Goal: Information Seeking & Learning: Learn about a topic

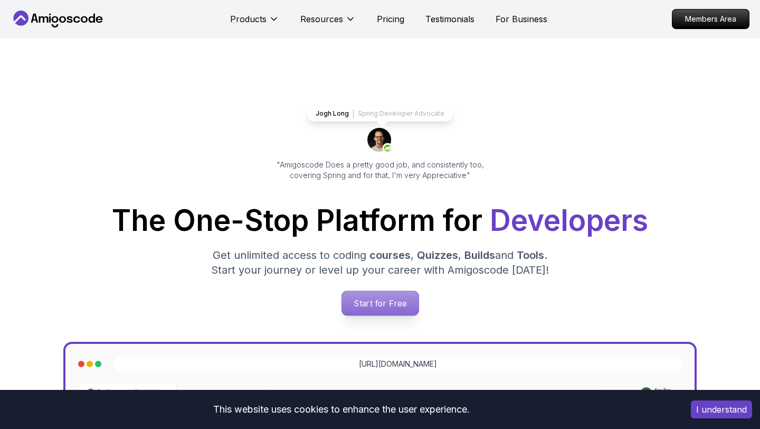
click at [375, 300] on p "Start for Free" at bounding box center [380, 303] width 77 height 24
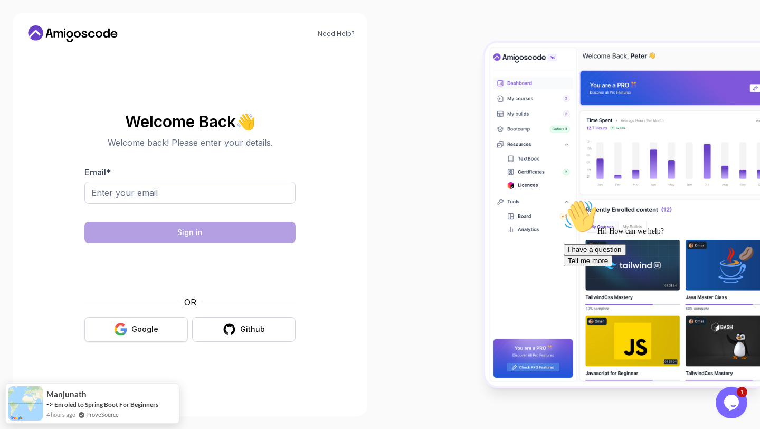
click at [129, 323] on button "Google" at bounding box center [135, 329] width 103 height 25
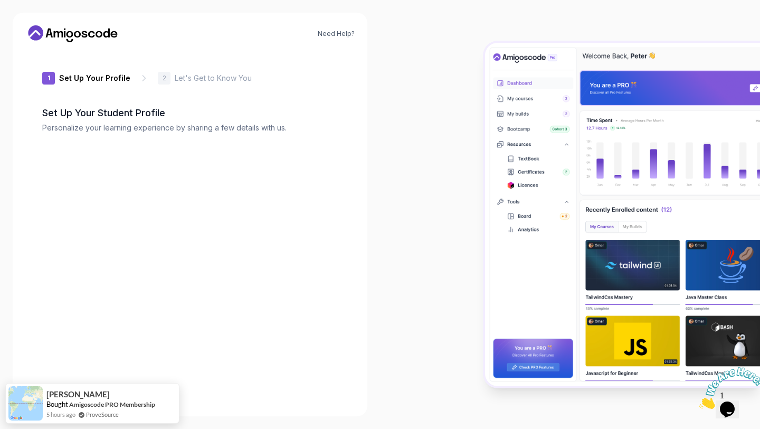
type input "livelylemmingb6c46"
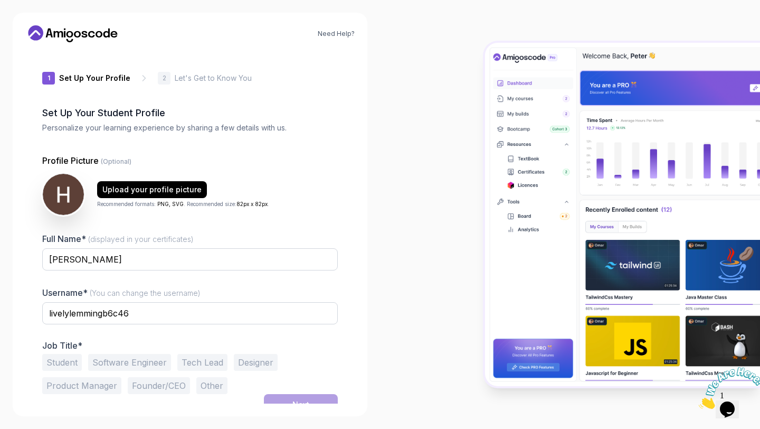
scroll to position [12, 0]
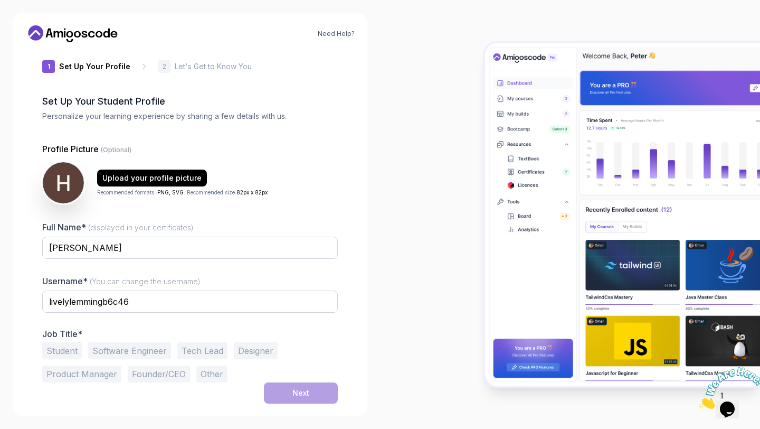
click at [110, 351] on button "Software Engineer" at bounding box center [129, 350] width 83 height 17
click at [307, 400] on button "Next" at bounding box center [301, 392] width 74 height 21
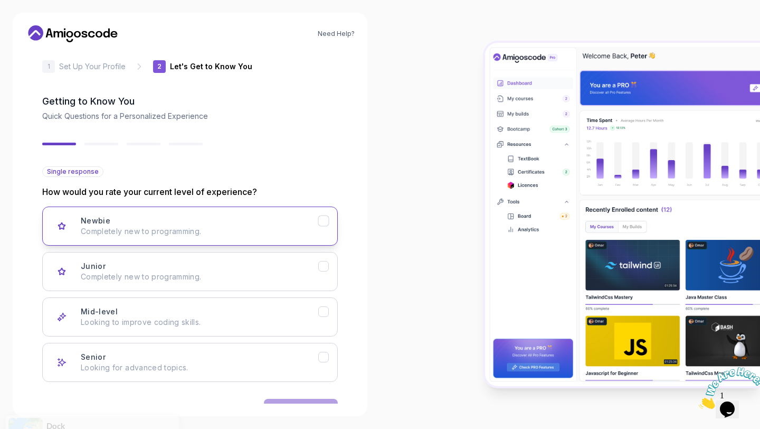
scroll to position [45, 0]
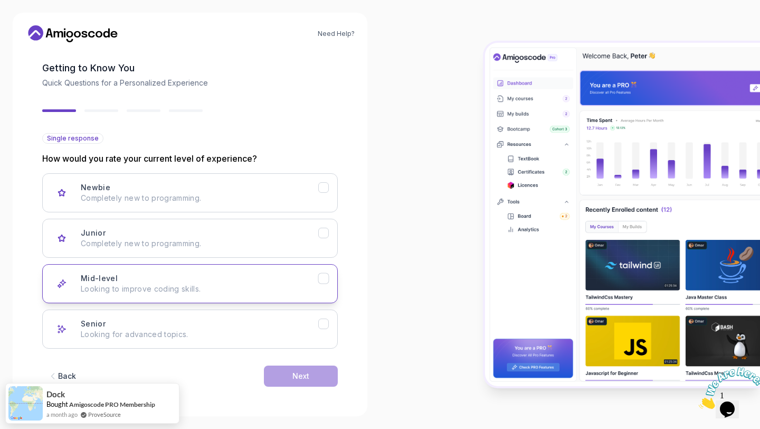
click at [240, 279] on div "Mid-level Looking to improve coding skills." at bounding box center [200, 283] width 238 height 21
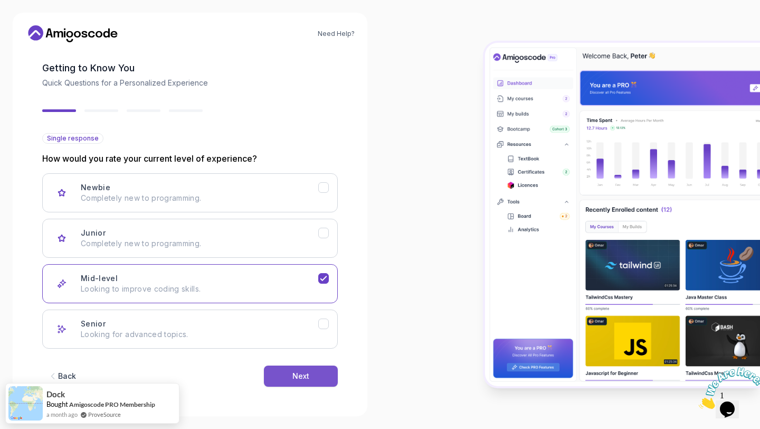
click at [299, 381] on button "Next" at bounding box center [301, 375] width 74 height 21
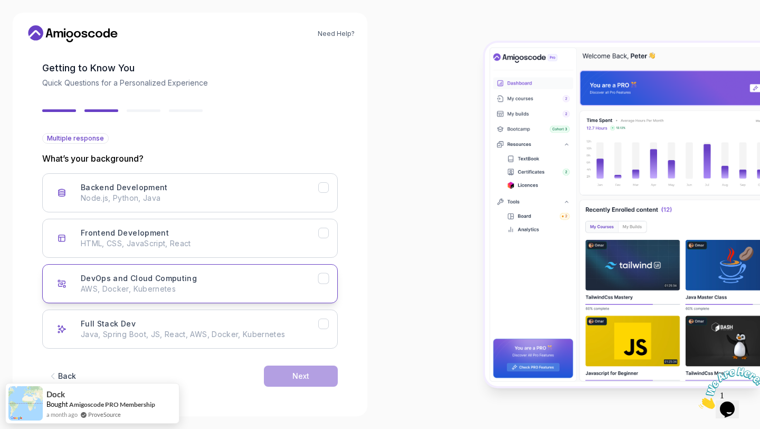
click at [224, 280] on div "DevOps and Cloud Computing AWS, Docker, Kubernetes" at bounding box center [200, 283] width 238 height 21
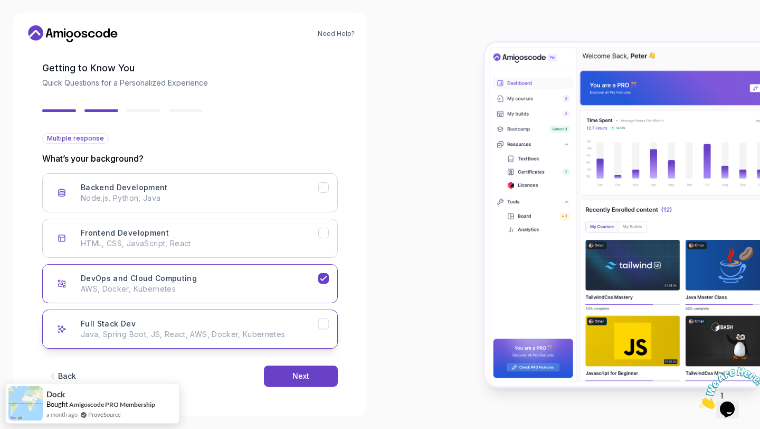
click at [224, 326] on div "Full Stack Dev Java, Spring Boot, JS, React, AWS, Docker, Kubernetes" at bounding box center [200, 328] width 238 height 21
click at [296, 382] on button "Next" at bounding box center [301, 375] width 74 height 21
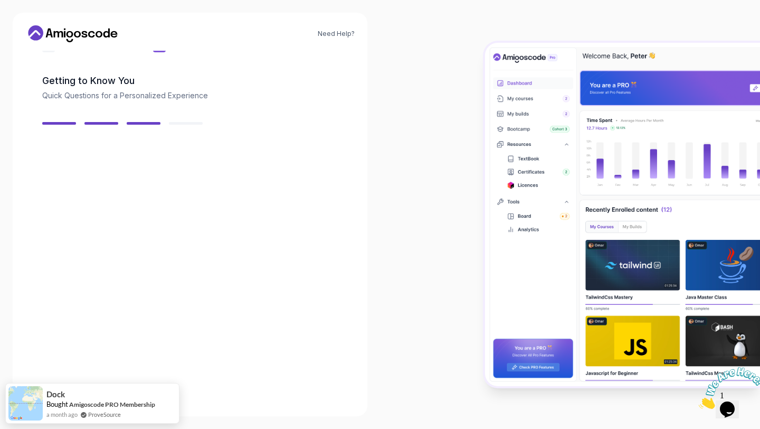
scroll to position [32, 0]
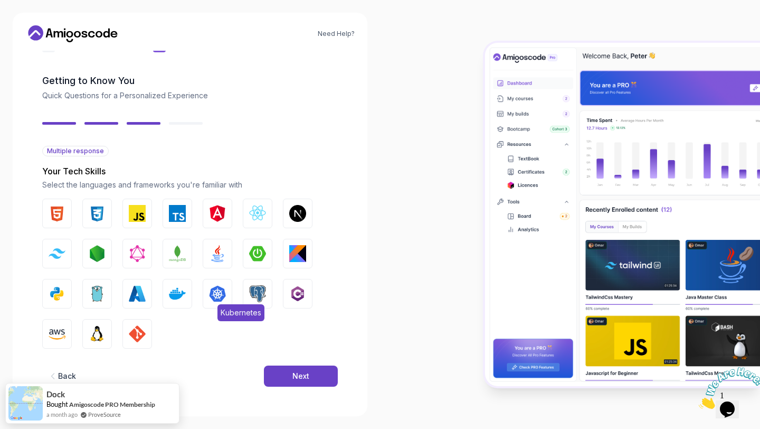
click at [215, 296] on img "button" at bounding box center [217, 293] width 17 height 17
click at [181, 299] on img "button" at bounding box center [177, 293] width 17 height 17
click at [143, 293] on img "button" at bounding box center [137, 293] width 17 height 17
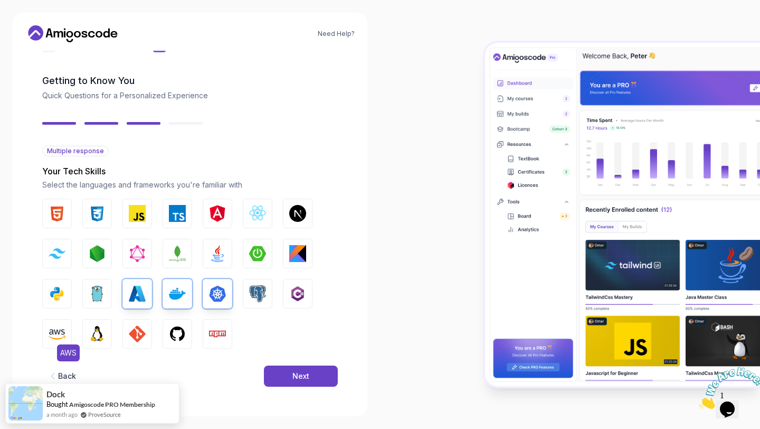
click at [61, 333] on img "button" at bounding box center [57, 333] width 17 height 17
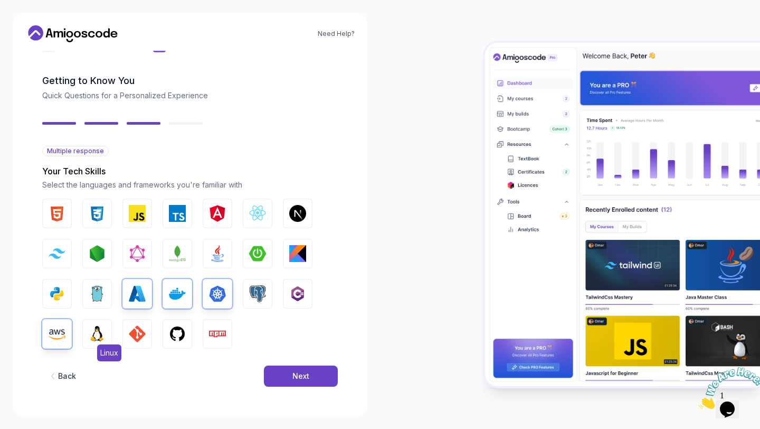
click at [96, 338] on img "button" at bounding box center [97, 333] width 17 height 17
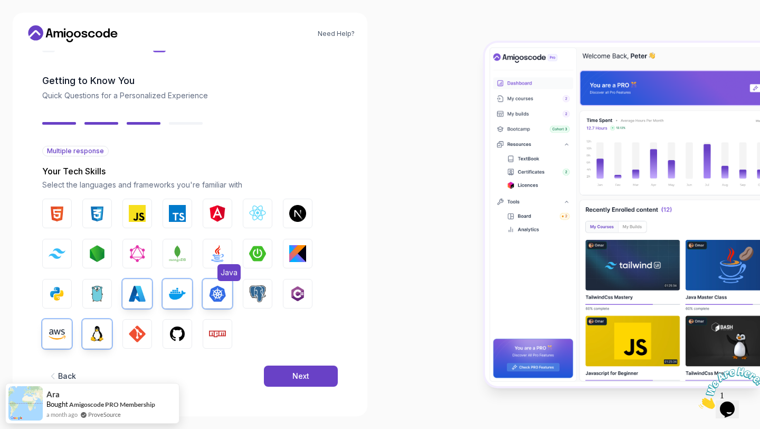
click at [227, 258] on button "Java" at bounding box center [218, 254] width 30 height 30
click at [297, 378] on div "Next" at bounding box center [301, 376] width 17 height 11
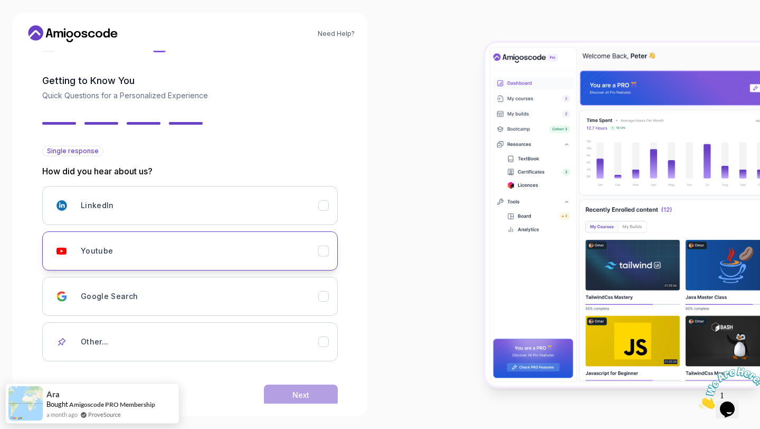
click at [278, 258] on div "Youtube" at bounding box center [200, 250] width 238 height 21
click at [303, 399] on div "Next" at bounding box center [301, 395] width 17 height 11
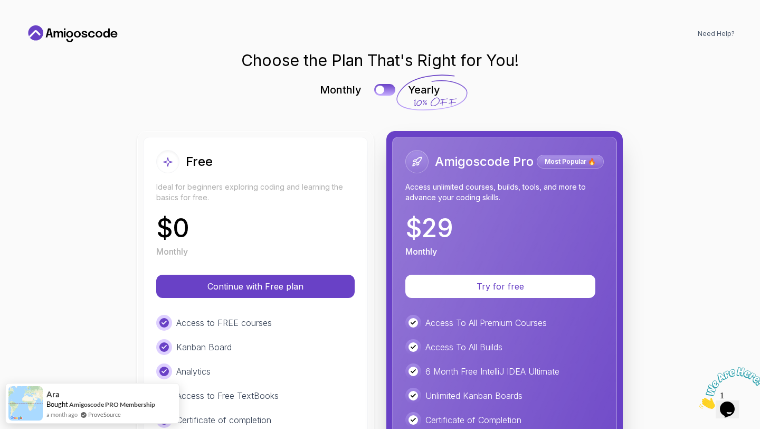
scroll to position [0, 0]
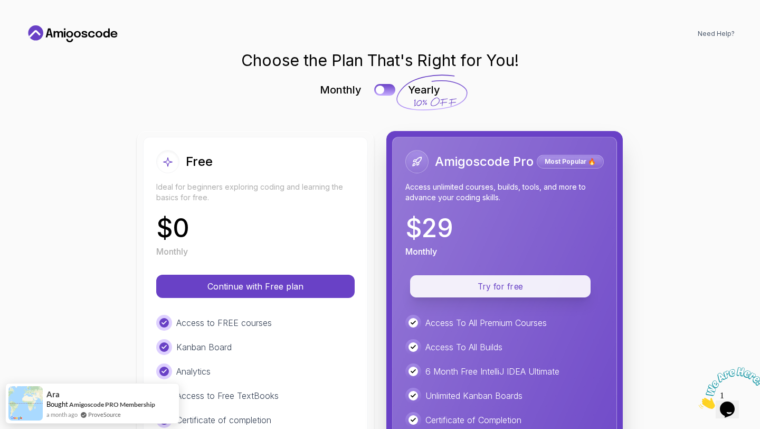
click at [478, 282] on p "Try for free" at bounding box center [500, 286] width 156 height 12
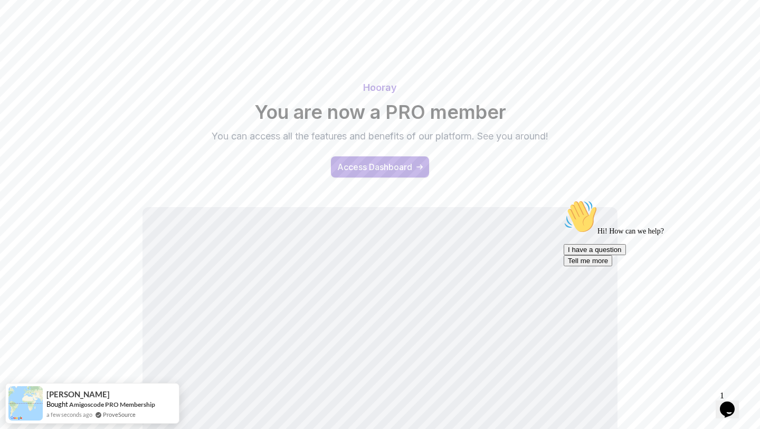
click at [348, 161] on div "Access Dashboard" at bounding box center [374, 167] width 75 height 13
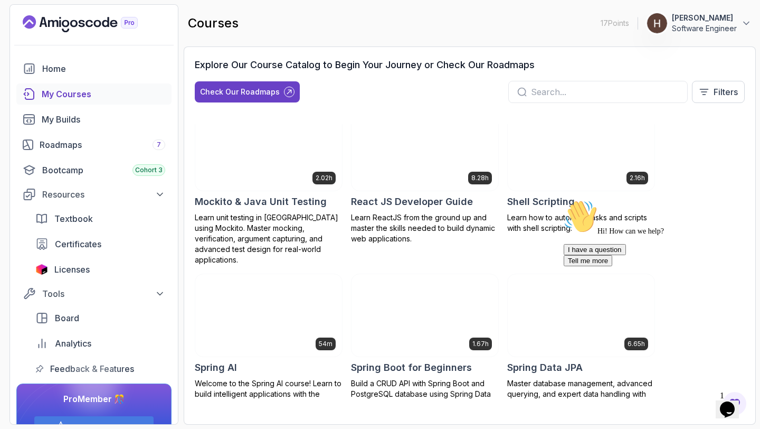
scroll to position [1638, 0]
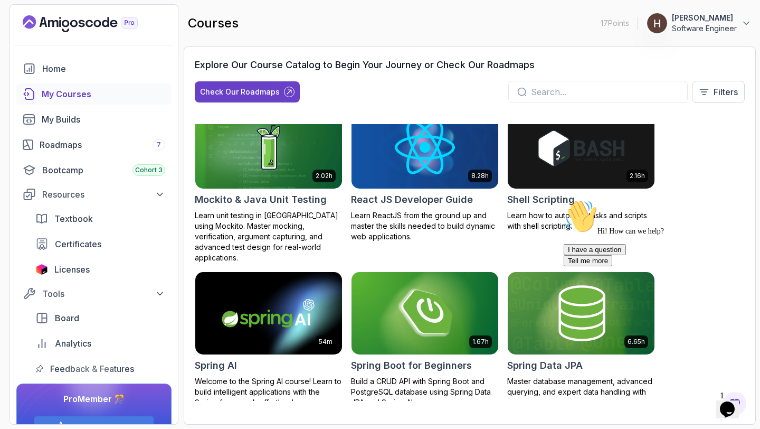
click at [591, 166] on img at bounding box center [581, 148] width 154 height 86
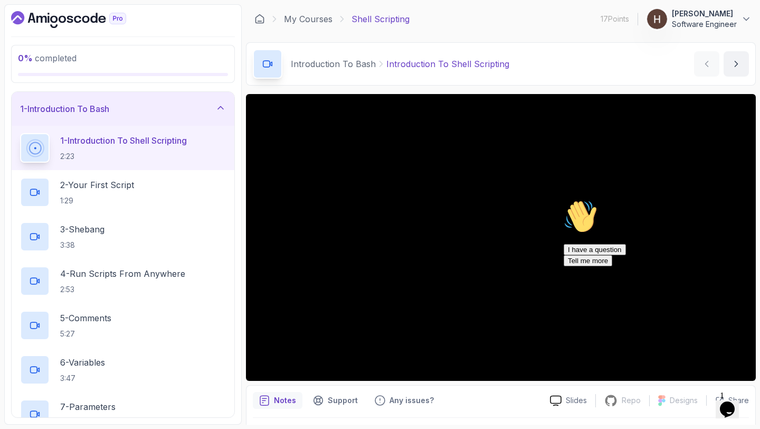
click at [564, 200] on icon "Chat attention grabber" at bounding box center [564, 200] width 0 height 0
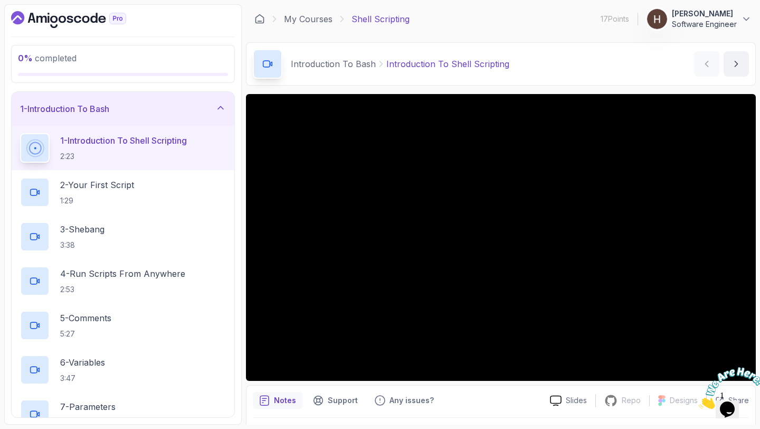
click at [729, 367] on div at bounding box center [727, 388] width 57 height 42
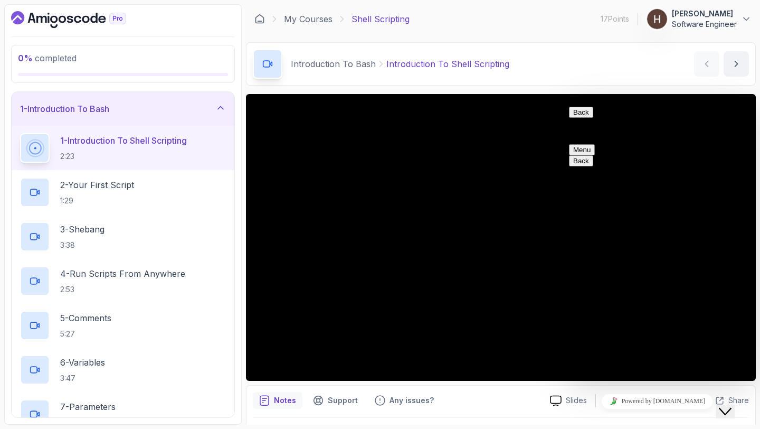
click at [584, 117] on button "Back" at bounding box center [581, 112] width 24 height 11
click at [576, 71] on div "Introduction To Bash Introduction To Shell Scripting Introduction To Shell Scri…" at bounding box center [501, 63] width 510 height 43
click at [727, 404] on button "Close Chat This icon closes the chat window." at bounding box center [725, 411] width 19 height 14
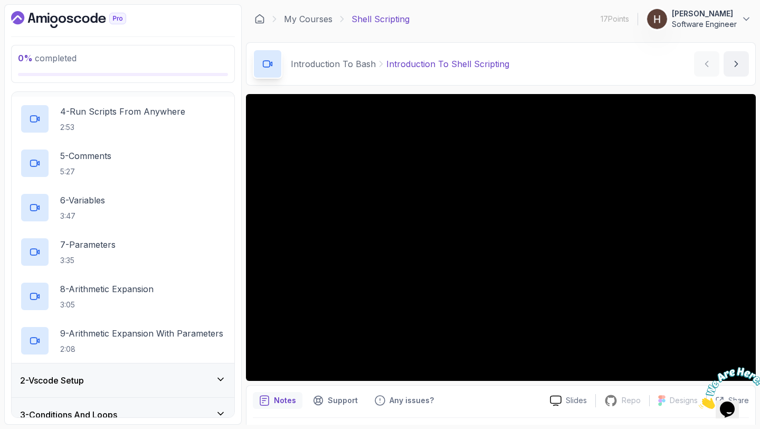
scroll to position [348, 0]
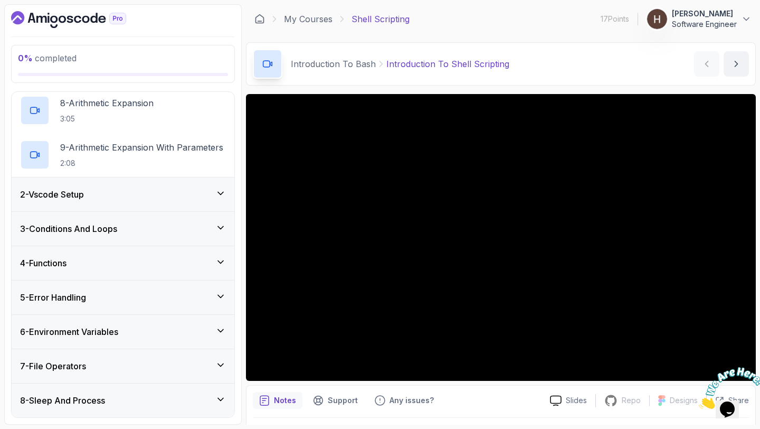
click at [114, 283] on div "5 - Error Handling" at bounding box center [123, 297] width 223 height 34
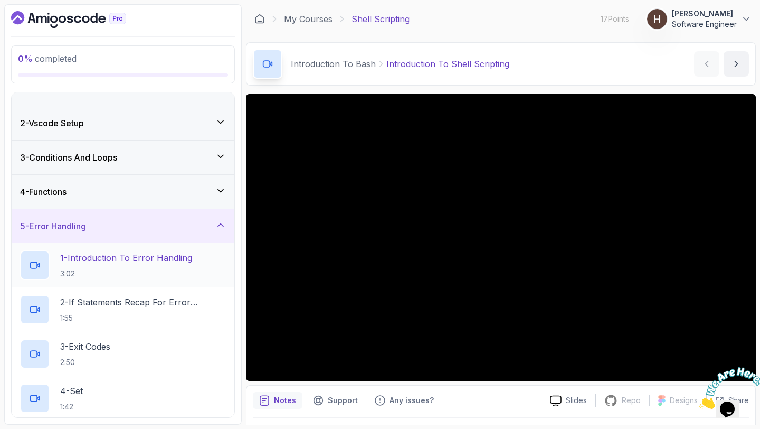
scroll to position [8, 0]
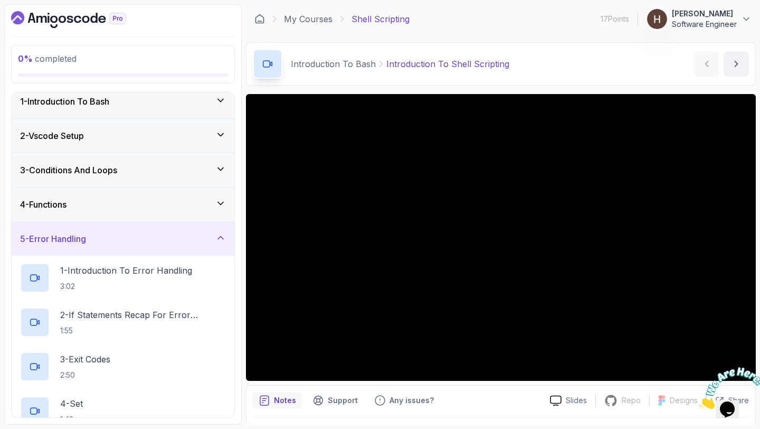
click at [94, 232] on div "5 - Error Handling" at bounding box center [123, 238] width 206 height 13
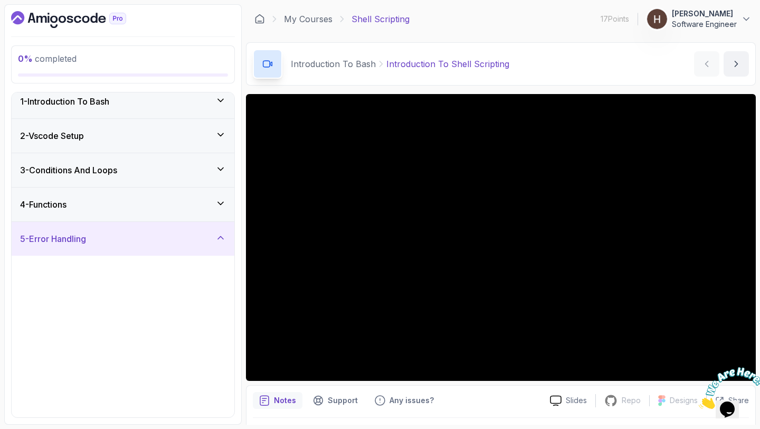
scroll to position [0, 0]
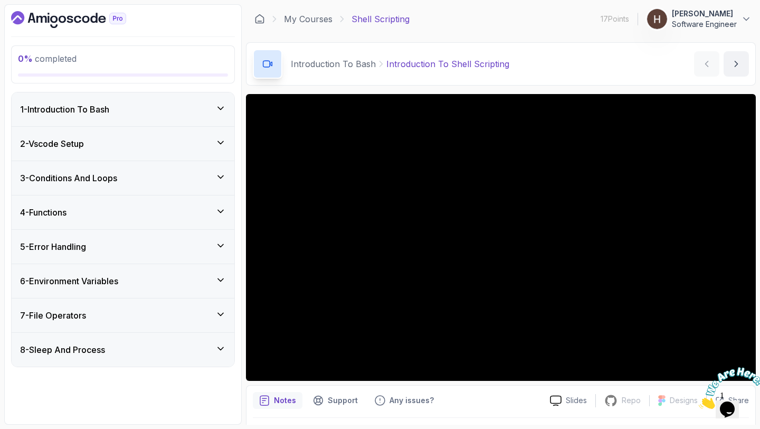
click at [51, 14] on icon "Dashboard" at bounding box center [68, 19] width 115 height 17
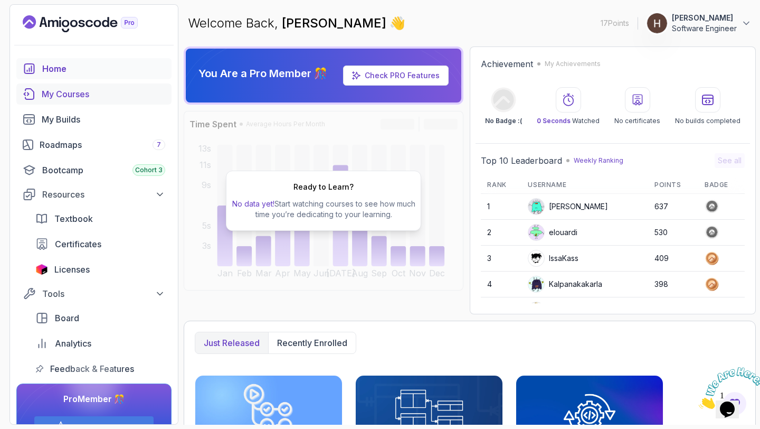
click at [56, 93] on div "My Courses" at bounding box center [104, 94] width 124 height 13
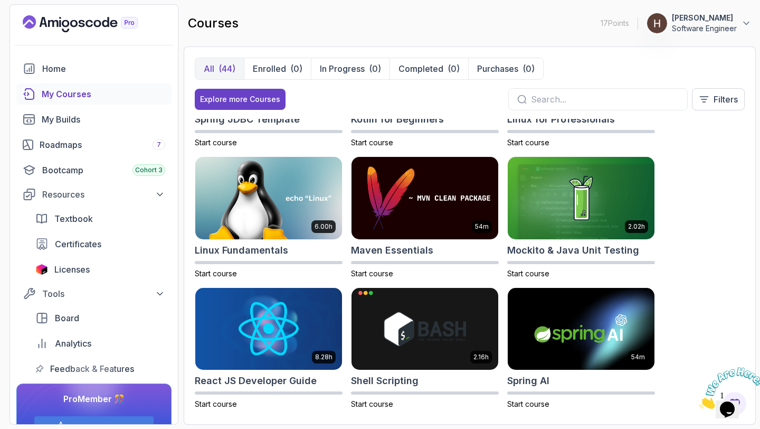
scroll to position [1271, 0]
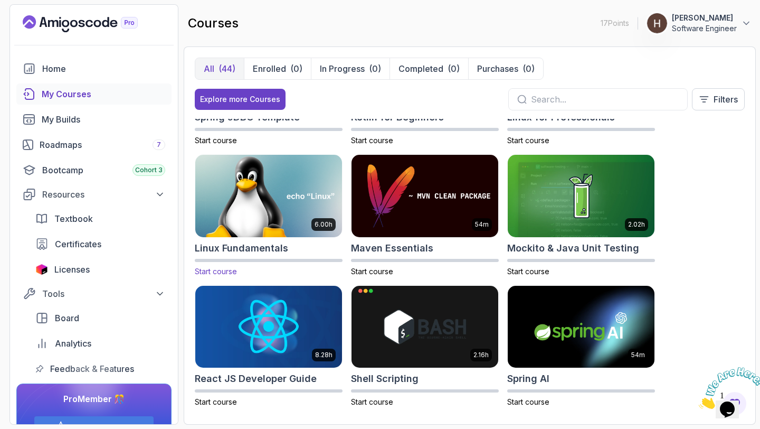
click at [290, 203] on img at bounding box center [269, 196] width 154 height 86
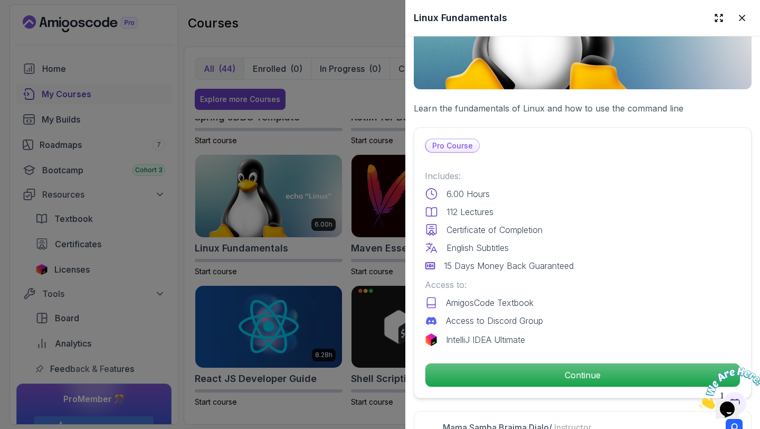
scroll to position [147, 0]
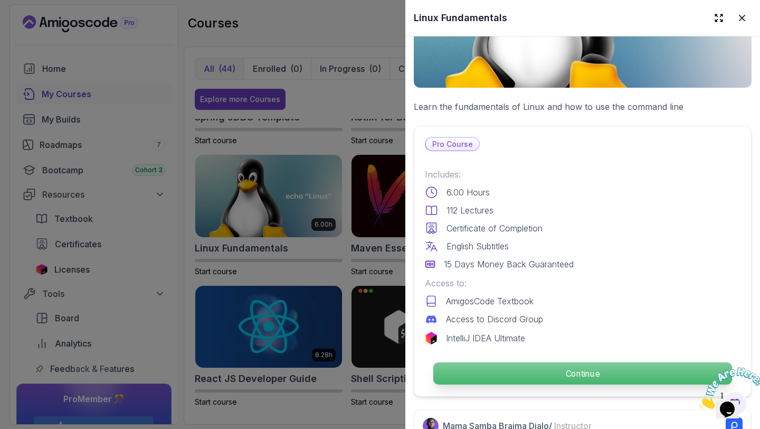
click at [489, 380] on p "Continue" at bounding box center [583, 373] width 299 height 22
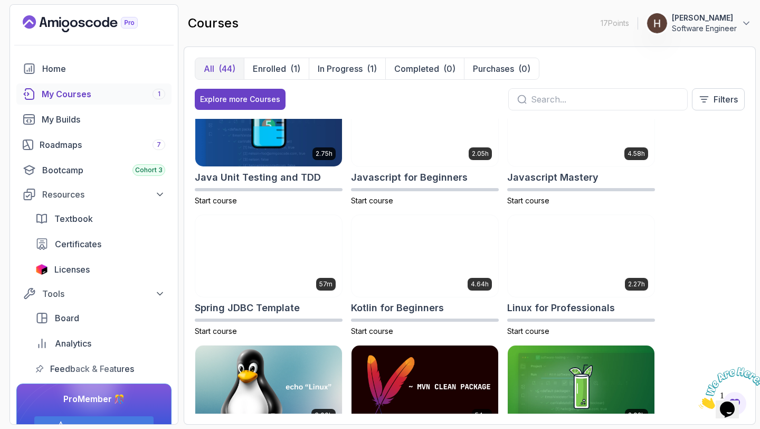
scroll to position [1106, 0]
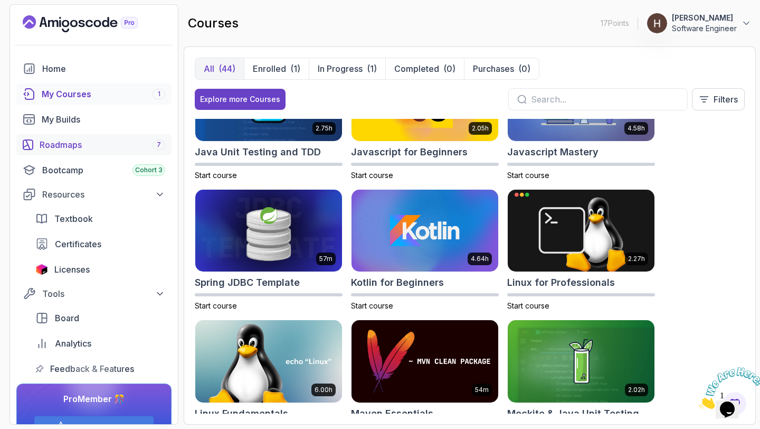
click at [62, 148] on div "Roadmaps 7" at bounding box center [103, 144] width 126 height 13
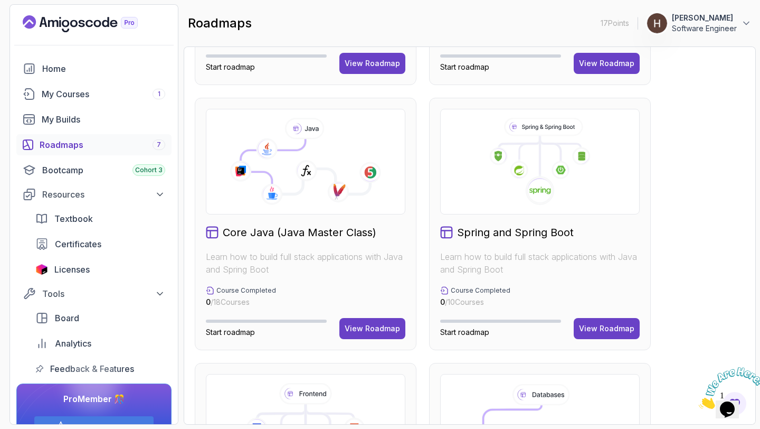
scroll to position [221, 0]
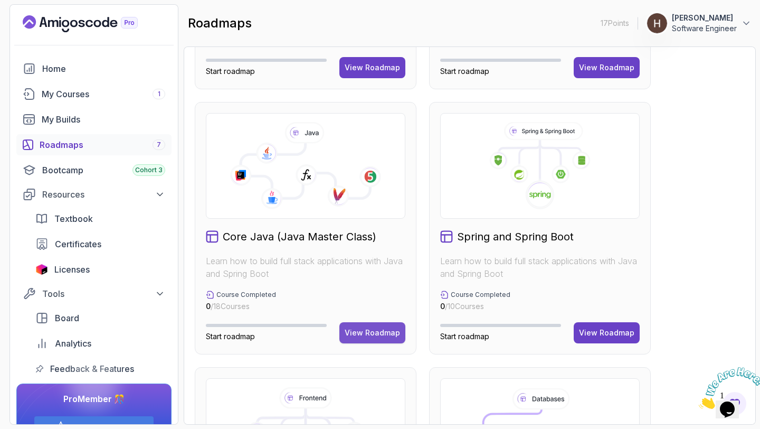
click at [389, 327] on div "View Roadmap" at bounding box center [372, 332] width 55 height 11
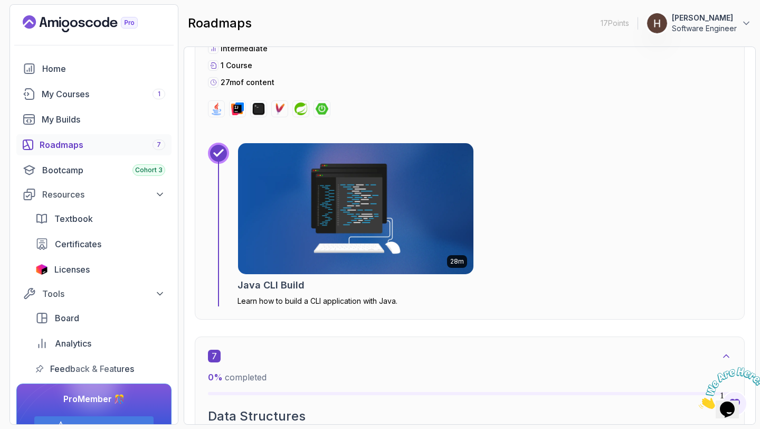
scroll to position [2524, 0]
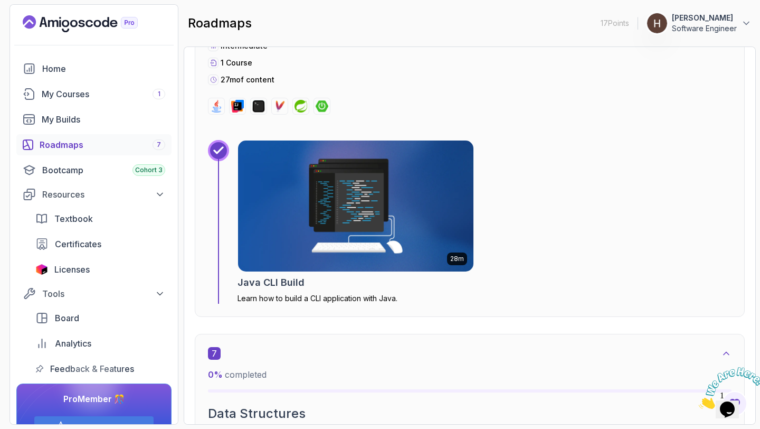
click at [388, 196] on img at bounding box center [355, 205] width 247 height 137
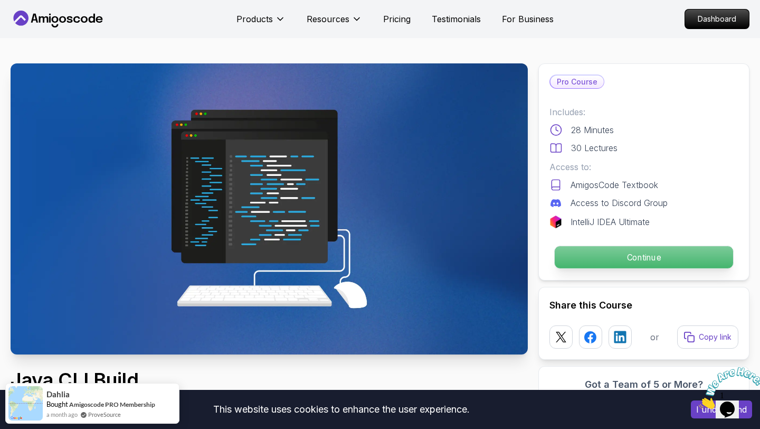
click at [599, 251] on p "Continue" at bounding box center [644, 257] width 178 height 22
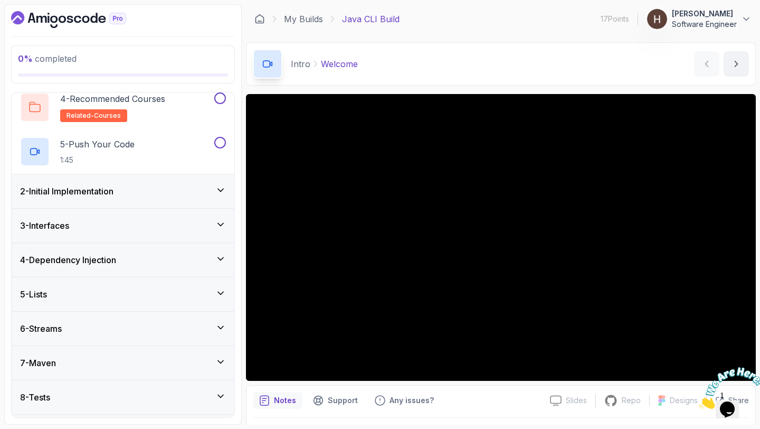
click at [135, 192] on div "2 - Initial Implementation" at bounding box center [123, 191] width 206 height 13
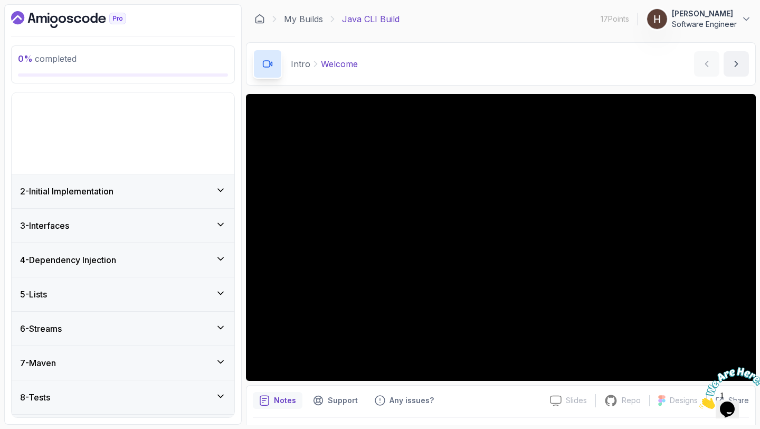
scroll to position [18, 0]
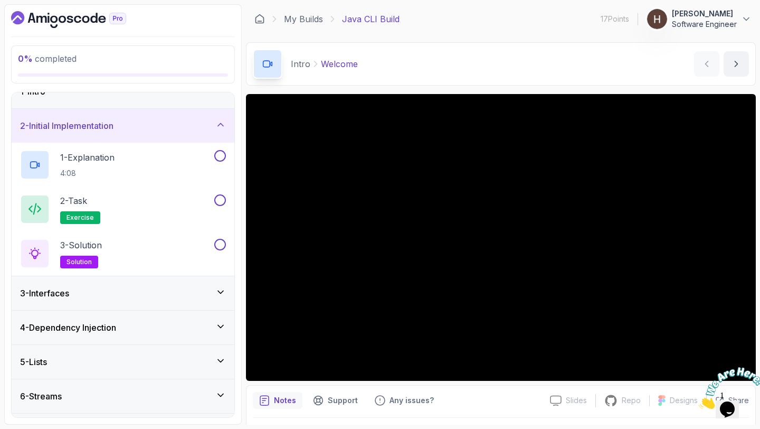
click at [160, 134] on div "2 - Initial Implementation" at bounding box center [123, 126] width 223 height 34
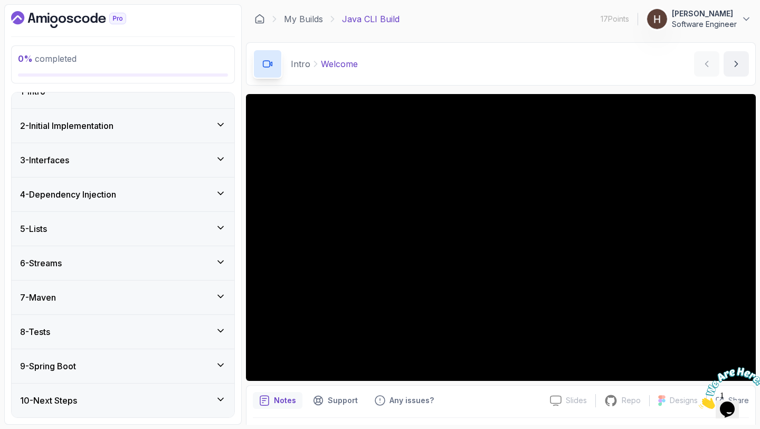
scroll to position [0, 0]
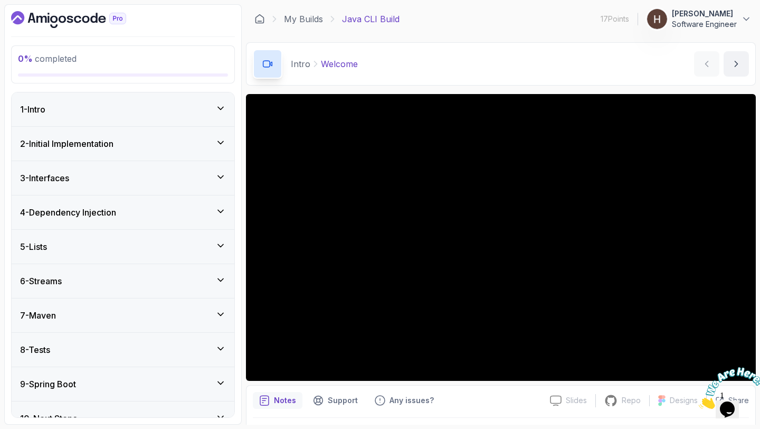
click at [119, 104] on div "1 - Intro" at bounding box center [123, 109] width 206 height 13
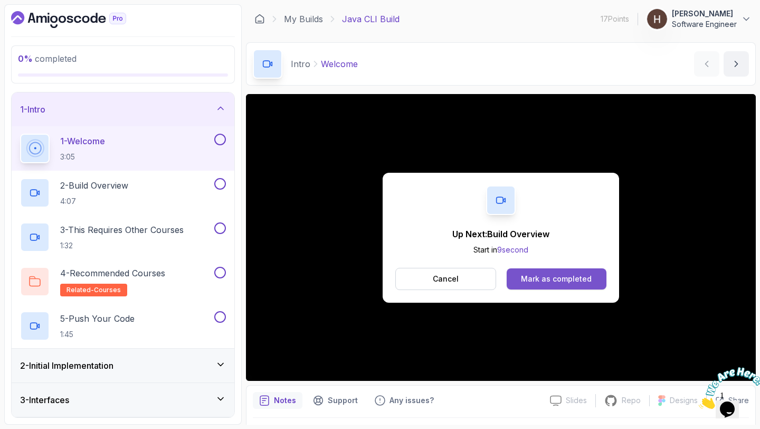
click at [555, 274] on div "Mark as completed" at bounding box center [556, 279] width 71 height 11
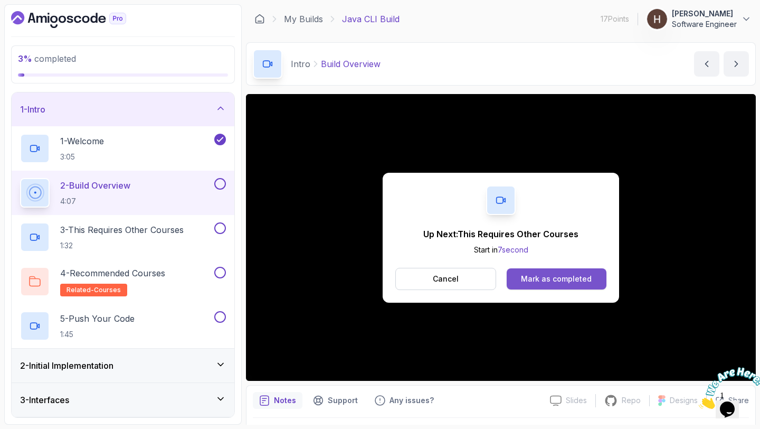
click at [555, 275] on div "Mark as completed" at bounding box center [556, 279] width 71 height 11
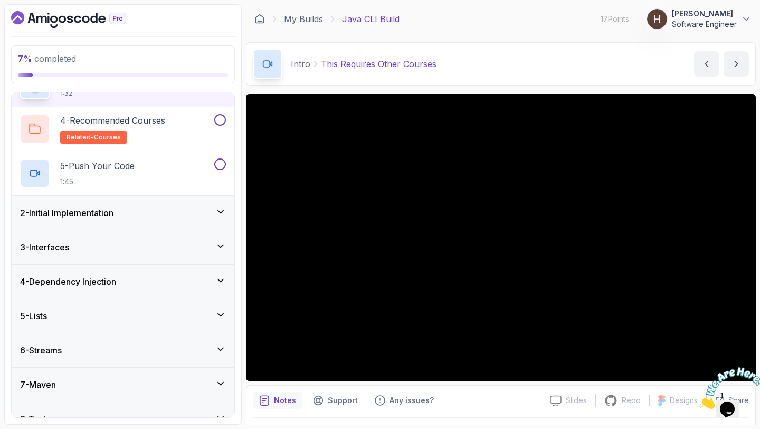
scroll to position [142, 0]
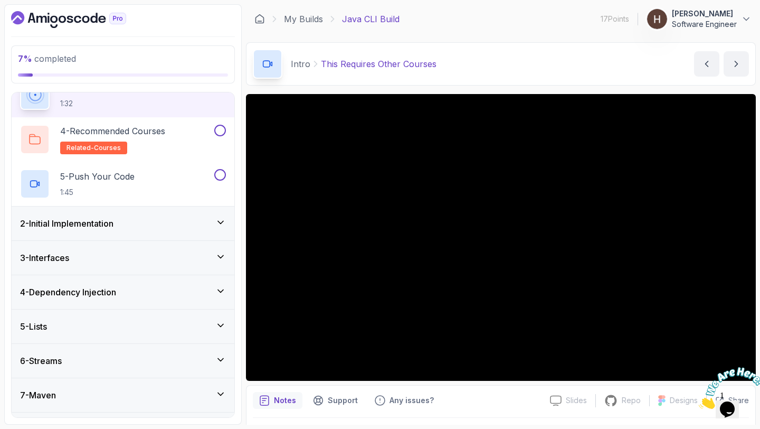
click at [139, 225] on div "2 - Initial Implementation" at bounding box center [123, 223] width 206 height 13
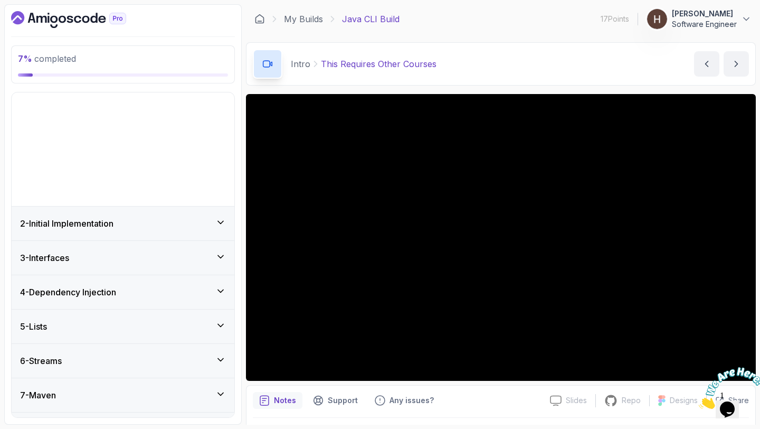
scroll to position [18, 0]
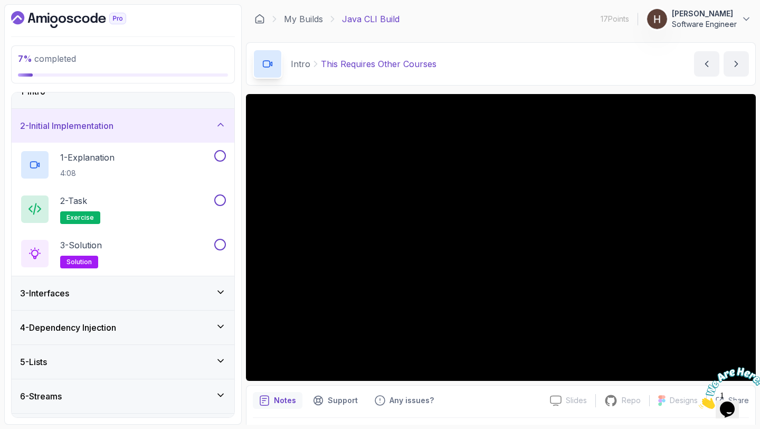
click at [141, 134] on div "2 - Initial Implementation" at bounding box center [123, 126] width 223 height 34
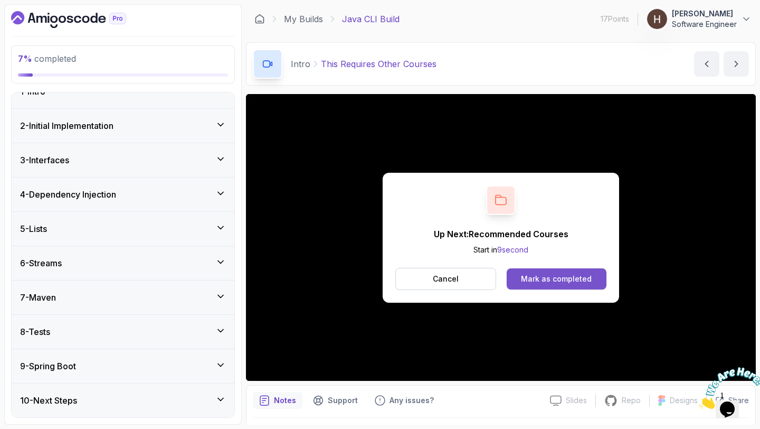
click at [538, 270] on button "Mark as completed" at bounding box center [557, 278] width 100 height 21
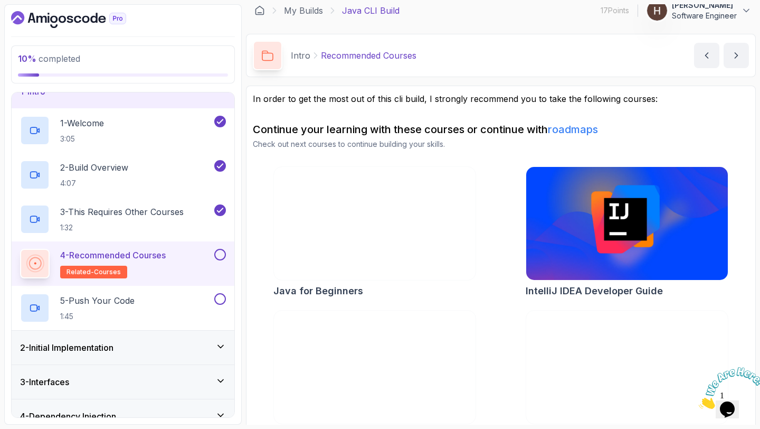
scroll to position [53, 0]
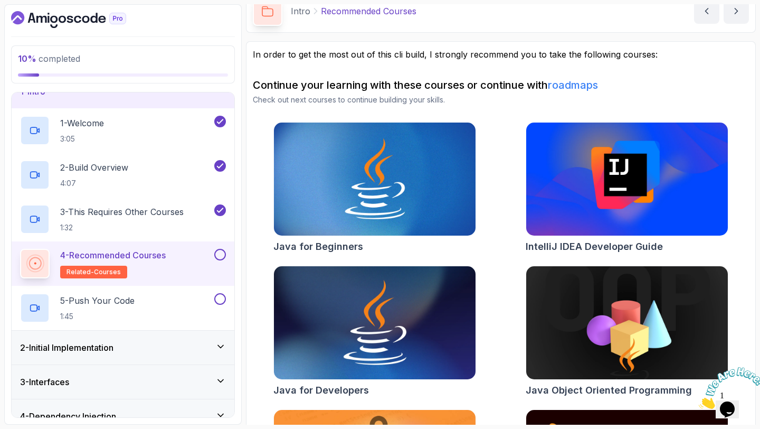
click at [411, 287] on img at bounding box center [375, 322] width 212 height 119
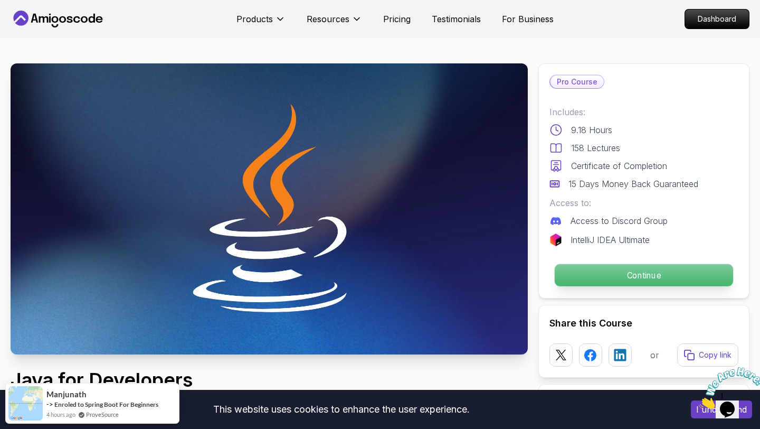
click at [613, 281] on p "Continue" at bounding box center [644, 275] width 178 height 22
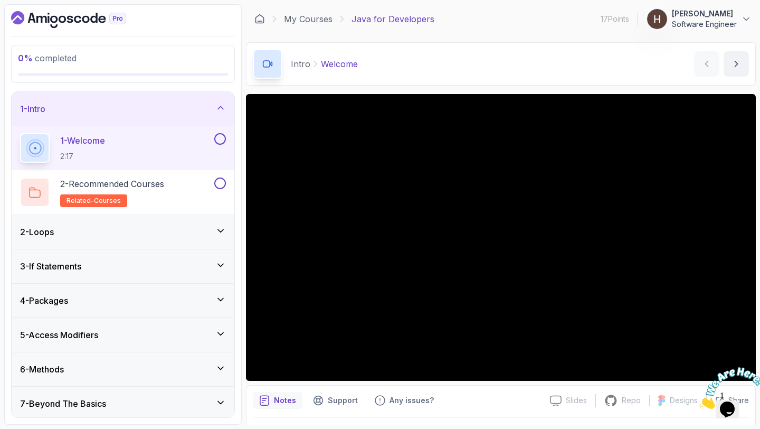
click at [220, 137] on button at bounding box center [220, 139] width 12 height 12
click at [220, 180] on button at bounding box center [220, 183] width 12 height 12
click at [188, 103] on div "1 - Intro" at bounding box center [123, 108] width 206 height 13
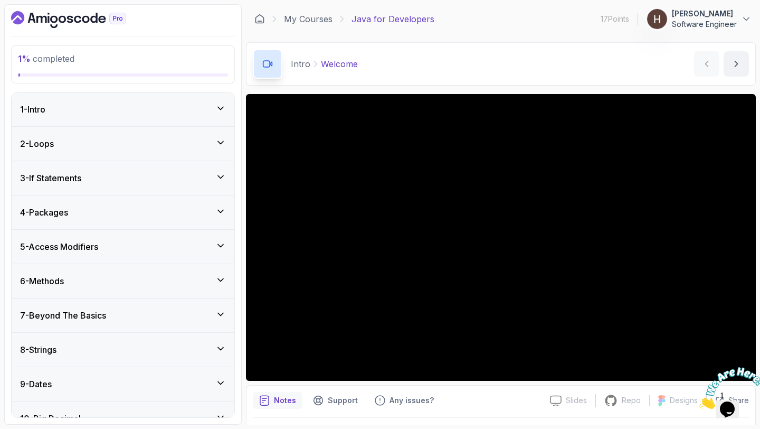
click at [186, 132] on div "2 - Loops" at bounding box center [123, 144] width 223 height 34
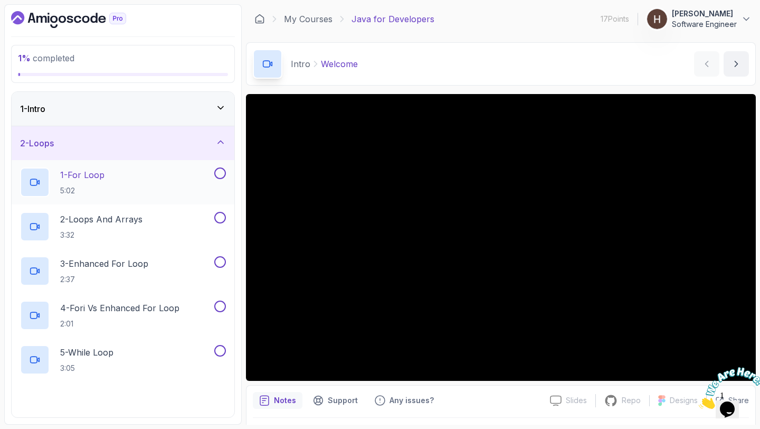
click at [224, 171] on button at bounding box center [220, 173] width 12 height 12
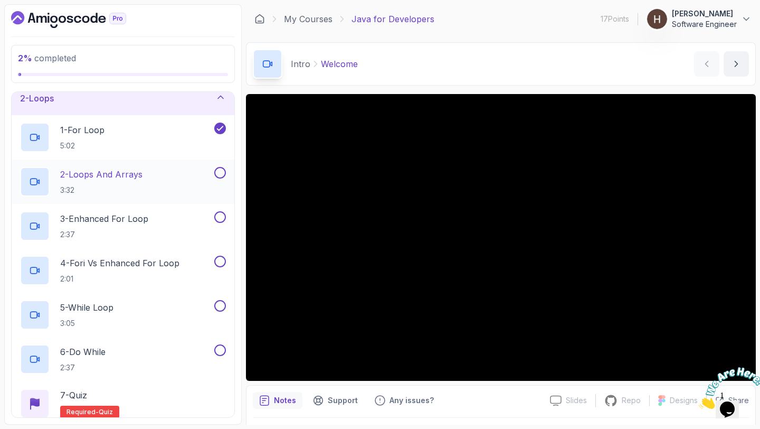
scroll to position [46, 0]
click at [224, 171] on button at bounding box center [220, 171] width 12 height 12
click at [222, 215] on button at bounding box center [220, 216] width 12 height 12
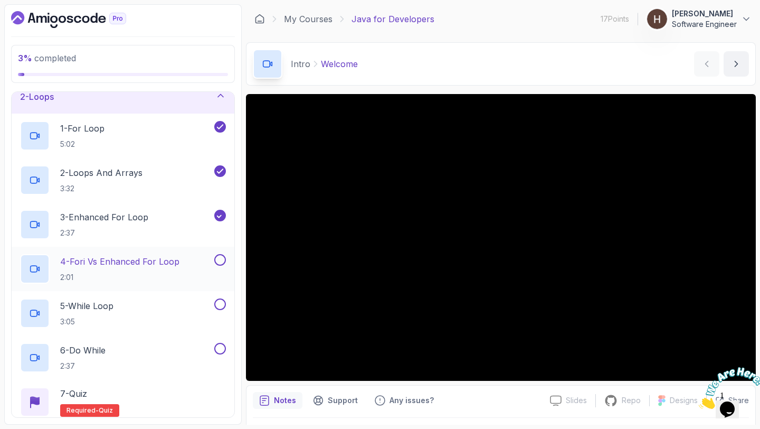
click at [221, 260] on button at bounding box center [220, 260] width 12 height 12
click at [221, 304] on button at bounding box center [220, 304] width 12 height 12
click at [221, 344] on button at bounding box center [220, 349] width 12 height 12
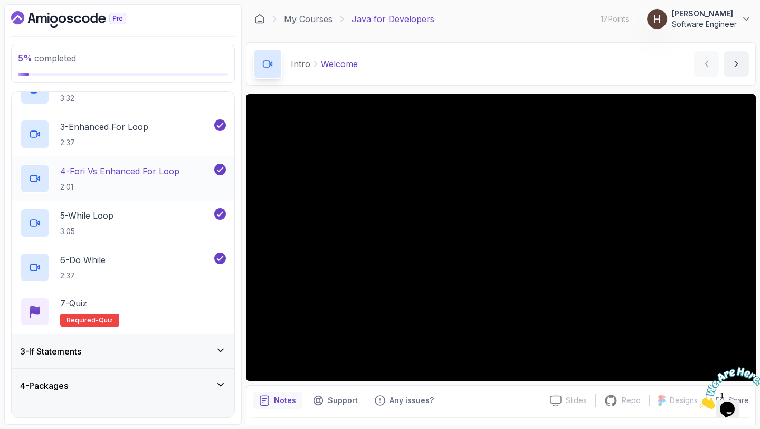
scroll to position [152, 0]
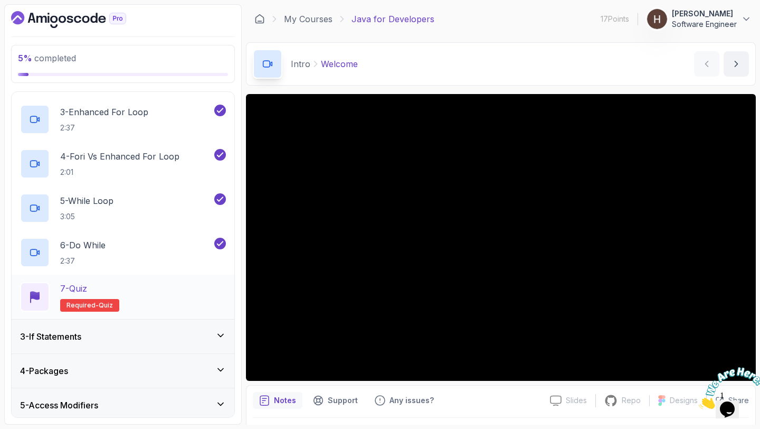
click at [115, 287] on div "7 - Quiz" at bounding box center [89, 288] width 59 height 13
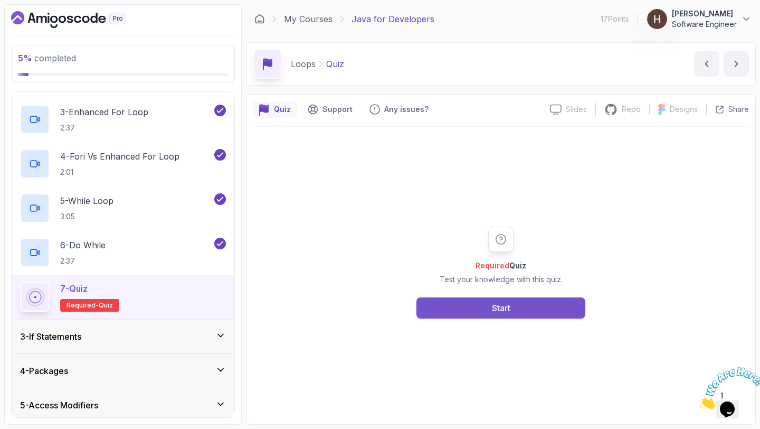
click at [432, 300] on button "Start" at bounding box center [501, 307] width 169 height 21
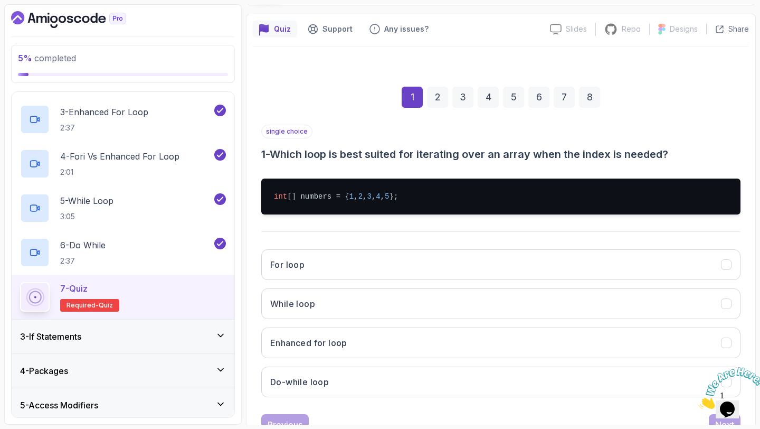
scroll to position [107, 0]
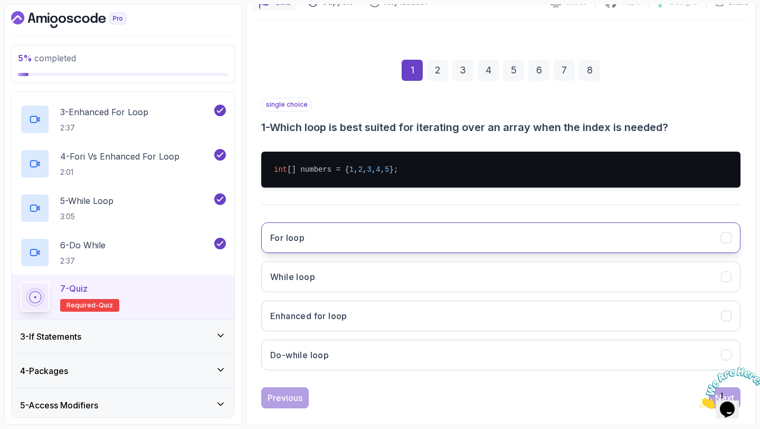
click at [388, 242] on button "For loop" at bounding box center [500, 237] width 479 height 31
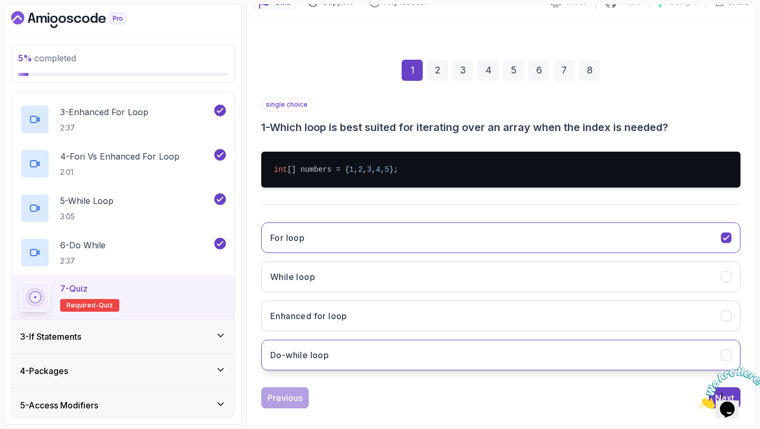
scroll to position [121, 0]
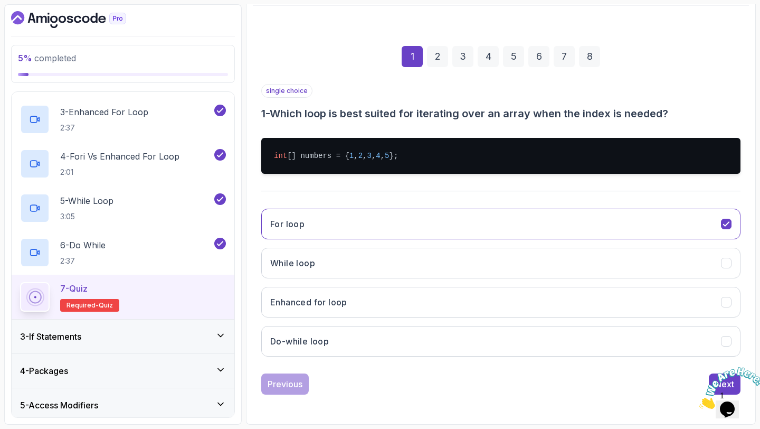
click at [699, 401] on icon "Close" at bounding box center [699, 405] width 0 height 9
click at [721, 379] on div "Next" at bounding box center [724, 384] width 19 height 13
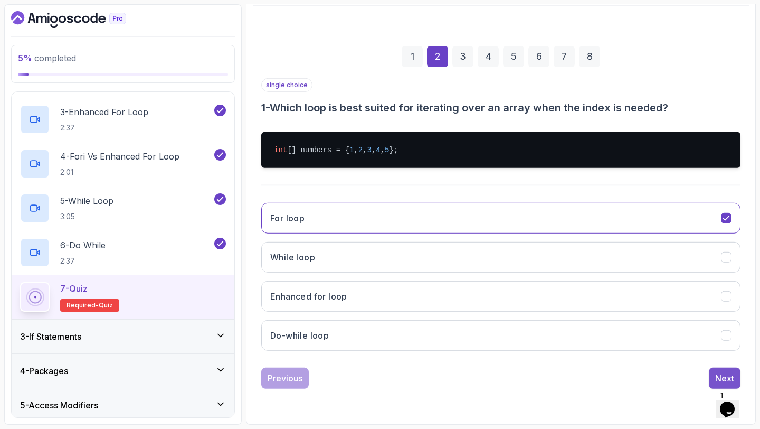
scroll to position [60, 0]
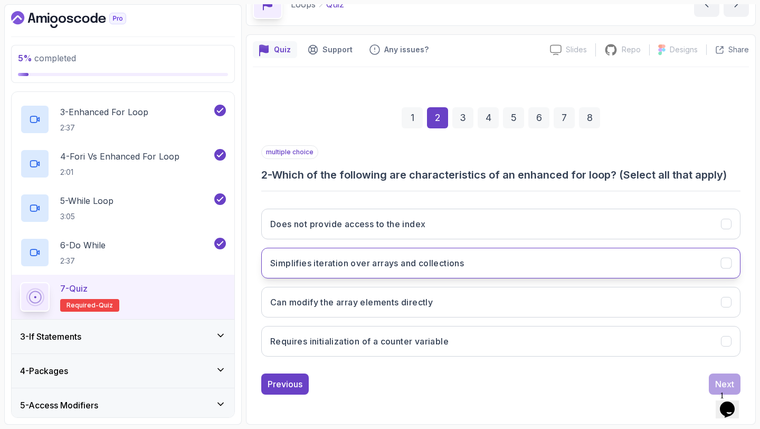
click at [607, 259] on button "Simplifies iteration over arrays and collections" at bounding box center [500, 263] width 479 height 31
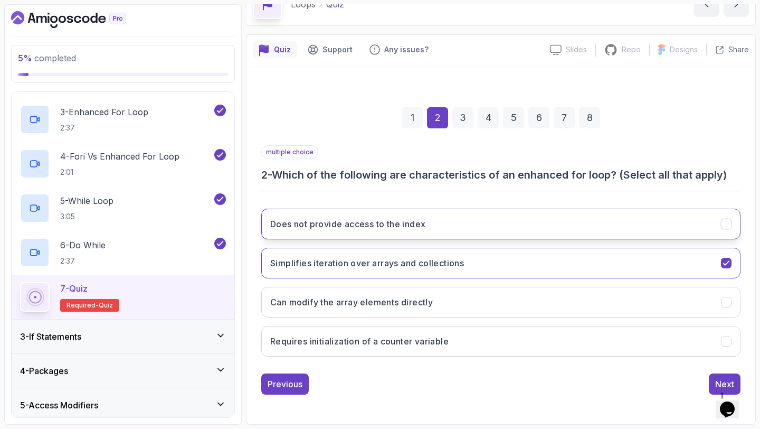
click at [548, 218] on button "Does not provide access to the index" at bounding box center [500, 224] width 479 height 31
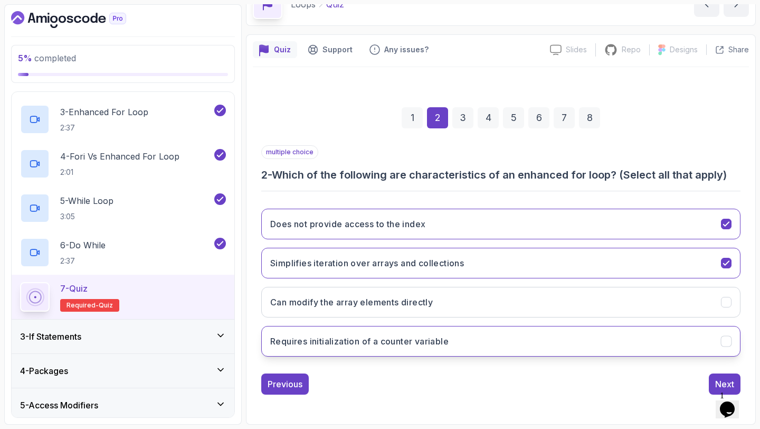
click at [561, 341] on button "Requires initialization of a counter variable" at bounding box center [500, 341] width 479 height 31
click at [719, 377] on button "Next" at bounding box center [725, 383] width 32 height 21
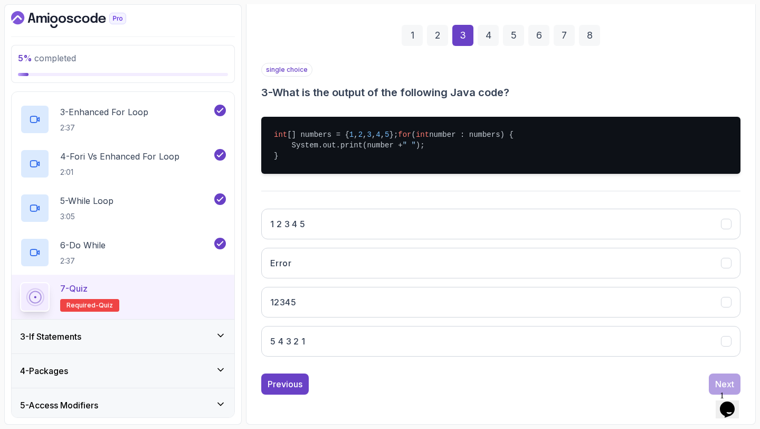
scroll to position [152, 0]
click at [375, 233] on button "1 2 3 4 5" at bounding box center [500, 224] width 479 height 31
click at [718, 379] on div "Next" at bounding box center [724, 384] width 19 height 13
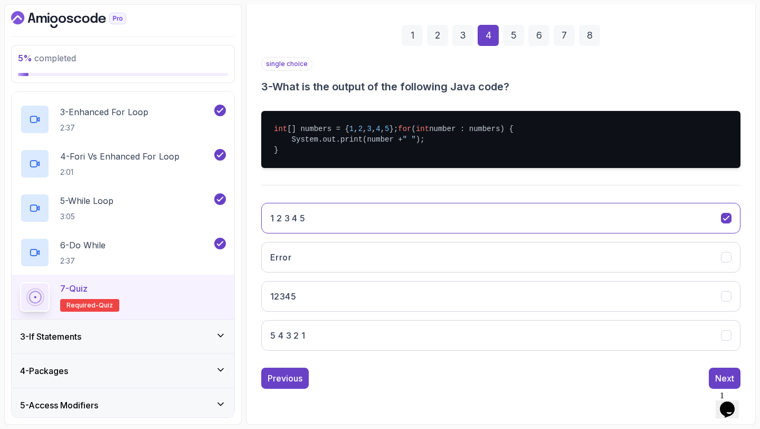
scroll to position [60, 0]
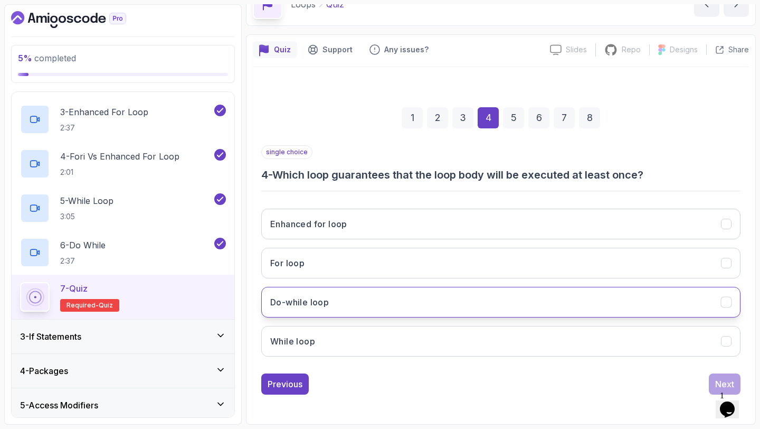
click at [591, 295] on button "Do-while loop" at bounding box center [500, 302] width 479 height 31
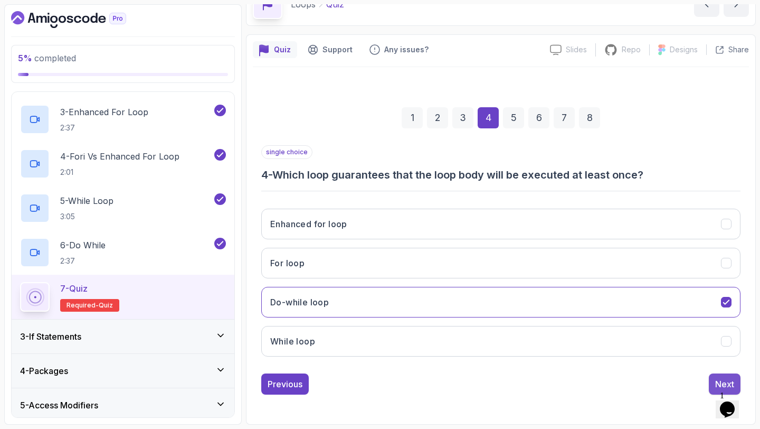
click at [717, 378] on div "Next" at bounding box center [724, 384] width 19 height 13
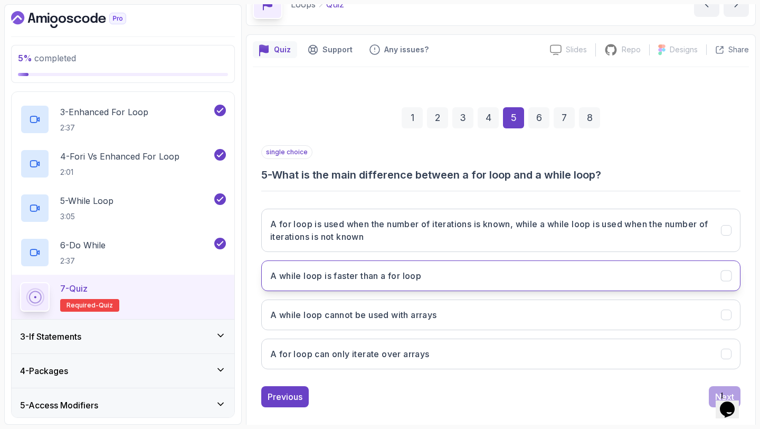
scroll to position [72, 0]
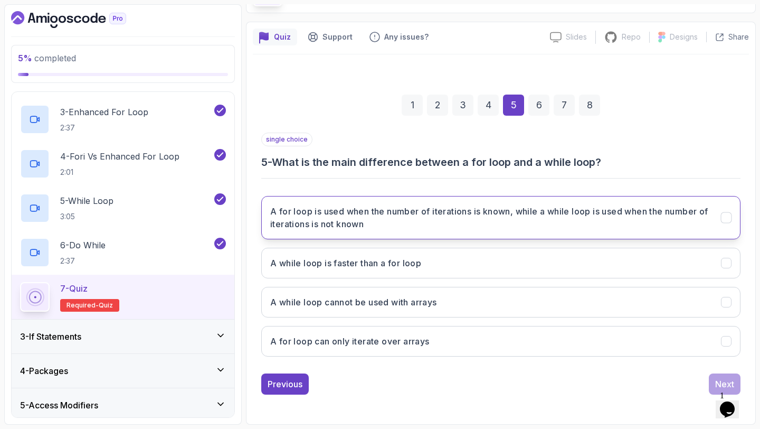
click at [509, 213] on h3 "A for loop is used when the number of iterations is known, while a while loop i…" at bounding box center [489, 217] width 438 height 25
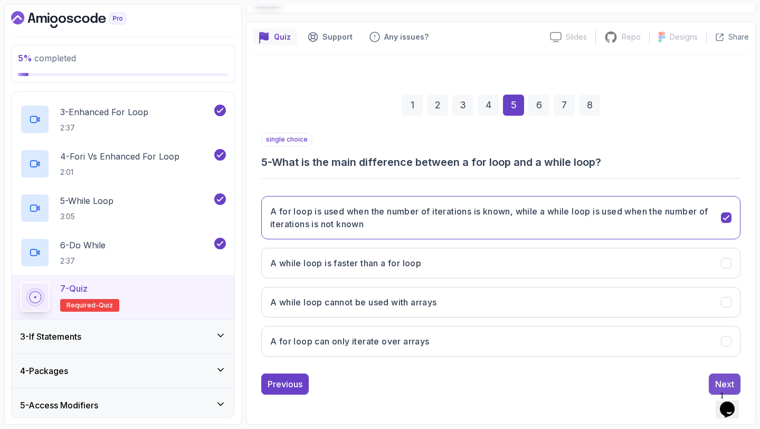
click at [723, 378] on div "Next" at bounding box center [724, 384] width 19 height 13
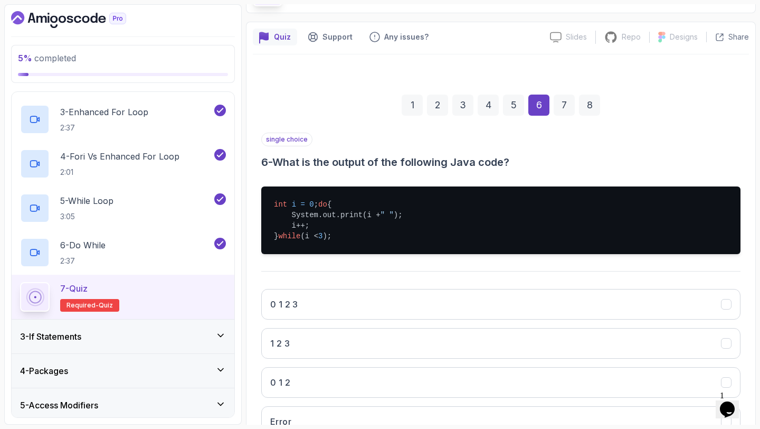
scroll to position [133, 0]
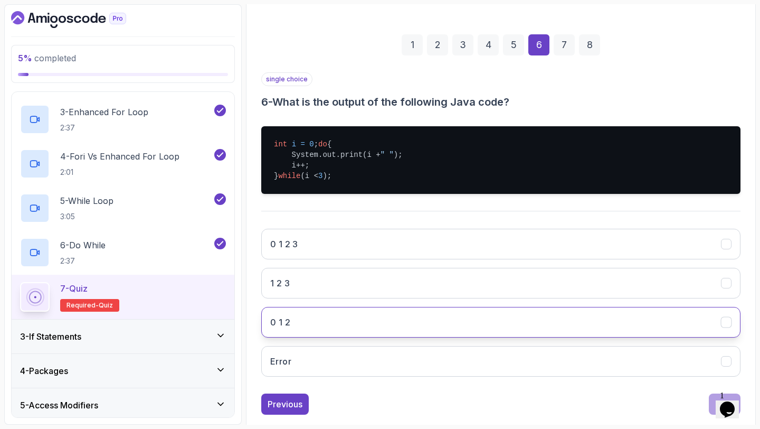
click at [326, 319] on button "0 1 2" at bounding box center [500, 322] width 479 height 31
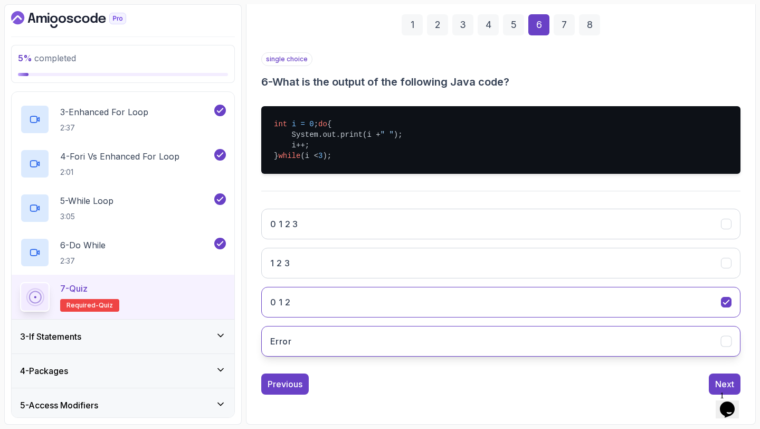
scroll to position [163, 0]
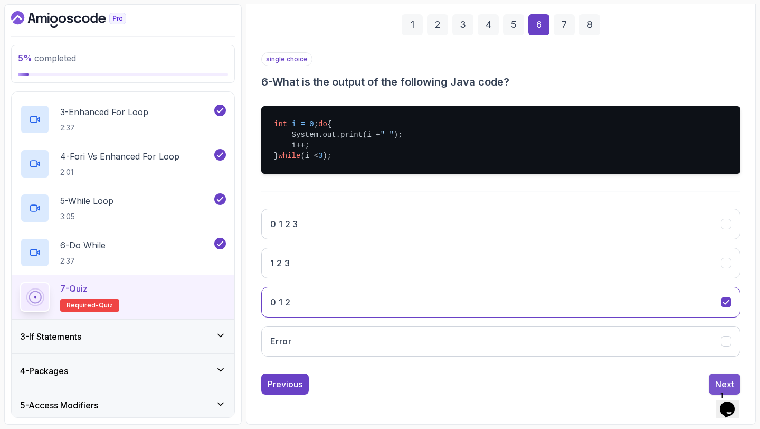
click at [709, 380] on button "Next" at bounding box center [725, 383] width 32 height 21
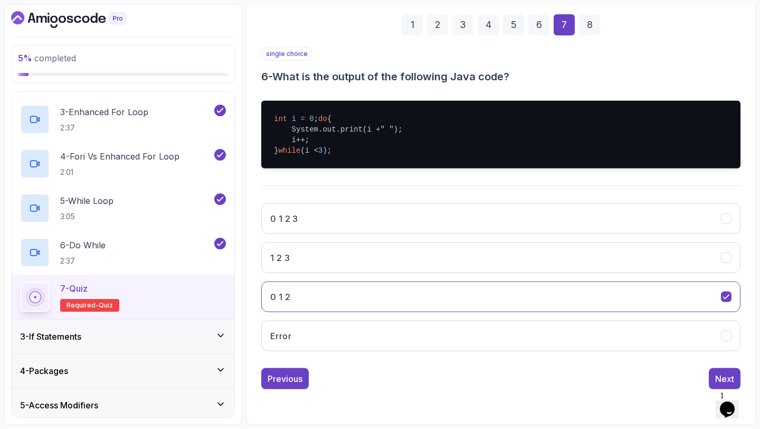
scroll to position [60, 0]
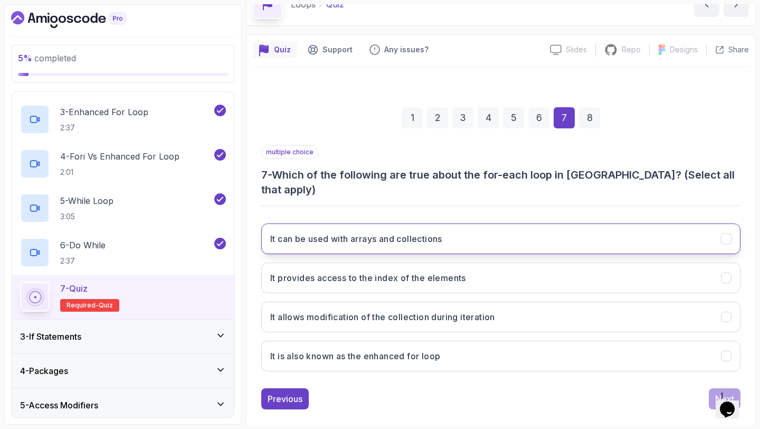
click at [458, 223] on button "It can be used with arrays and collections" at bounding box center [500, 238] width 479 height 31
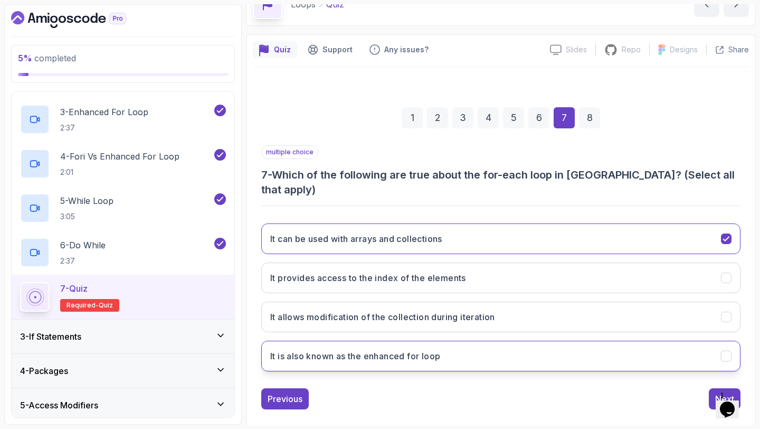
click at [469, 344] on button "It is also known as the enhanced for loop" at bounding box center [500, 356] width 479 height 31
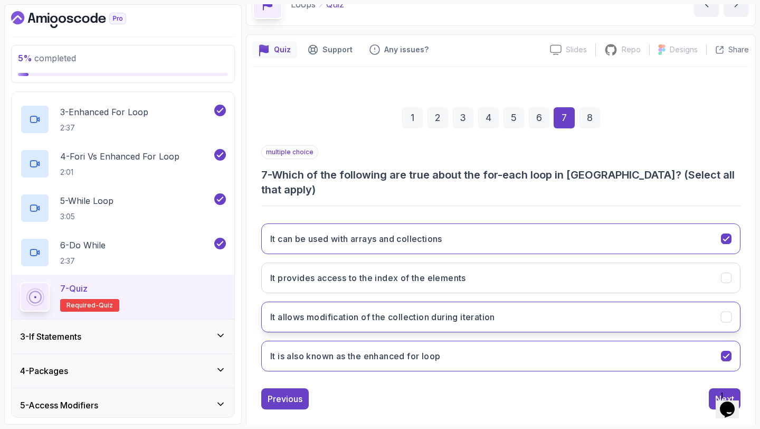
click at [474, 310] on h3 "It allows modification of the collection during iteration" at bounding box center [382, 316] width 225 height 13
click at [718, 392] on div "Next" at bounding box center [724, 398] width 19 height 13
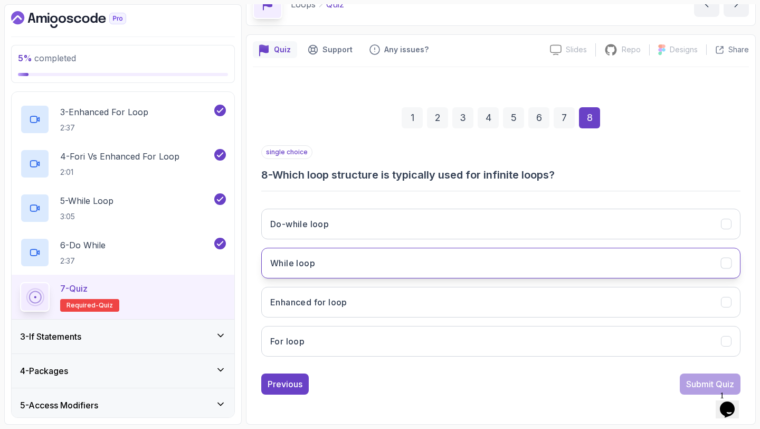
click at [522, 257] on button "While loop" at bounding box center [500, 263] width 479 height 31
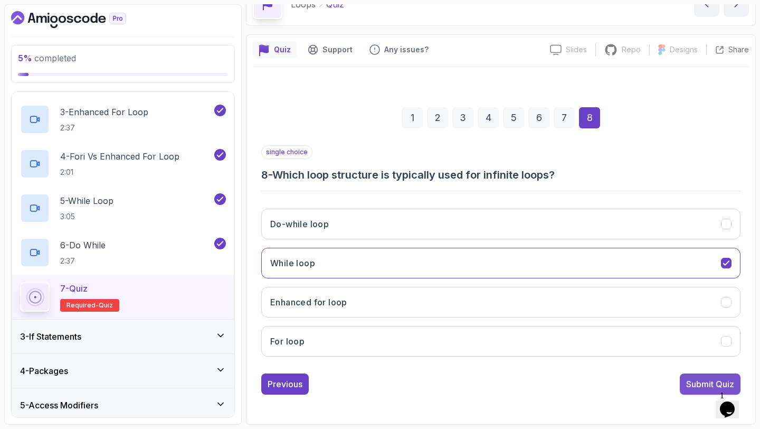
click at [693, 386] on div "Submit Quiz" at bounding box center [710, 384] width 48 height 13
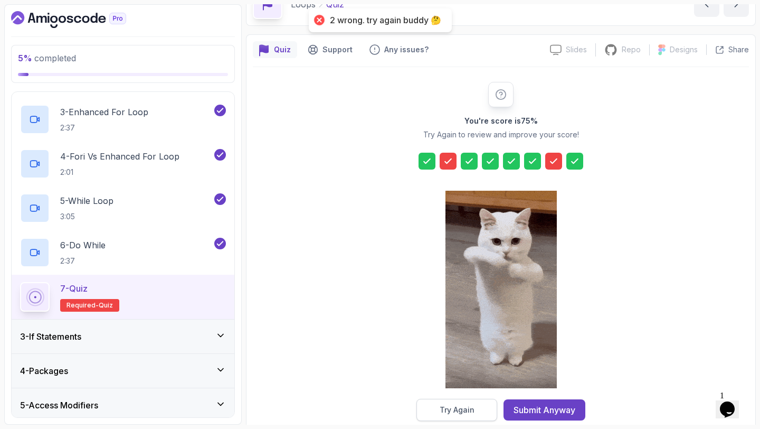
click at [453, 408] on div "Try Again" at bounding box center [457, 409] width 35 height 11
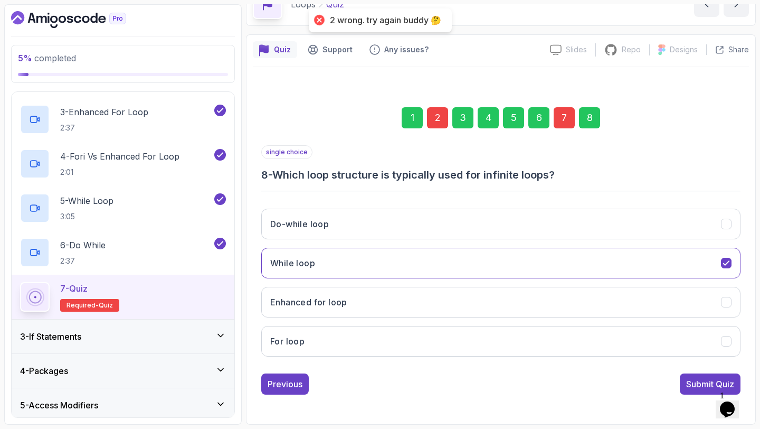
click at [441, 110] on div "2" at bounding box center [437, 117] width 21 height 21
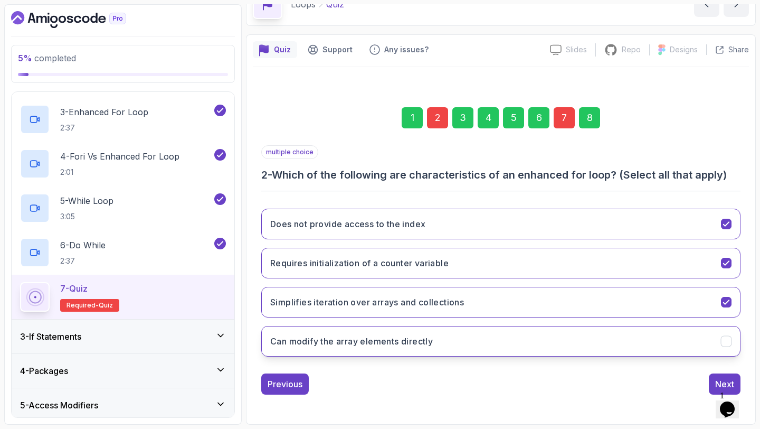
click at [489, 346] on button "Can modify the array elements directly" at bounding box center [500, 341] width 479 height 31
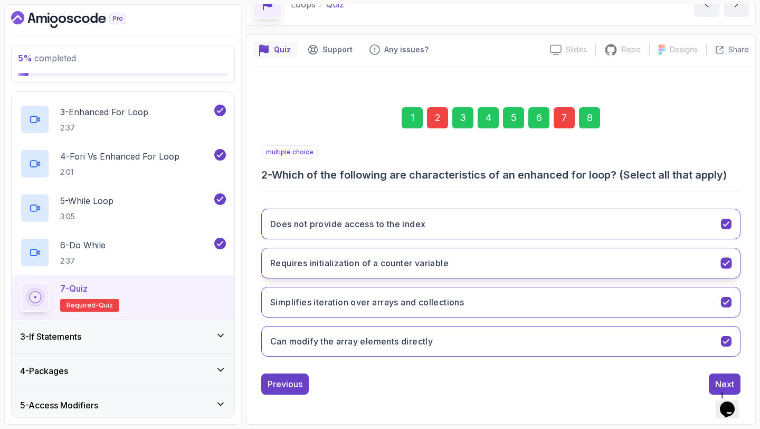
click at [475, 261] on button "Requires initialization of a counter variable" at bounding box center [500, 263] width 479 height 31
click at [547, 269] on button "Requires initialization of a counter variable" at bounding box center [500, 263] width 479 height 31
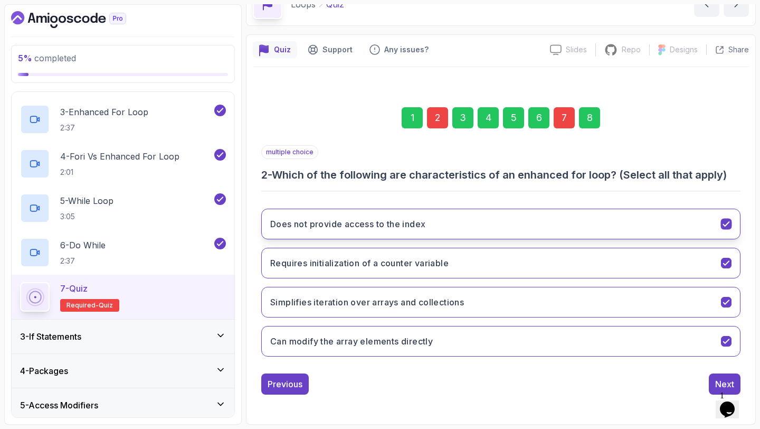
click at [481, 211] on button "Does not provide access to the index" at bounding box center [500, 224] width 479 height 31
click at [563, 122] on div "7" at bounding box center [564, 117] width 21 height 21
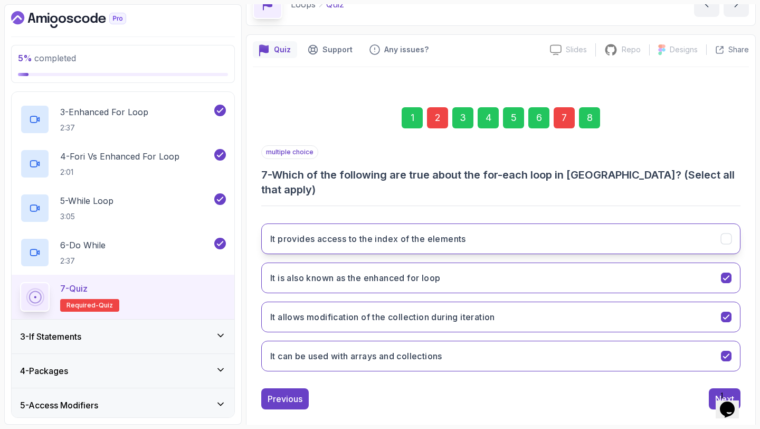
click at [520, 230] on button "It provides access to the index of the elements" at bounding box center [500, 238] width 479 height 31
click at [722, 392] on div "Next" at bounding box center [724, 398] width 19 height 13
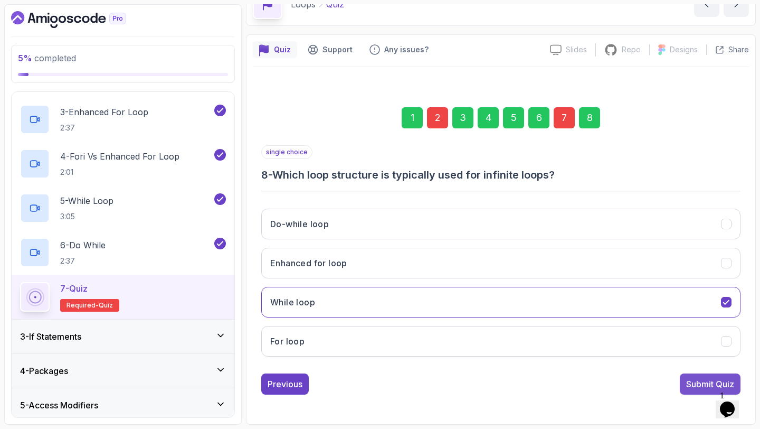
click at [708, 380] on div "Submit Quiz" at bounding box center [710, 384] width 48 height 13
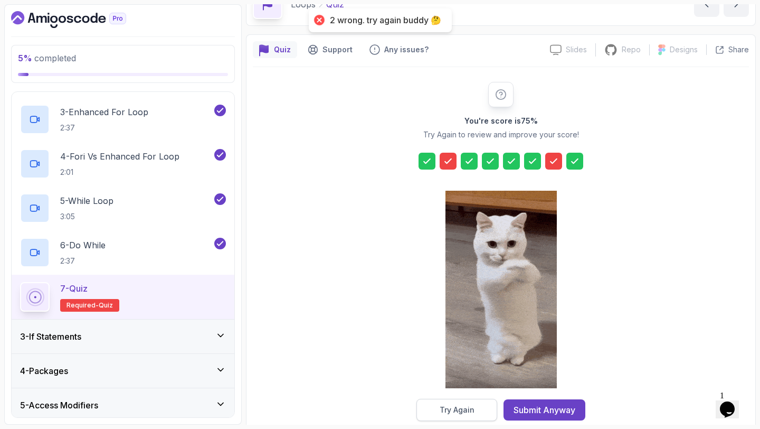
click at [461, 410] on div "Try Again" at bounding box center [457, 409] width 35 height 11
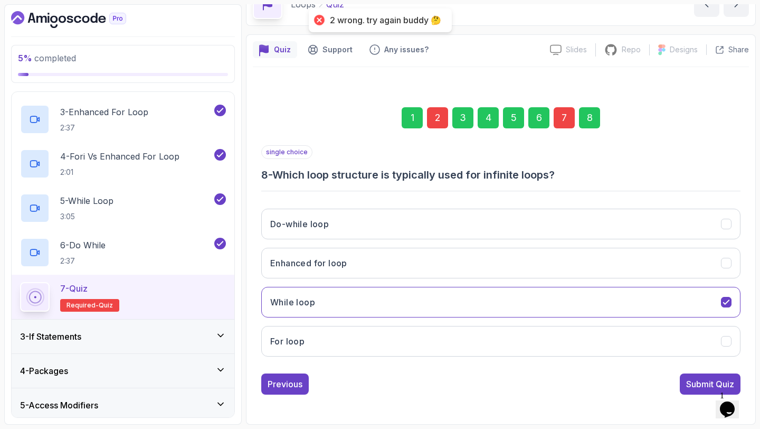
click at [441, 120] on div "2" at bounding box center [437, 117] width 21 height 21
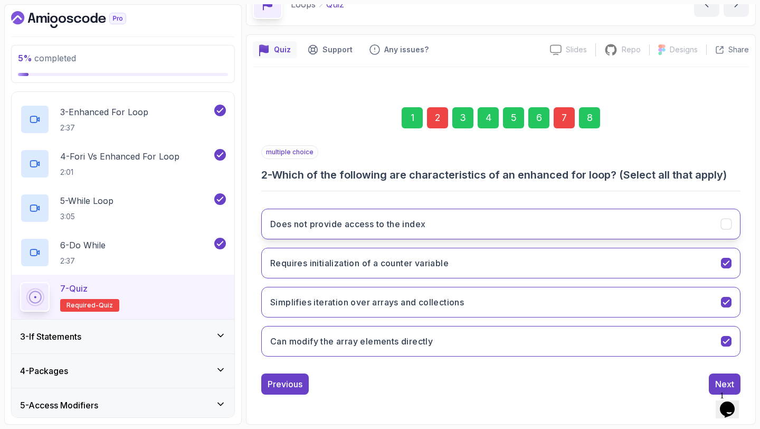
click at [383, 223] on h3 "Does not provide access to the index" at bounding box center [347, 224] width 155 height 13
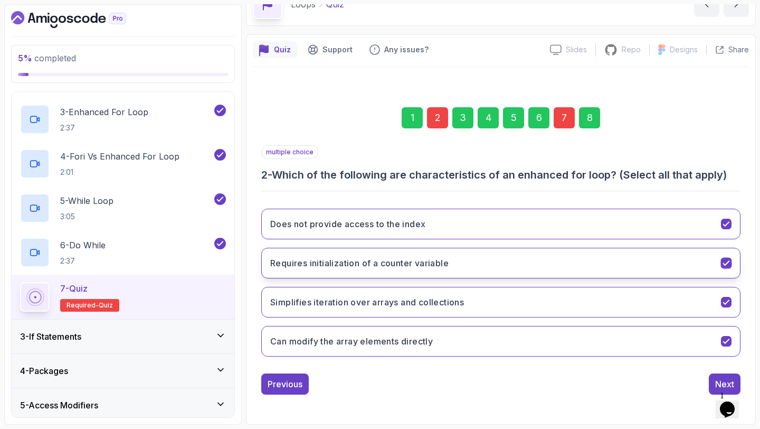
click at [409, 262] on h3 "Requires initialization of a counter variable" at bounding box center [359, 263] width 178 height 13
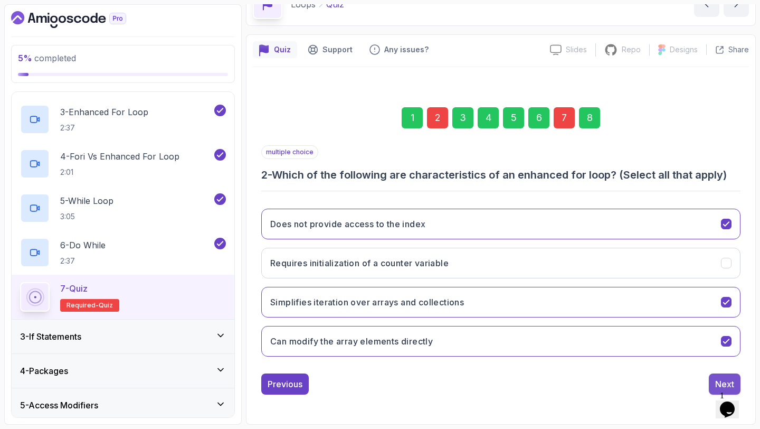
click at [719, 381] on div "Next" at bounding box center [724, 384] width 19 height 13
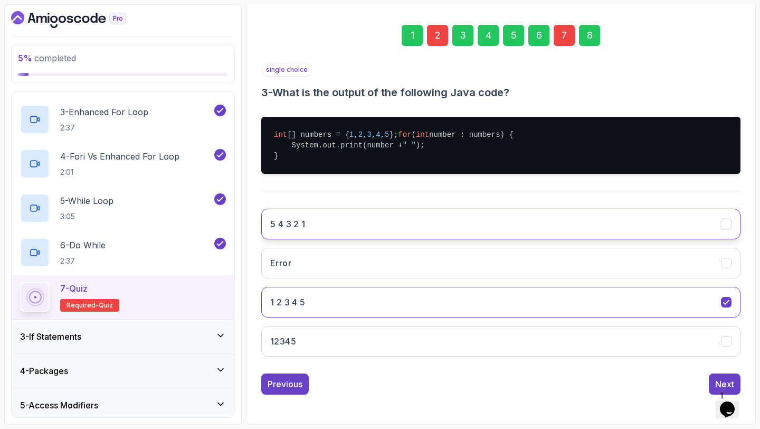
scroll to position [74, 0]
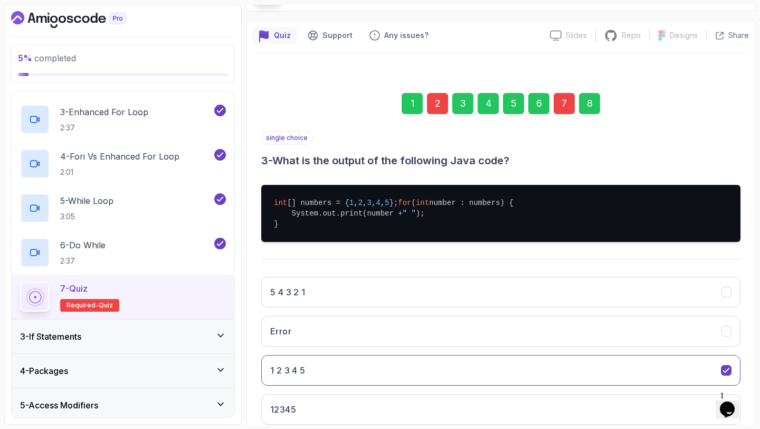
click at [591, 100] on div "8" at bounding box center [589, 103] width 21 height 21
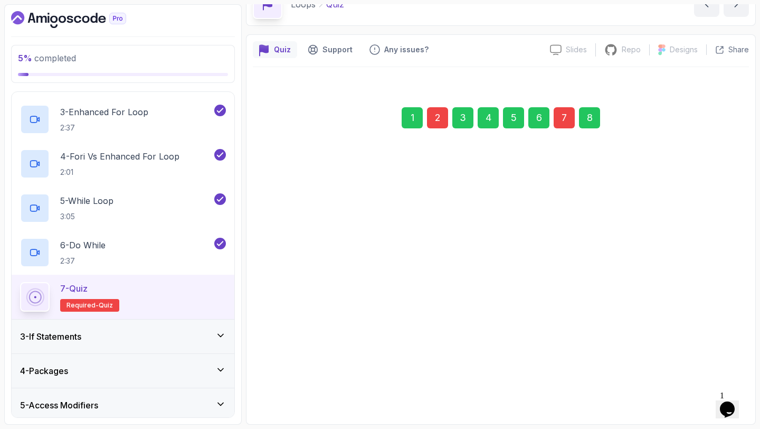
scroll to position [60, 0]
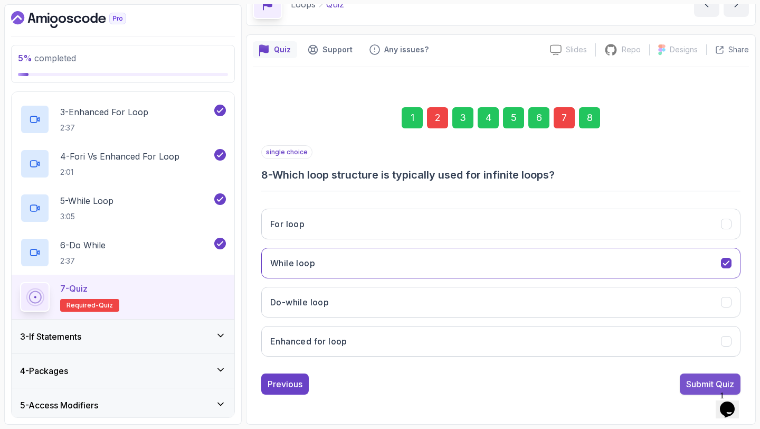
click at [698, 383] on div "Submit Quiz" at bounding box center [710, 384] width 48 height 13
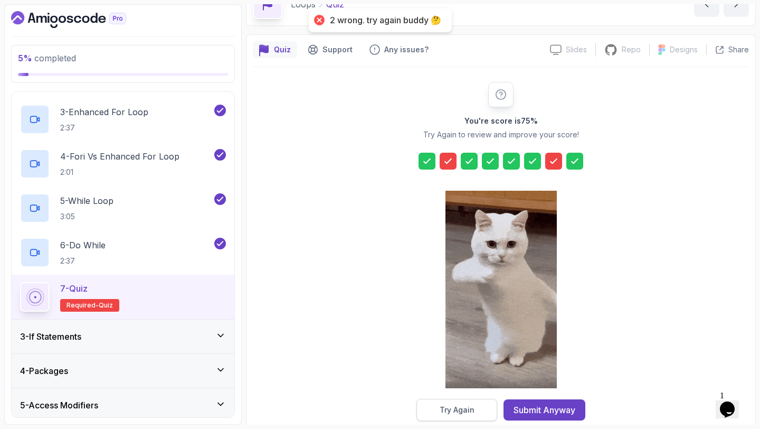
click at [470, 399] on button "Try Again" at bounding box center [457, 410] width 81 height 22
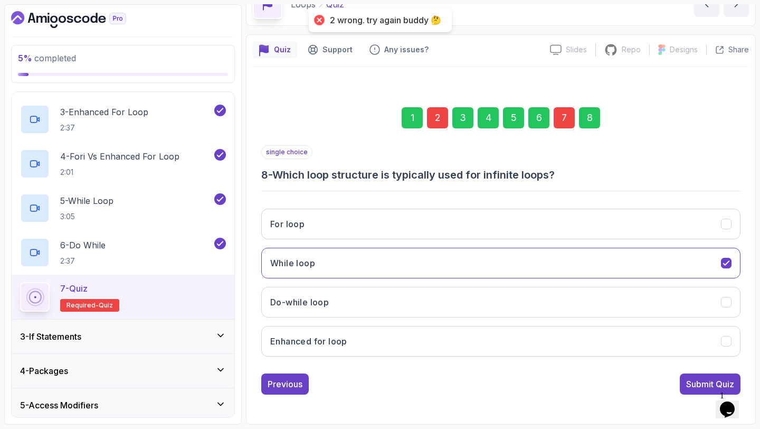
click at [570, 123] on div "7" at bounding box center [564, 117] width 21 height 21
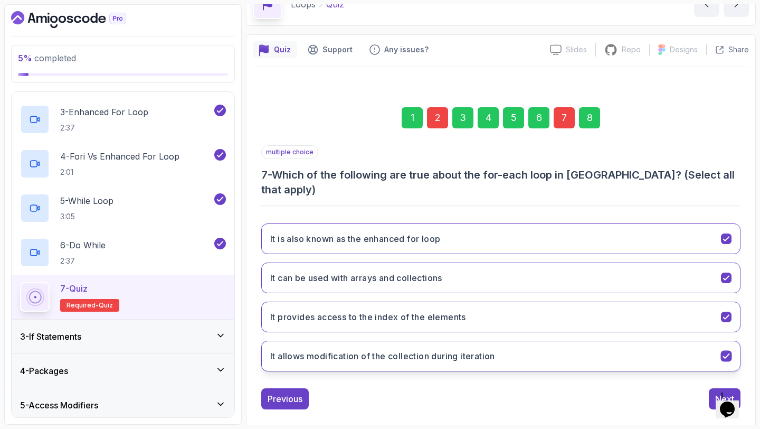
click at [542, 343] on button "It allows modification of the collection during iteration" at bounding box center [500, 356] width 479 height 31
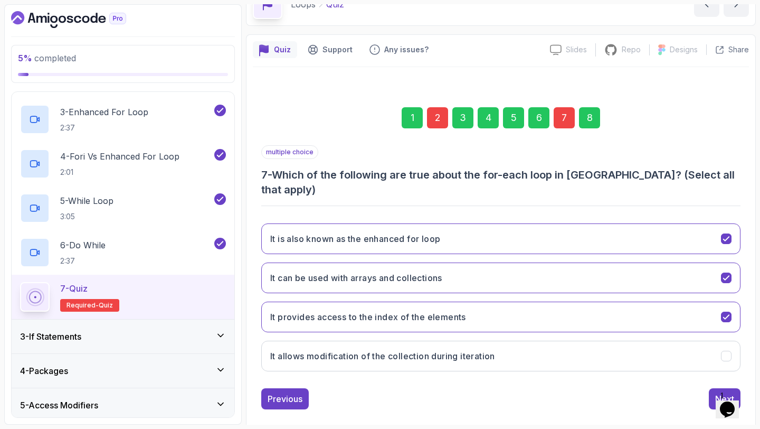
click at [588, 115] on div "8" at bounding box center [589, 117] width 21 height 21
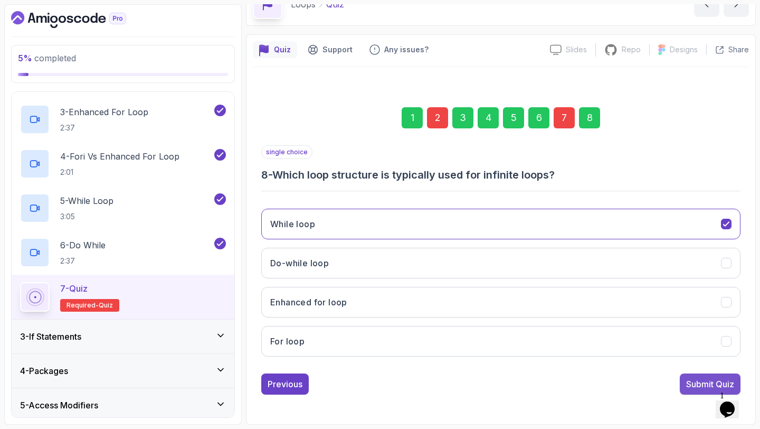
click at [709, 382] on div "Submit Quiz" at bounding box center [710, 384] width 48 height 13
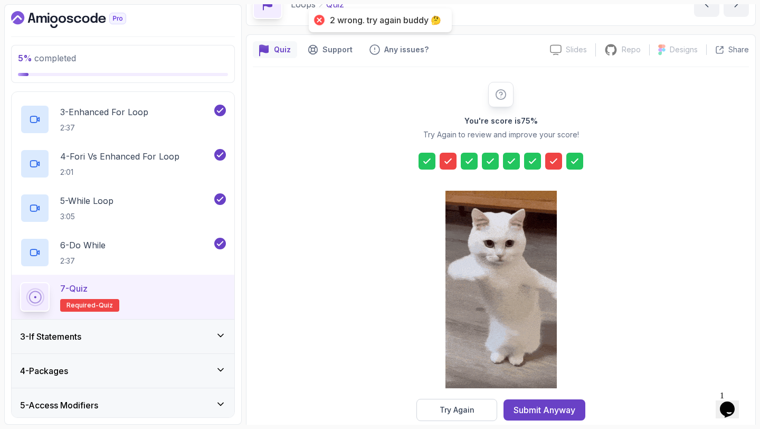
click at [553, 166] on icon at bounding box center [554, 161] width 11 height 11
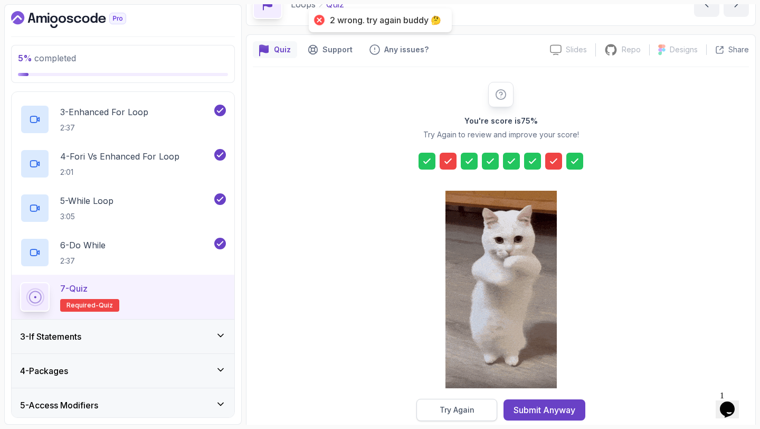
click at [460, 410] on div "Try Again" at bounding box center [457, 409] width 35 height 11
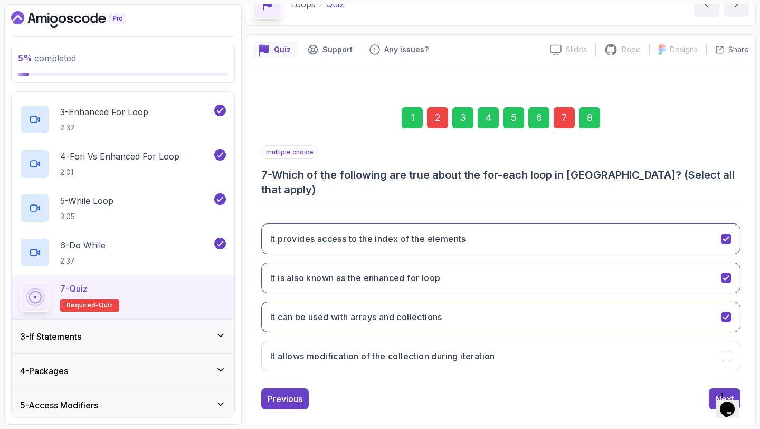
click at [563, 120] on div "7" at bounding box center [564, 117] width 21 height 21
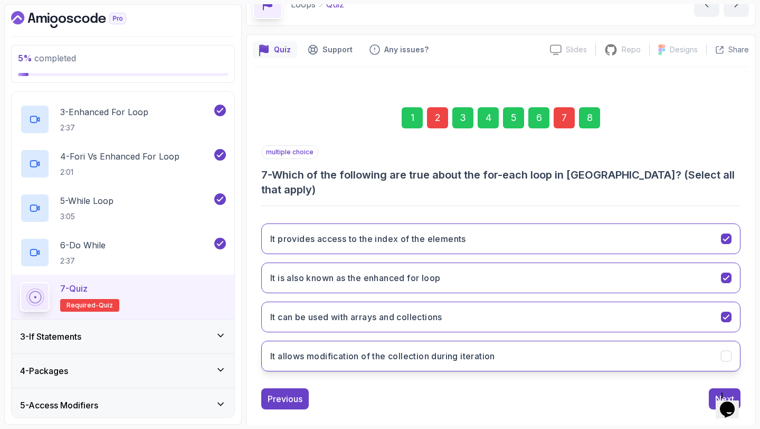
click at [558, 341] on button "It allows modification of the collection during iteration" at bounding box center [500, 356] width 479 height 31
click at [558, 306] on button "It can be used with arrays and collections" at bounding box center [500, 317] width 479 height 31
click at [589, 116] on div "8" at bounding box center [589, 117] width 21 height 21
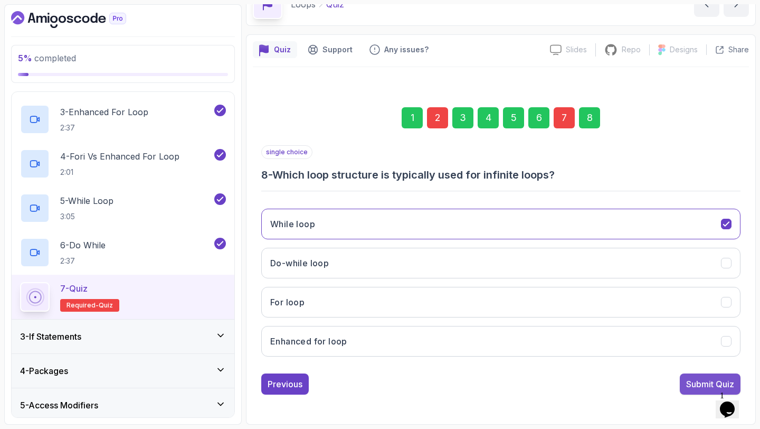
click at [691, 385] on div "Submit Quiz" at bounding box center [710, 384] width 48 height 13
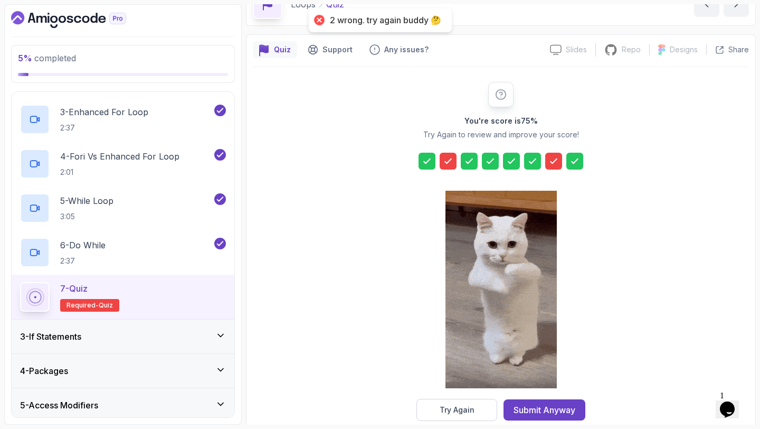
click at [553, 159] on icon at bounding box center [554, 161] width 11 height 11
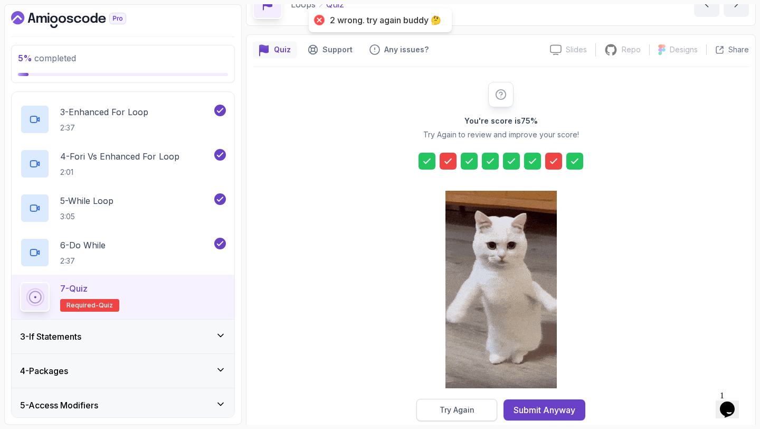
click at [454, 399] on button "Try Again" at bounding box center [457, 410] width 81 height 22
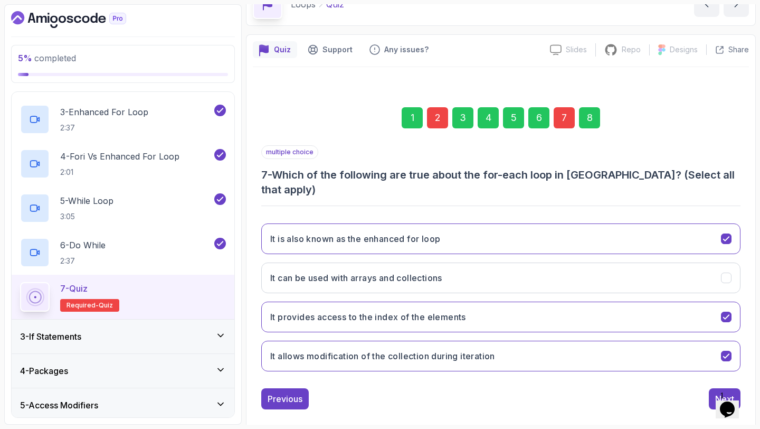
click at [569, 126] on div "7" at bounding box center [564, 117] width 21 height 21
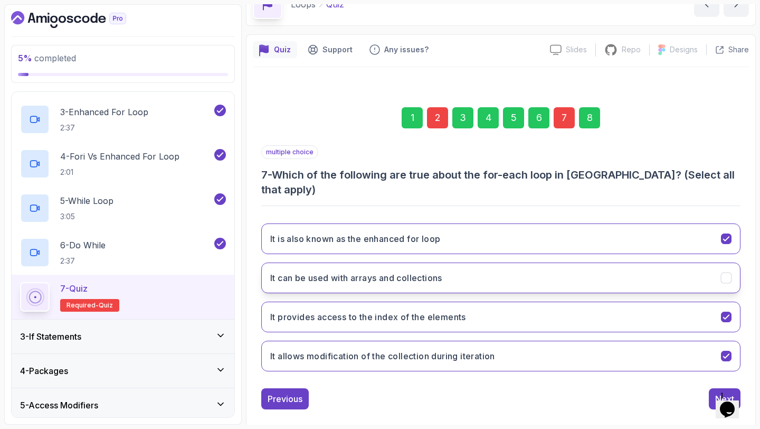
click at [551, 262] on button "It can be used with arrays and collections" at bounding box center [500, 277] width 479 height 31
click at [534, 341] on button "It allows modification of the collection during iteration" at bounding box center [500, 356] width 479 height 31
click at [591, 120] on div "8" at bounding box center [589, 117] width 21 height 21
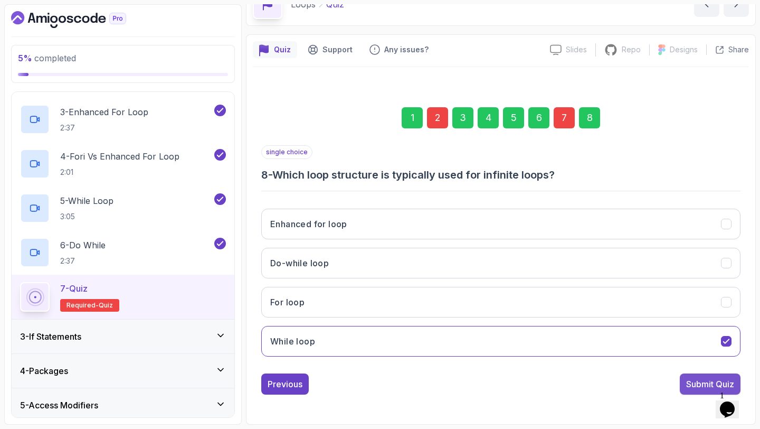
click at [692, 387] on div "Submit Quiz" at bounding box center [710, 384] width 48 height 13
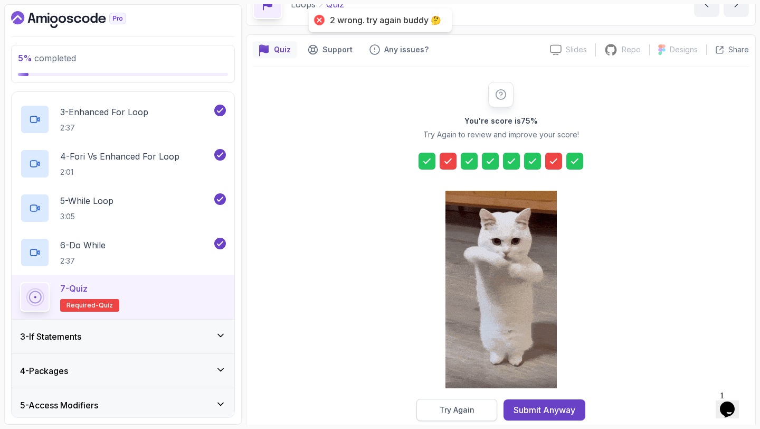
click at [473, 408] on div "Try Again" at bounding box center [457, 409] width 35 height 11
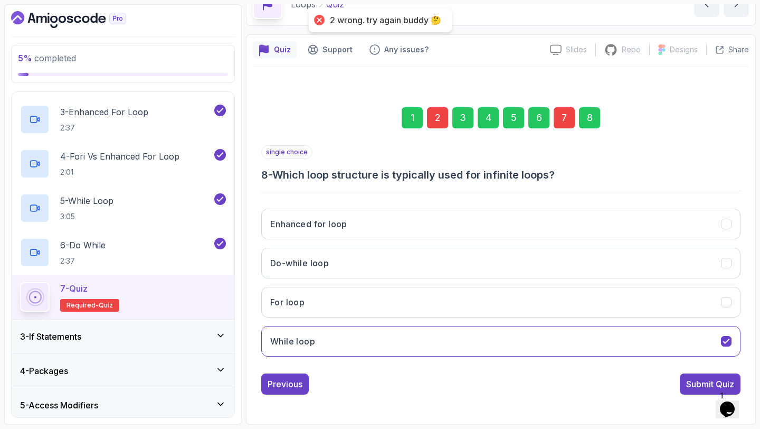
click at [559, 123] on div "7" at bounding box center [564, 117] width 21 height 21
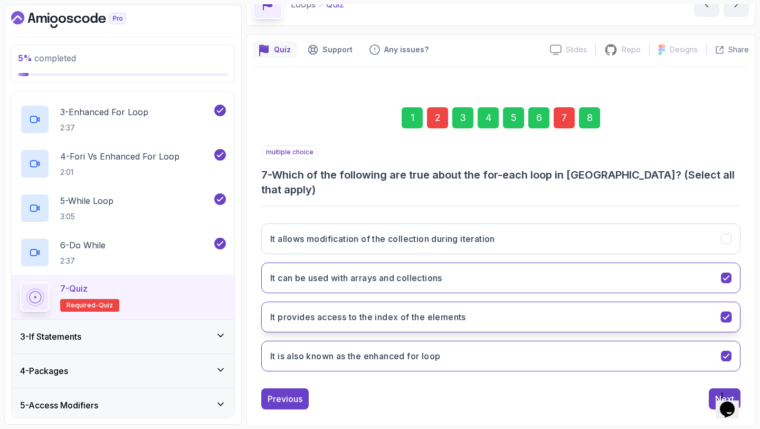
click at [484, 302] on button "It provides access to the index of the elements" at bounding box center [500, 317] width 479 height 31
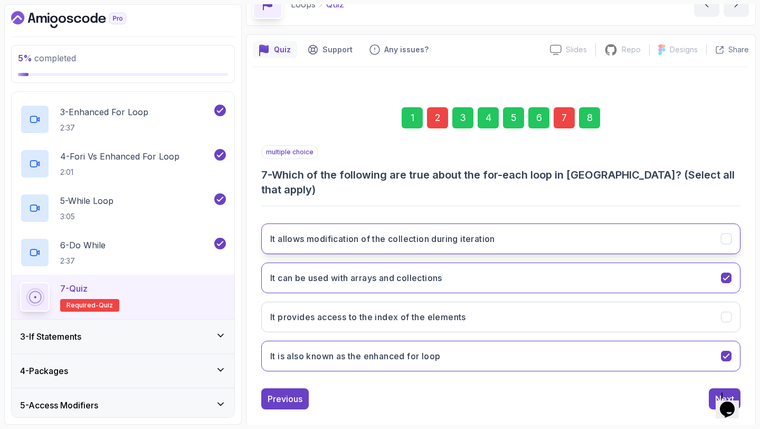
click at [489, 232] on h3 "It allows modification of the collection during iteration" at bounding box center [382, 238] width 225 height 13
click at [581, 115] on div "8" at bounding box center [589, 117] width 21 height 21
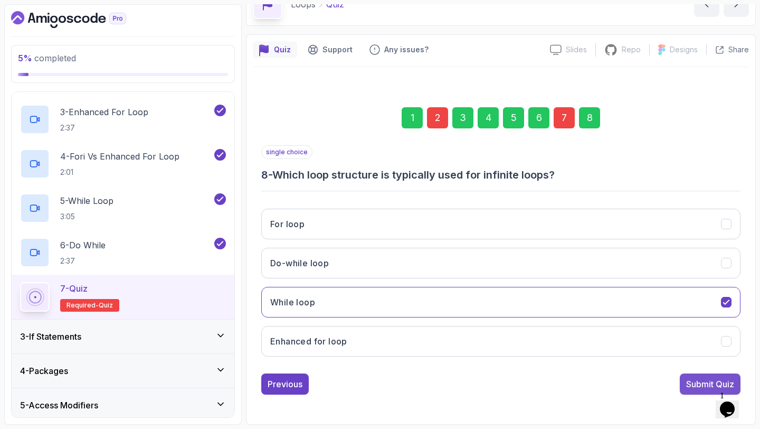
click at [686, 384] on div "Submit Quiz" at bounding box center [710, 384] width 48 height 13
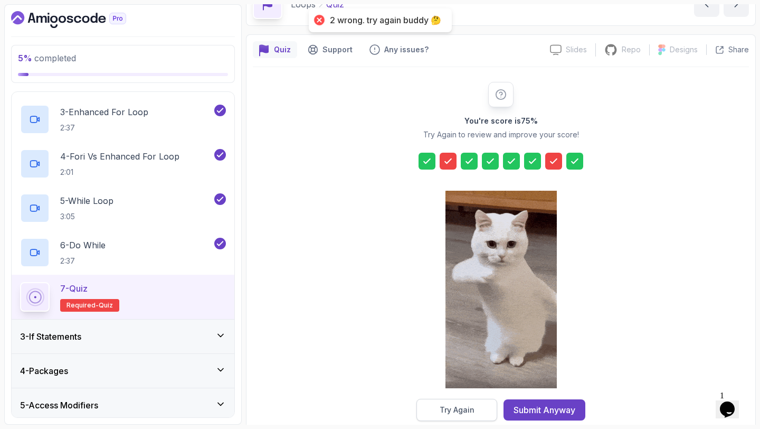
click at [482, 417] on button "Try Again" at bounding box center [457, 410] width 81 height 22
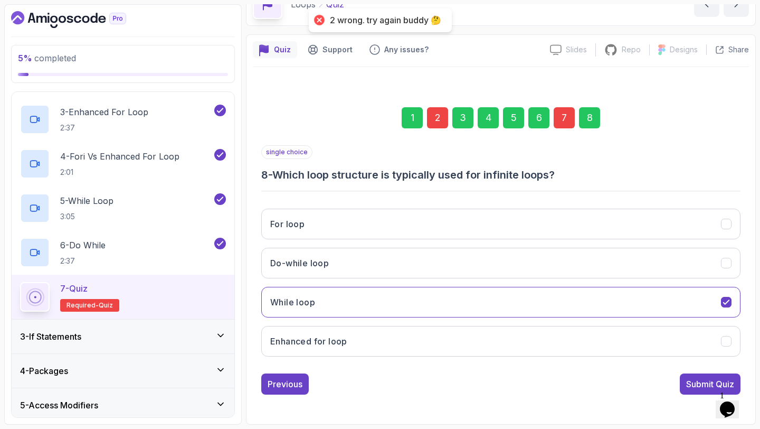
click at [566, 124] on div "7" at bounding box center [564, 117] width 21 height 21
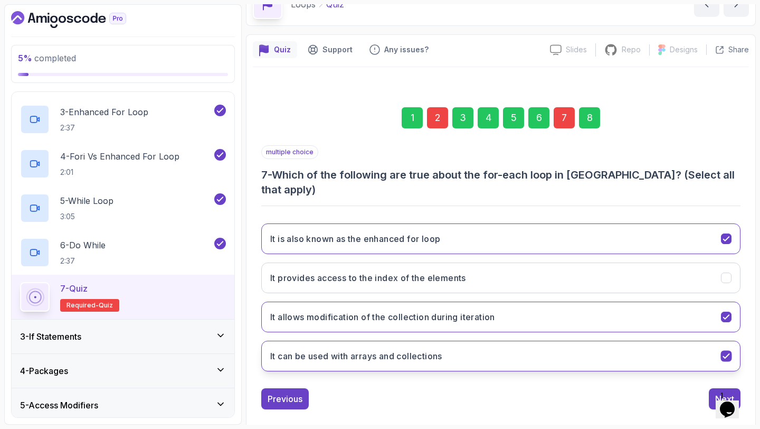
click at [465, 341] on button "It can be used with arrays and collections" at bounding box center [500, 356] width 479 height 31
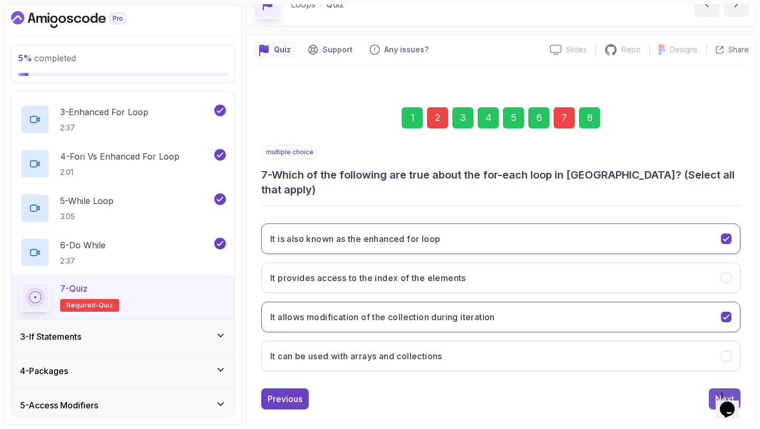
click at [714, 388] on button "Next" at bounding box center [725, 398] width 32 height 21
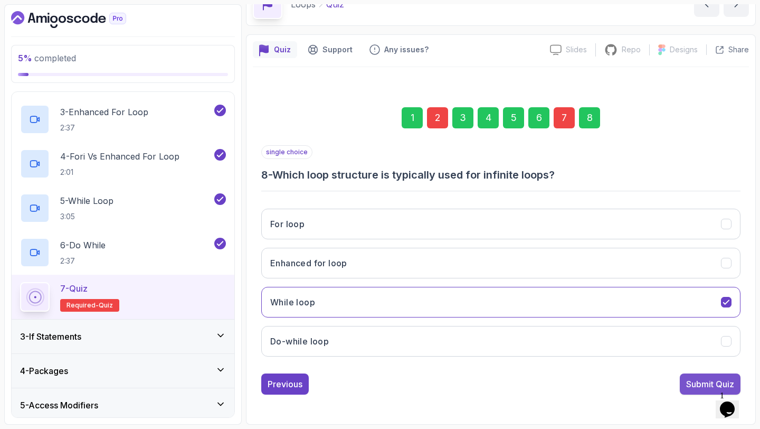
click at [703, 378] on div "Submit Quiz" at bounding box center [710, 384] width 48 height 13
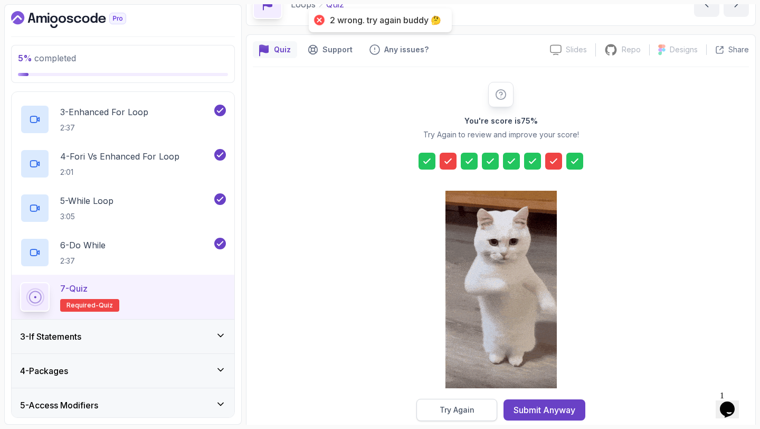
click at [491, 410] on button "Try Again" at bounding box center [457, 410] width 81 height 22
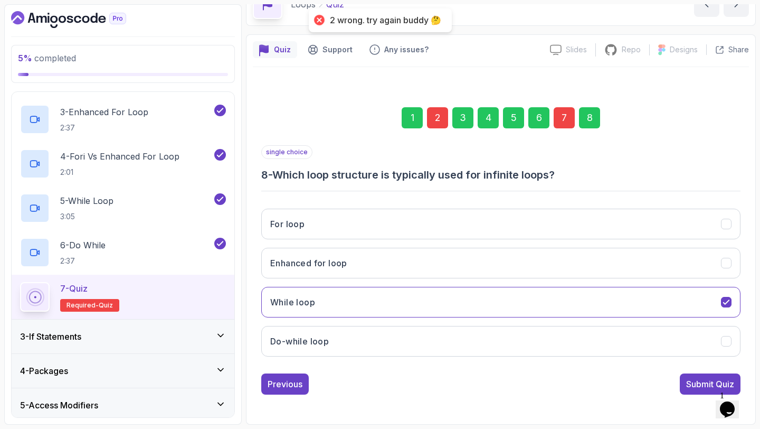
click at [567, 116] on div "7" at bounding box center [564, 117] width 21 height 21
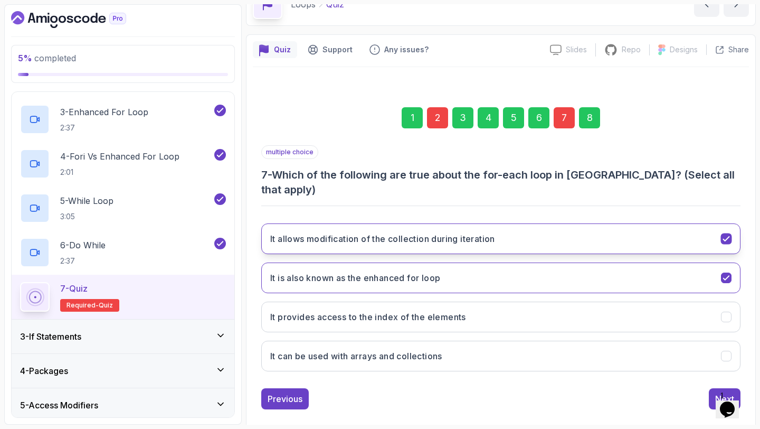
click at [500, 233] on button "It allows modification of the collection during iteration" at bounding box center [500, 238] width 479 height 31
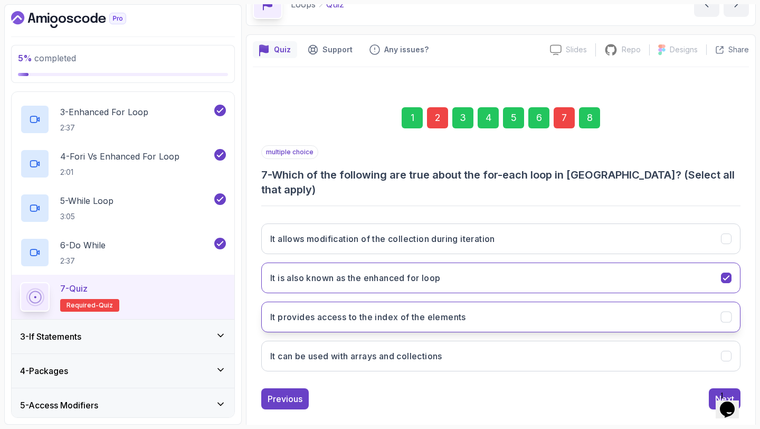
click at [484, 304] on button "It provides access to the index of the elements" at bounding box center [500, 317] width 479 height 31
click at [721, 388] on button "Next" at bounding box center [725, 398] width 32 height 21
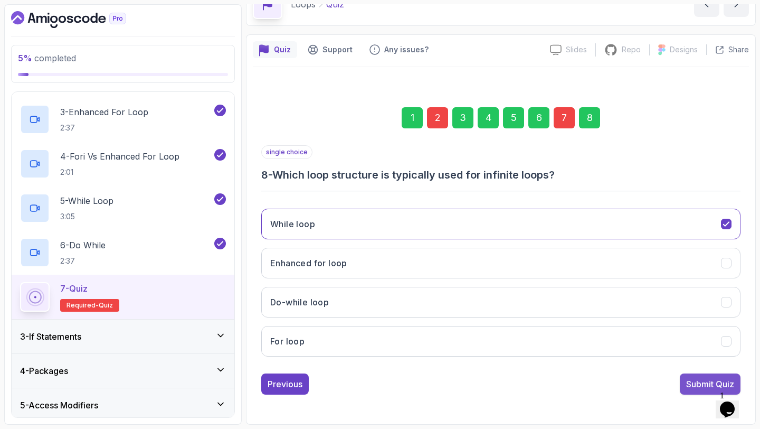
click at [708, 383] on div "Submit Quiz" at bounding box center [710, 384] width 48 height 13
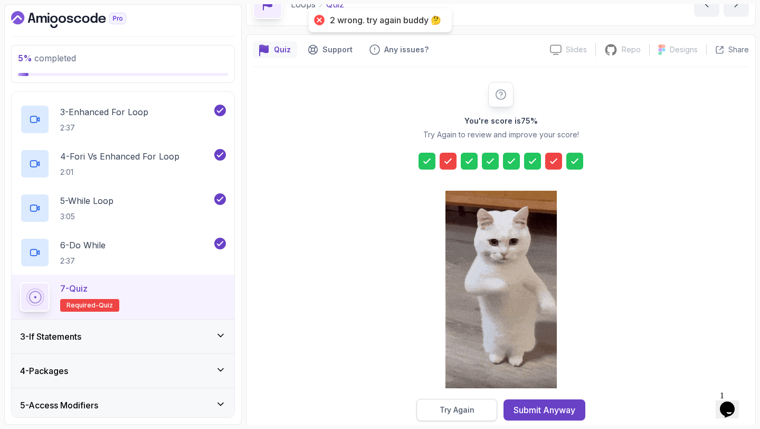
click at [456, 410] on div "Try Again" at bounding box center [457, 409] width 35 height 11
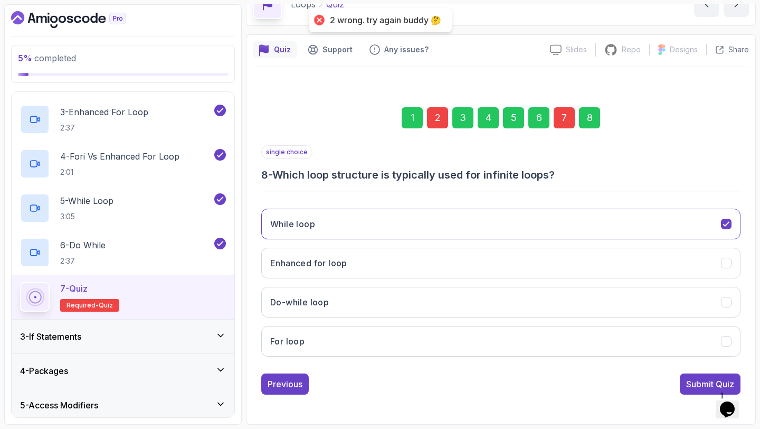
click at [568, 128] on div "7" at bounding box center [564, 117] width 21 height 21
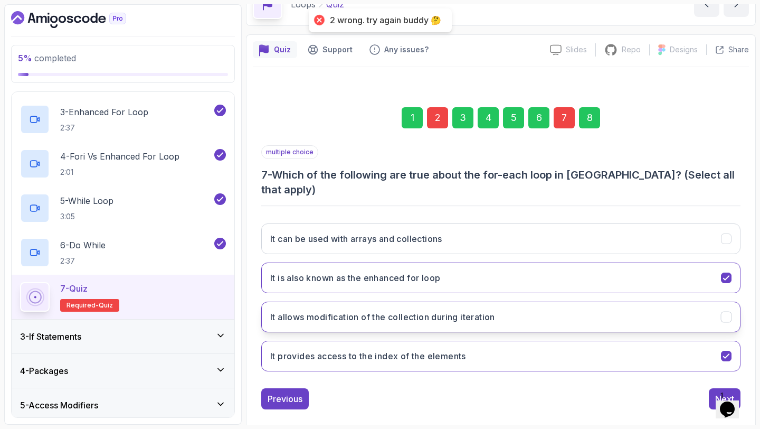
click at [488, 310] on h3 "It allows modification of the collection during iteration" at bounding box center [382, 316] width 225 height 13
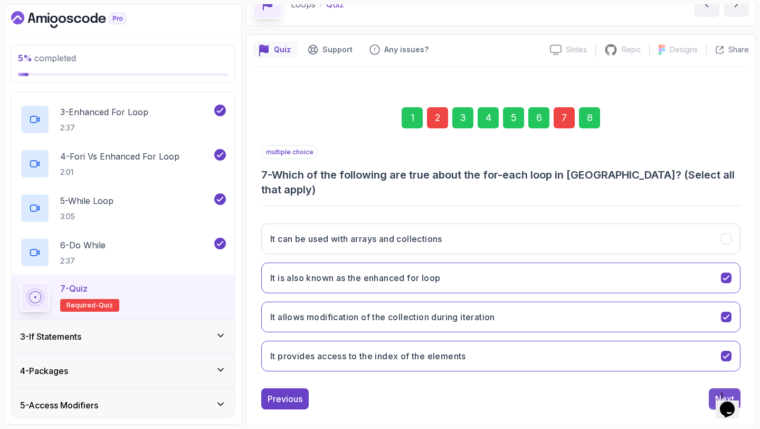
click at [725, 388] on button "Next" at bounding box center [725, 398] width 32 height 21
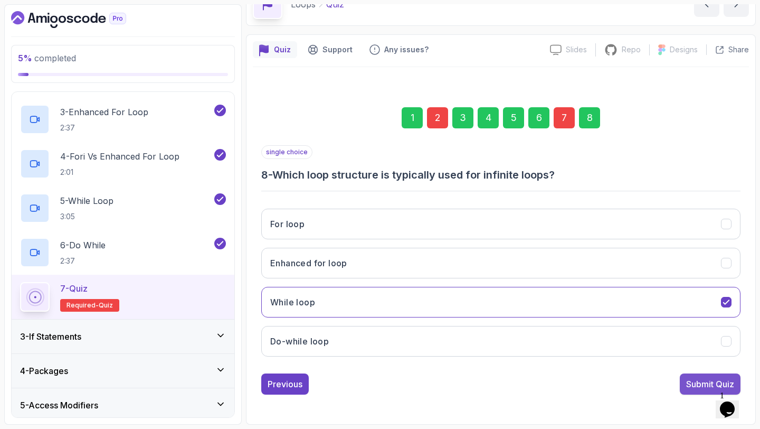
click at [702, 380] on div "Submit Quiz" at bounding box center [710, 384] width 48 height 13
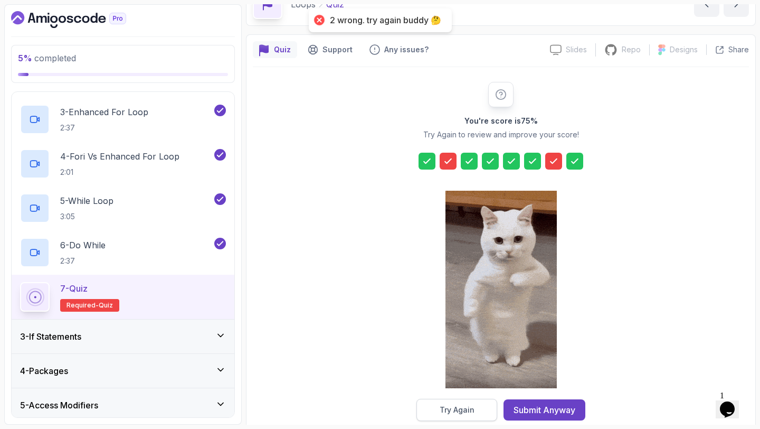
click at [484, 409] on button "Try Again" at bounding box center [457, 410] width 81 height 22
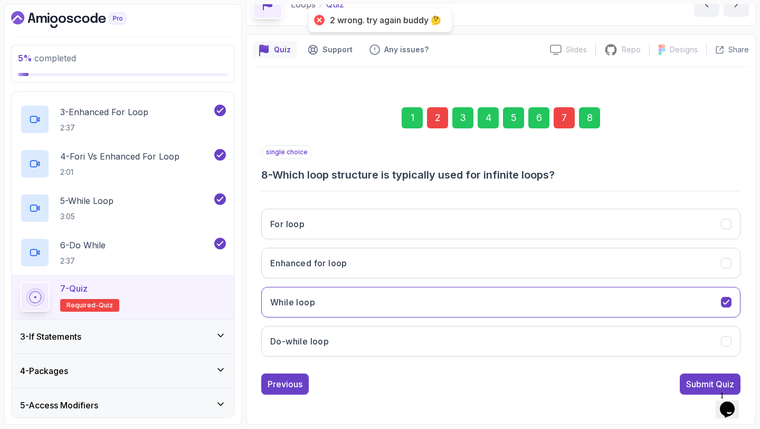
click at [566, 118] on div "7" at bounding box center [564, 117] width 21 height 21
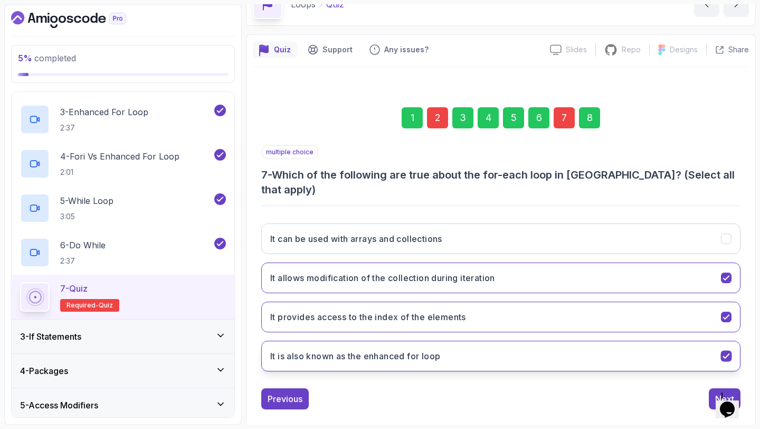
click at [507, 341] on button "It is also known as the enhanced for loop" at bounding box center [500, 356] width 479 height 31
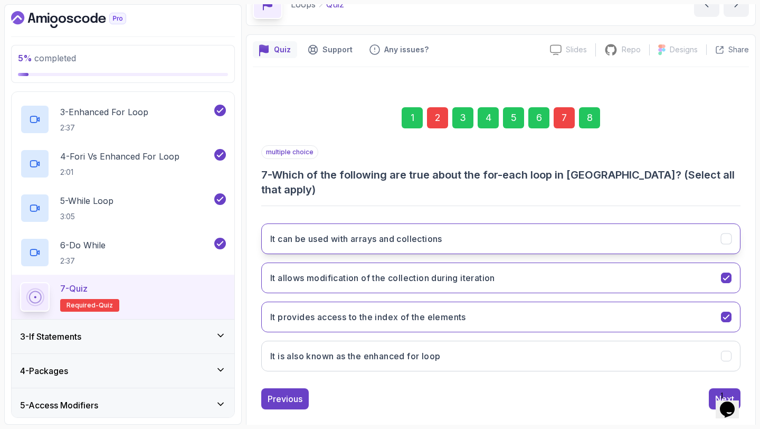
click at [521, 232] on button "It can be used with arrays and collections" at bounding box center [500, 238] width 479 height 31
click at [714, 371] on div "multiple choice 7 - Which of the following are true about the for-each loop in …" at bounding box center [500, 277] width 479 height 264
click at [710, 388] on button "Next" at bounding box center [725, 398] width 32 height 21
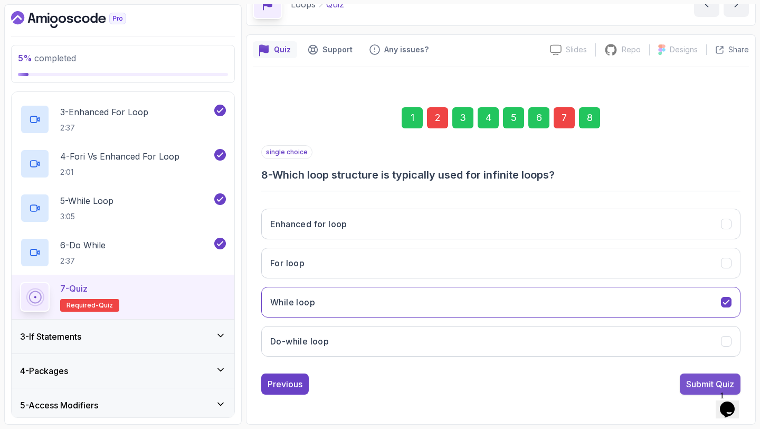
click at [698, 378] on div "Submit Quiz" at bounding box center [710, 384] width 48 height 13
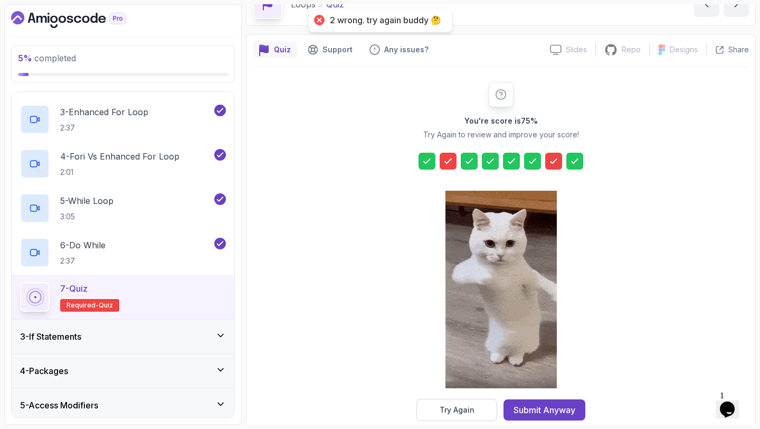
click at [553, 158] on icon at bounding box center [554, 161] width 11 height 11
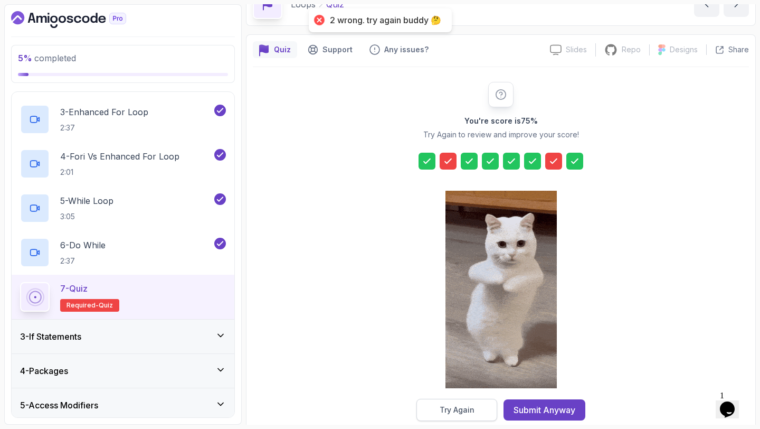
click at [461, 415] on button "Try Again" at bounding box center [457, 410] width 81 height 22
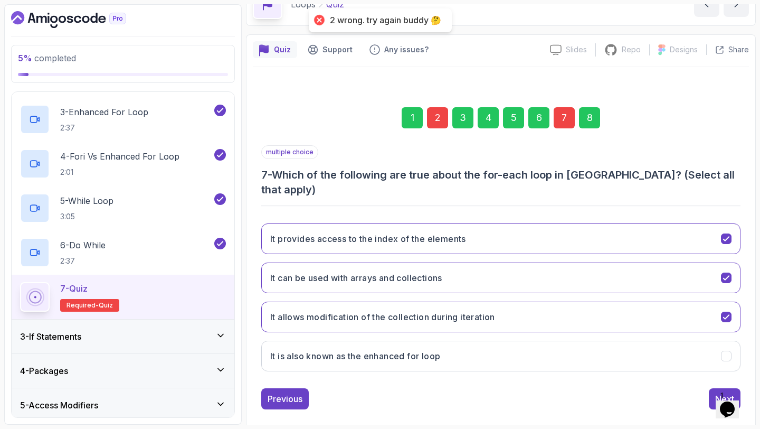
click at [564, 122] on div "7" at bounding box center [564, 117] width 21 height 21
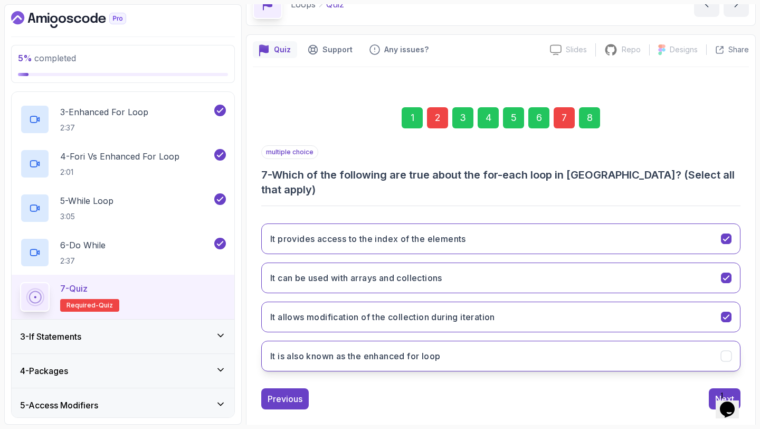
click at [532, 341] on button "It is also known as the enhanced for loop" at bounding box center [500, 356] width 479 height 31
click at [535, 306] on button "It allows modification of the collection during iteration" at bounding box center [500, 317] width 479 height 31
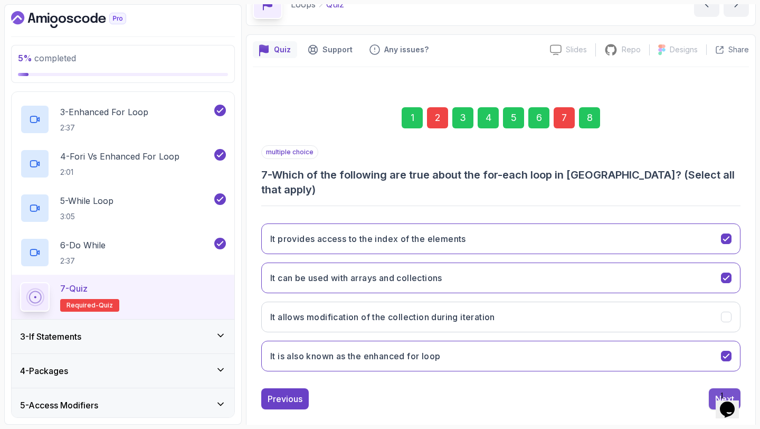
click at [719, 392] on div "Next" at bounding box center [724, 398] width 19 height 13
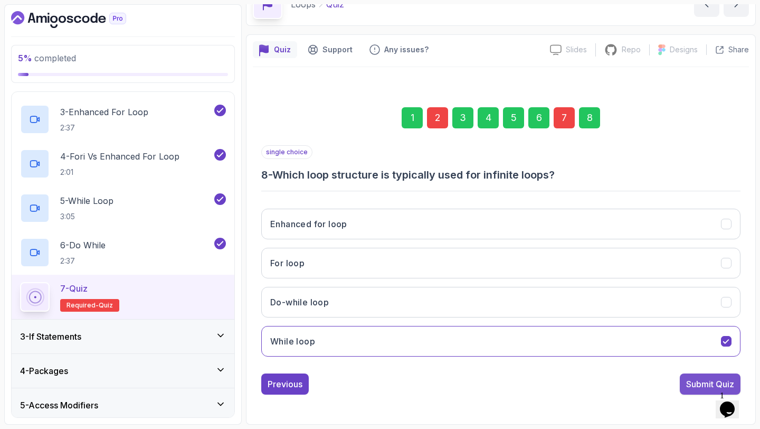
click at [712, 382] on div "Submit Quiz" at bounding box center [710, 384] width 48 height 13
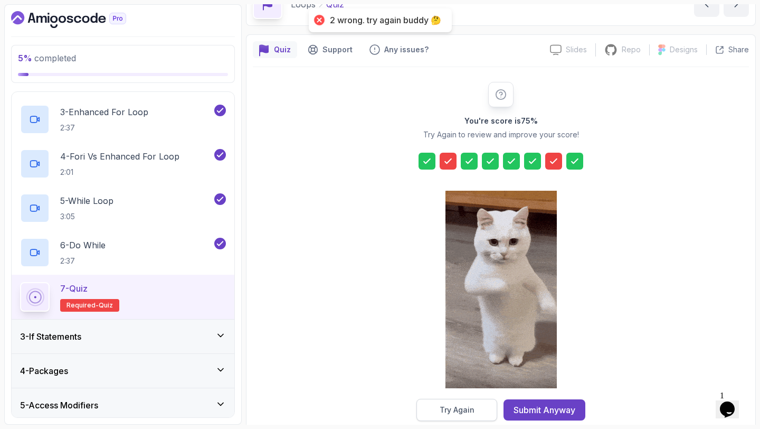
click at [494, 412] on button "Try Again" at bounding box center [457, 410] width 81 height 22
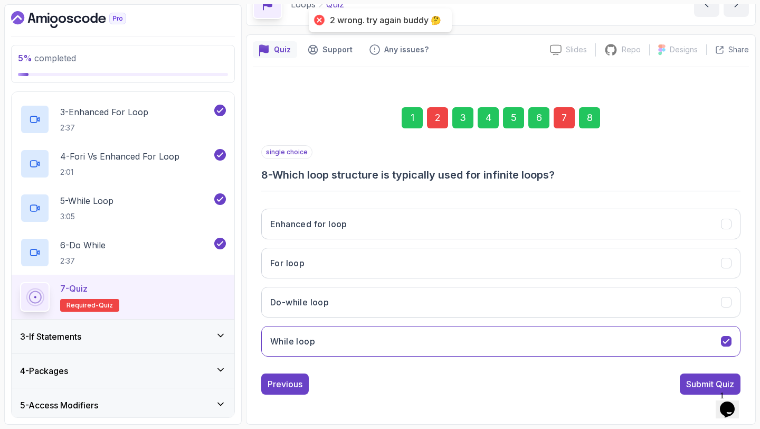
click at [564, 121] on div "7" at bounding box center [564, 117] width 21 height 21
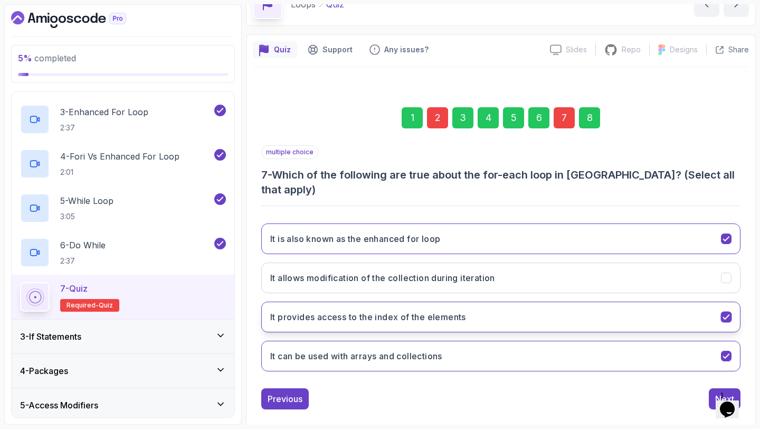
click at [512, 302] on button "It provides access to the index of the elements" at bounding box center [500, 317] width 479 height 31
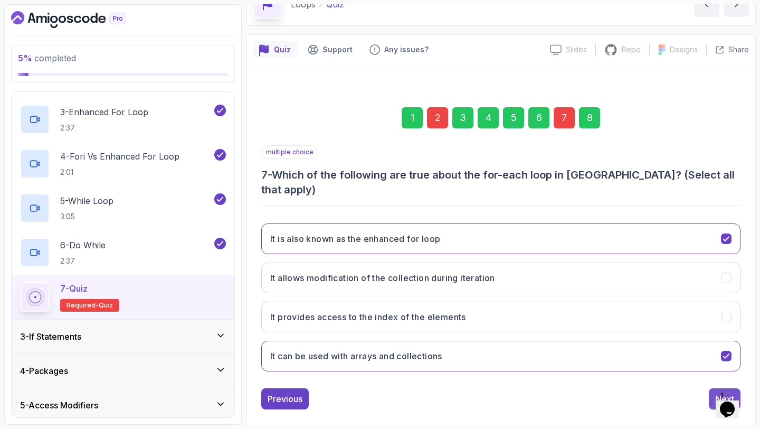
click at [713, 388] on button "Next" at bounding box center [725, 398] width 32 height 21
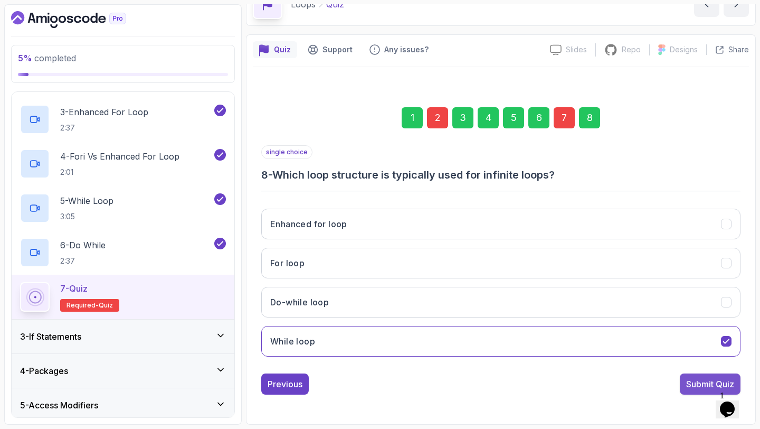
click at [705, 389] on div "Submit Quiz" at bounding box center [710, 384] width 48 height 13
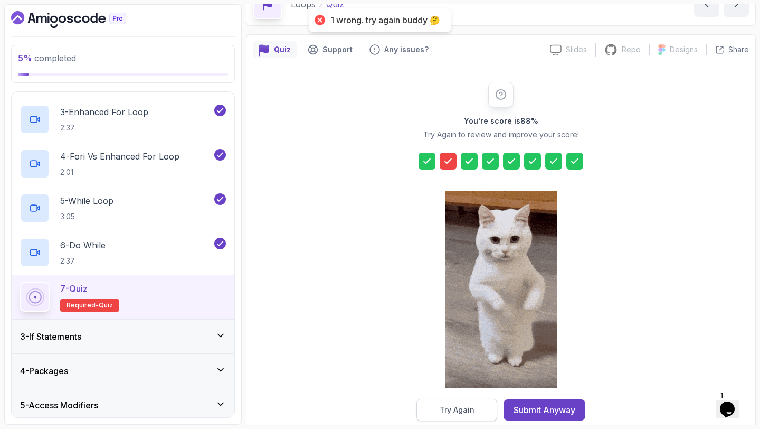
click at [473, 412] on div "Try Again" at bounding box center [457, 409] width 35 height 11
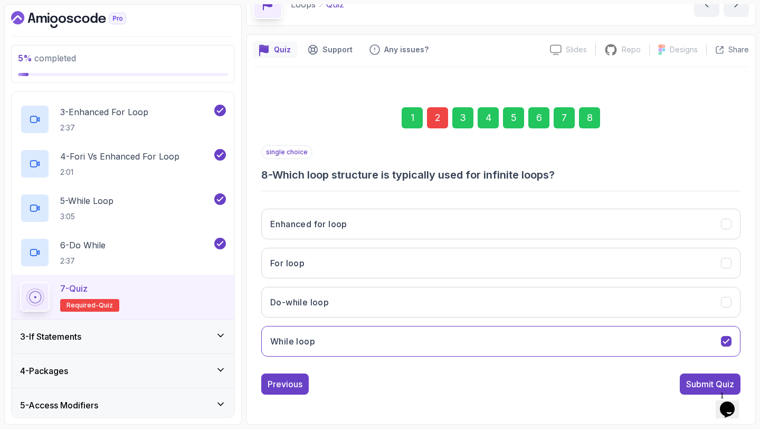
click at [561, 116] on div "7" at bounding box center [564, 117] width 21 height 21
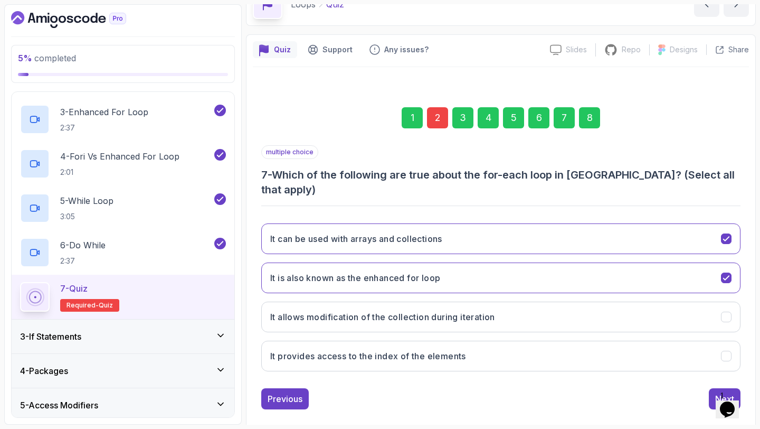
click at [438, 116] on div "2" at bounding box center [437, 117] width 21 height 21
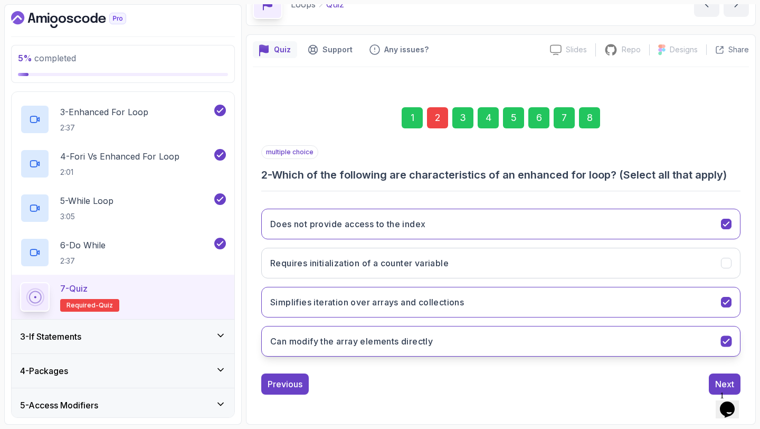
click at [442, 340] on button "Can modify the array elements directly" at bounding box center [500, 341] width 479 height 31
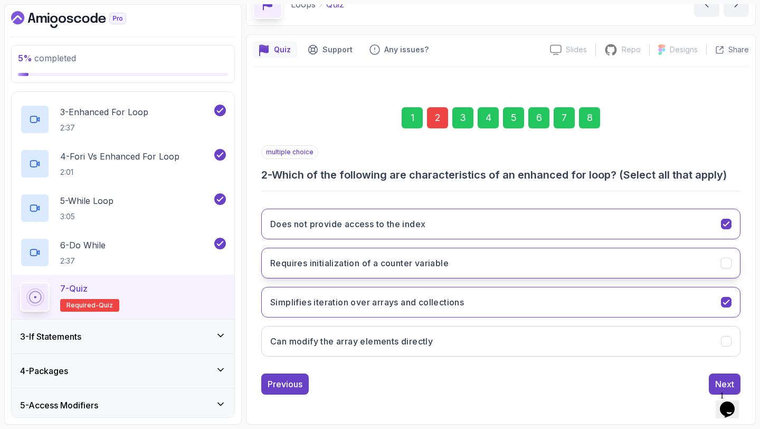
click at [460, 270] on button "Requires initialization of a counter variable" at bounding box center [500, 263] width 479 height 31
click at [596, 106] on div "1 2 3 4 5 6 7 8" at bounding box center [500, 117] width 479 height 55
click at [596, 107] on div "8" at bounding box center [589, 117] width 21 height 21
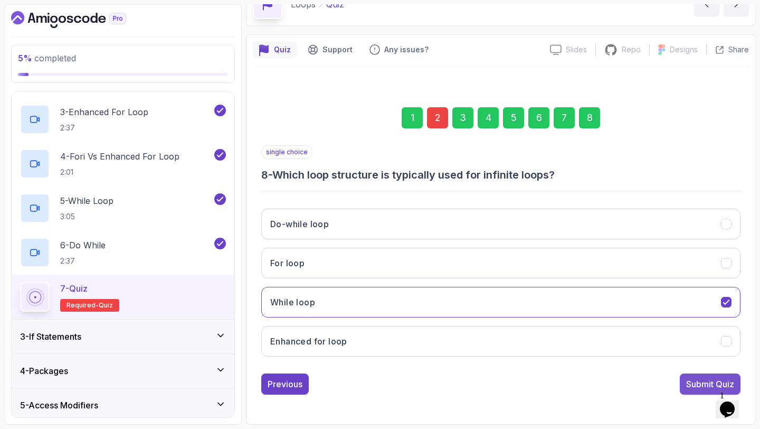
click at [699, 383] on div "Submit Quiz" at bounding box center [710, 384] width 48 height 13
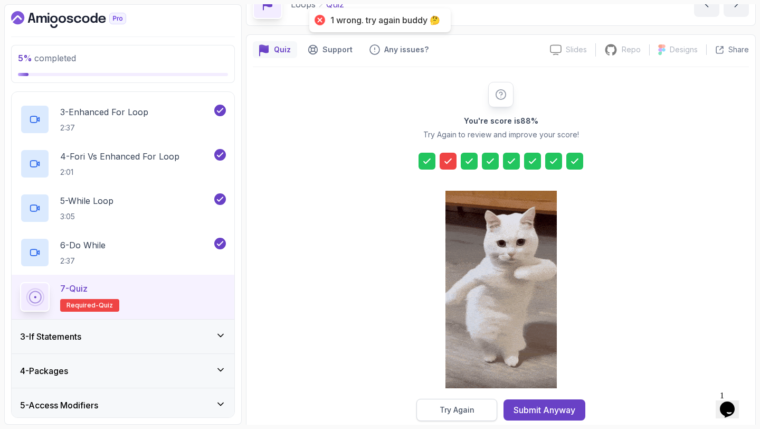
click at [487, 399] on button "Try Again" at bounding box center [457, 410] width 81 height 22
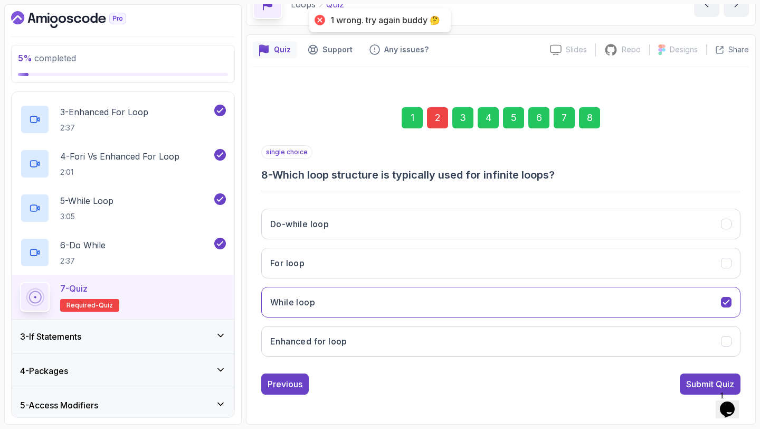
click at [438, 118] on div "2" at bounding box center [437, 117] width 21 height 21
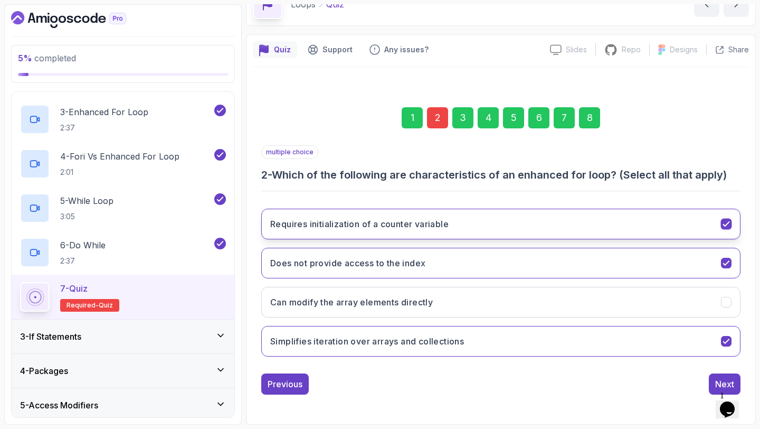
click at [422, 222] on h3 "Requires initialization of a counter variable" at bounding box center [359, 224] width 178 height 13
click at [586, 116] on div "8" at bounding box center [589, 117] width 21 height 21
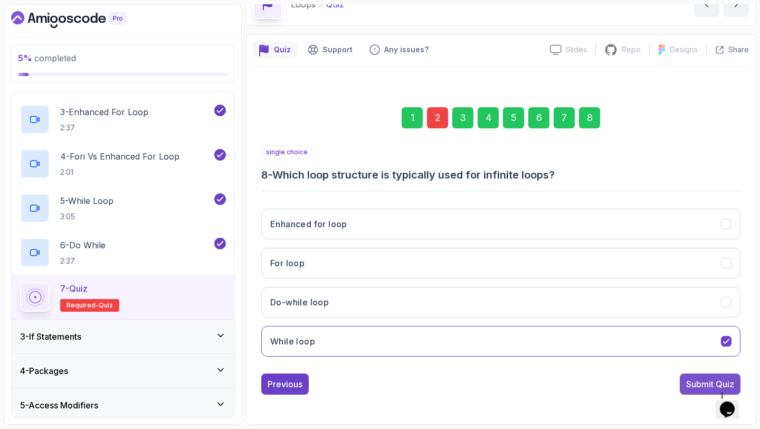
click at [703, 374] on button "Submit Quiz" at bounding box center [710, 383] width 61 height 21
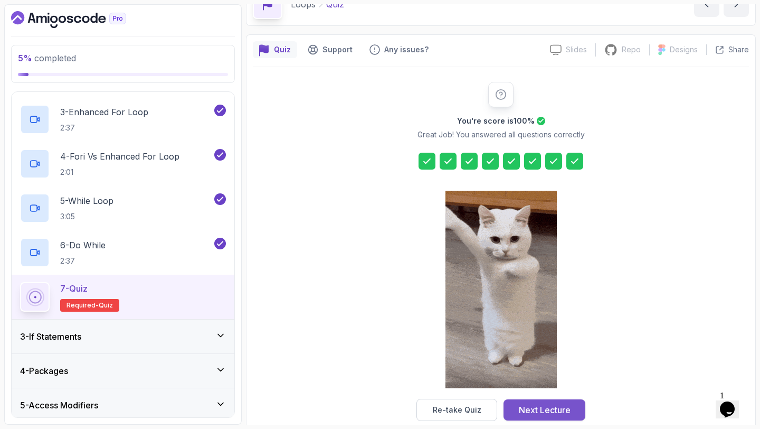
click at [563, 411] on div "Next Lecture" at bounding box center [545, 409] width 52 height 13
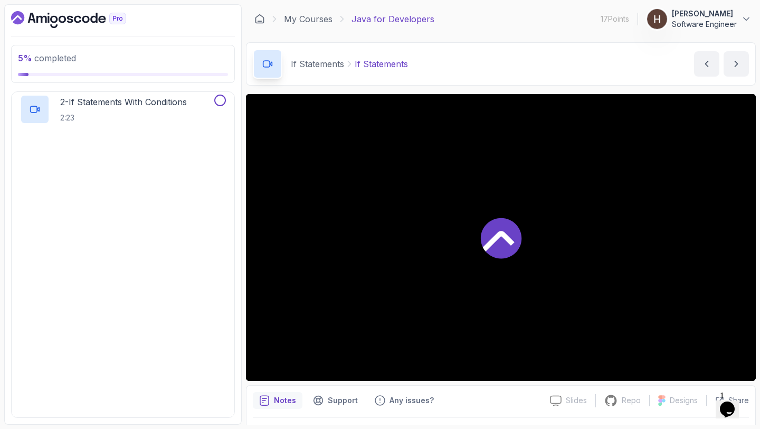
click at [563, 411] on div "Notes Support Any issues? Slides Slides not available Repo Repository not avail…" at bounding box center [501, 419] width 510 height 69
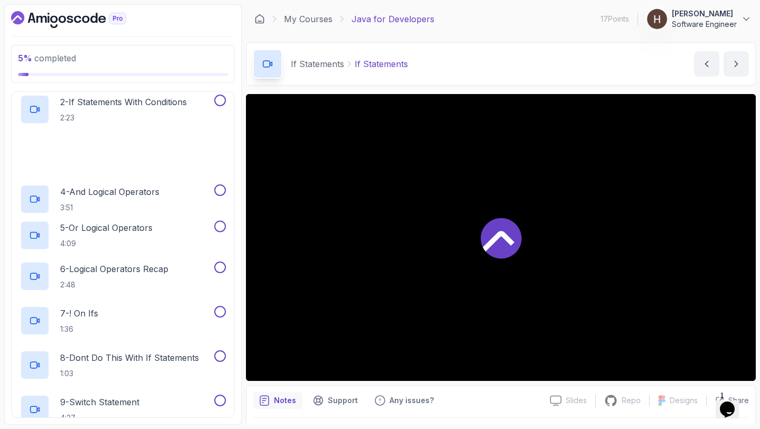
scroll to position [89, 0]
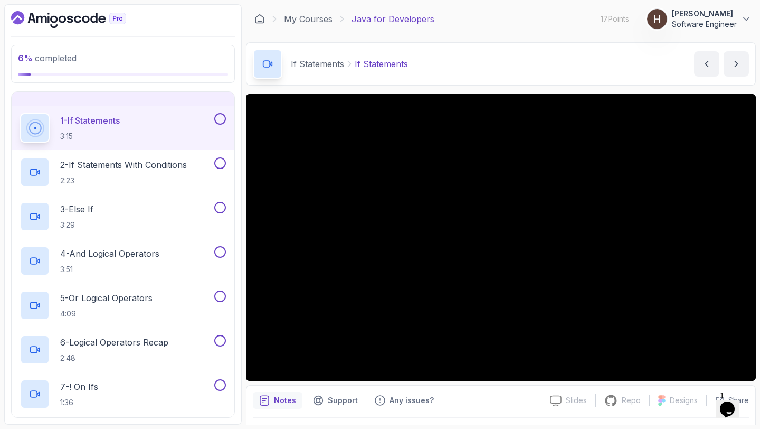
click at [220, 114] on button at bounding box center [220, 119] width 12 height 12
click at [221, 166] on button at bounding box center [220, 163] width 12 height 12
click at [220, 206] on button at bounding box center [220, 208] width 12 height 12
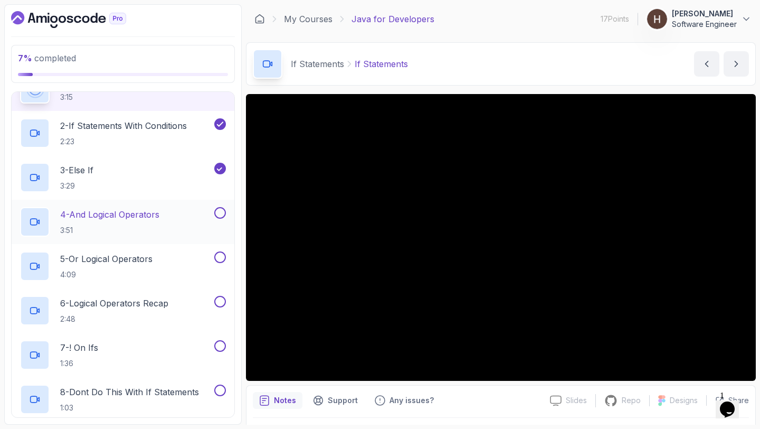
click at [222, 215] on button at bounding box center [220, 213] width 12 height 12
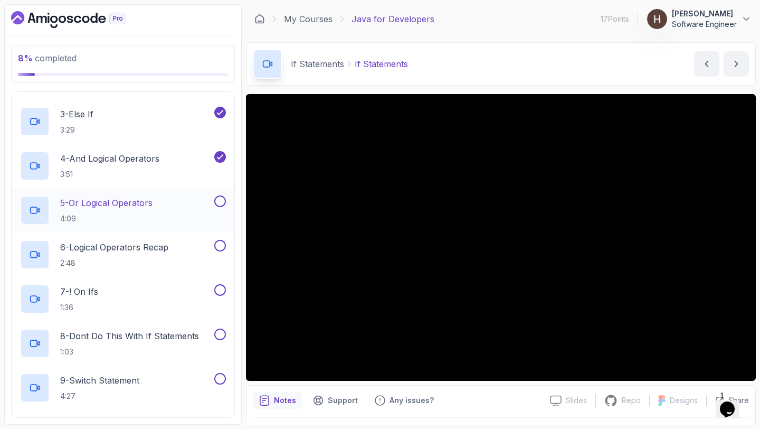
click at [221, 196] on button at bounding box center [220, 201] width 12 height 12
click at [221, 245] on button at bounding box center [220, 246] width 12 height 12
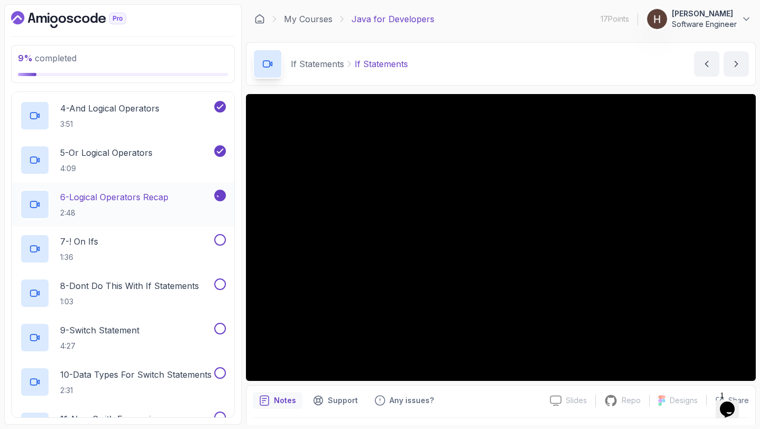
scroll to position [252, 0]
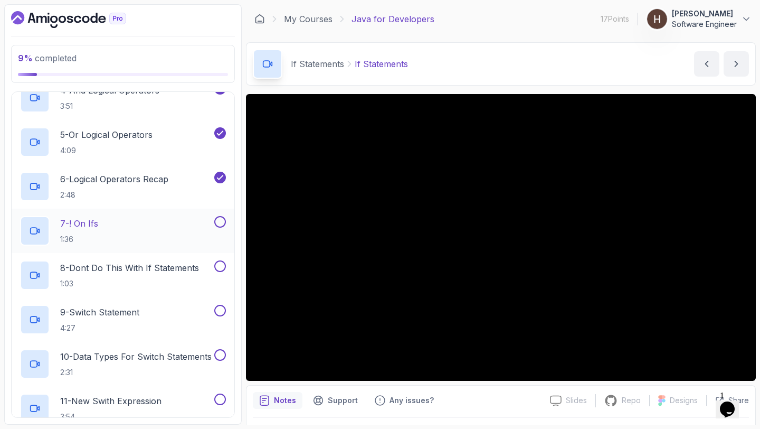
click at [219, 218] on button at bounding box center [220, 222] width 12 height 12
click at [220, 260] on button at bounding box center [220, 266] width 12 height 12
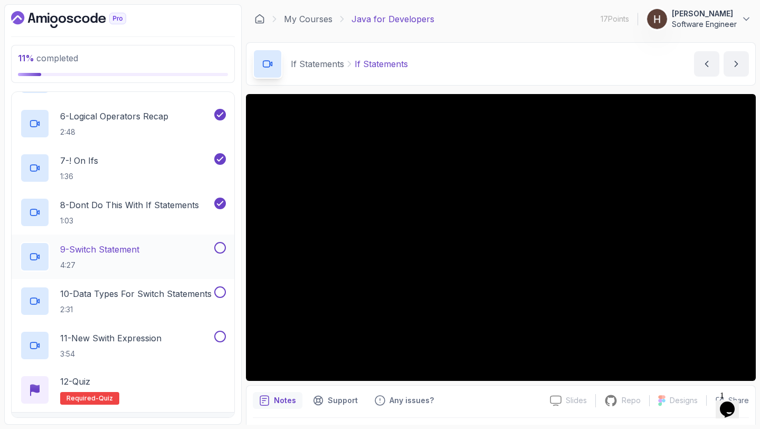
click at [220, 246] on button at bounding box center [220, 248] width 12 height 12
click at [221, 289] on button at bounding box center [220, 292] width 12 height 12
click at [221, 334] on button at bounding box center [220, 337] width 12 height 12
click at [191, 406] on div "12 - Quiz Required- quiz" at bounding box center [123, 390] width 223 height 44
click at [190, 400] on div "12 - Quiz Required- quiz" at bounding box center [123, 390] width 206 height 30
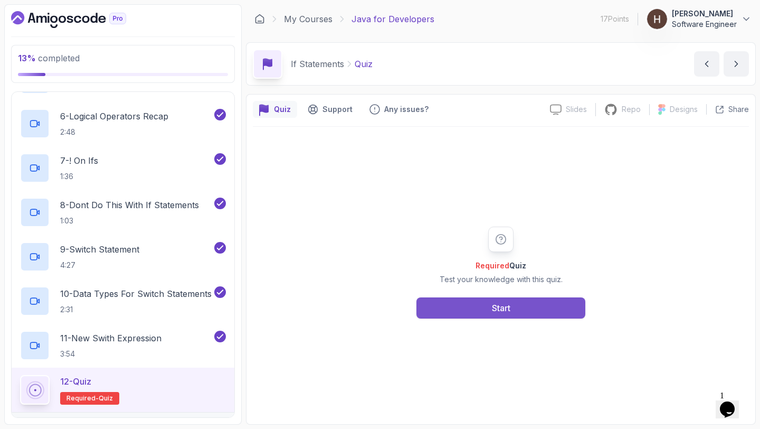
click at [490, 303] on button "Start" at bounding box center [501, 307] width 169 height 21
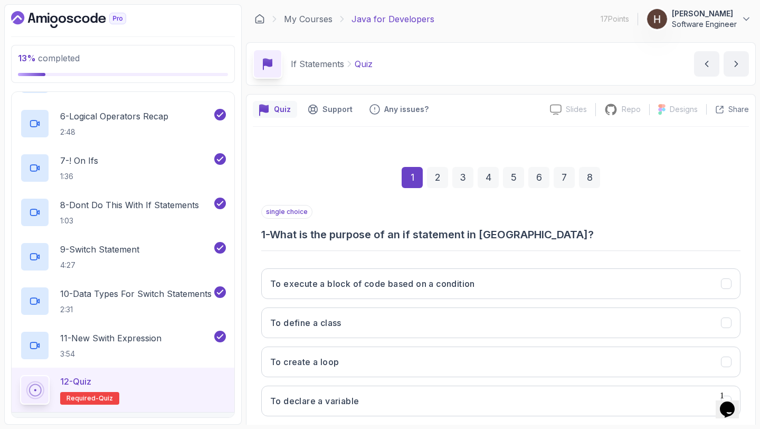
scroll to position [60, 0]
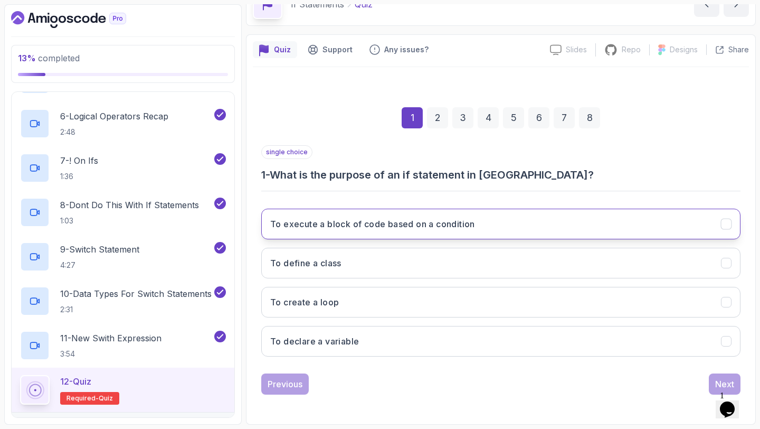
click at [438, 223] on h3 "To execute a block of code based on a condition" at bounding box center [372, 224] width 205 height 13
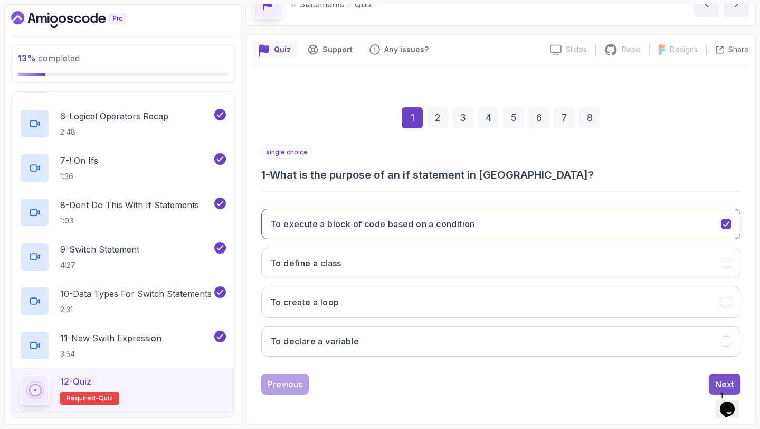
click at [715, 379] on button "Next" at bounding box center [725, 383] width 32 height 21
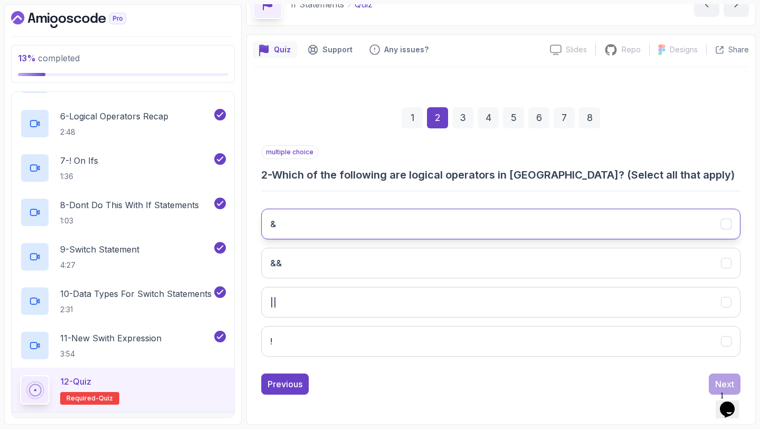
click at [565, 219] on button "&" at bounding box center [500, 224] width 479 height 31
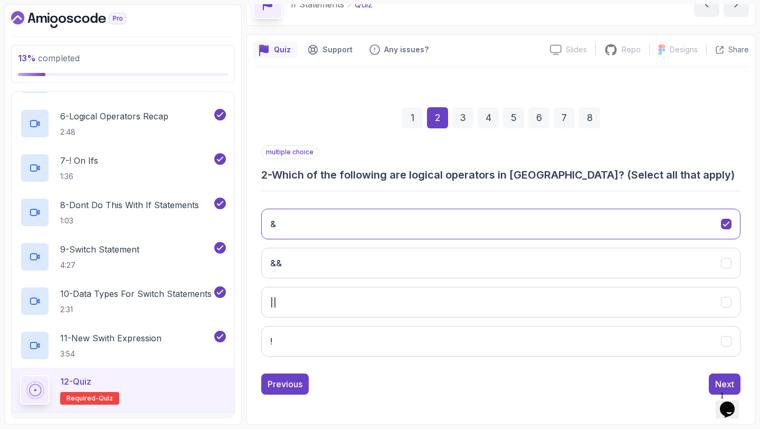
click at [559, 247] on div "& && || !" at bounding box center [500, 282] width 479 height 165
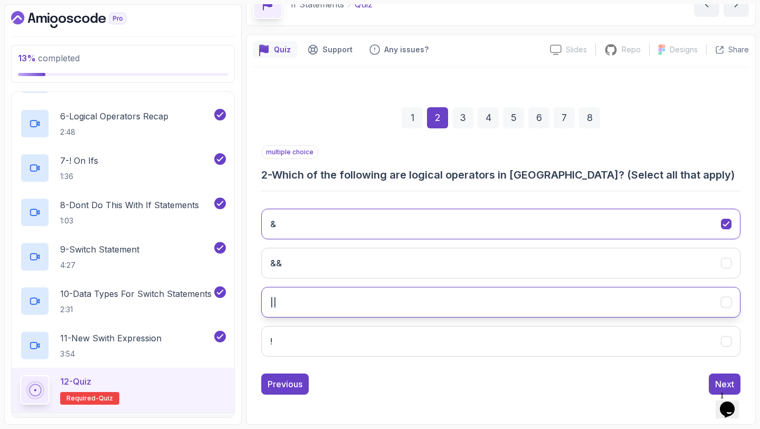
click at [549, 288] on button "||" at bounding box center [500, 302] width 479 height 31
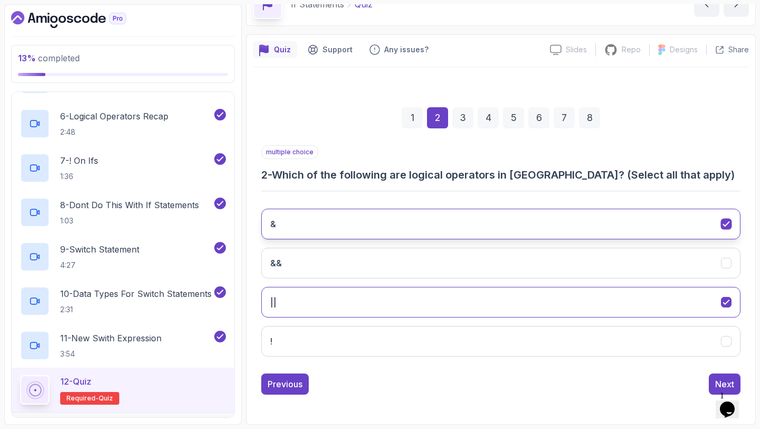
click at [553, 213] on button "&" at bounding box center [500, 224] width 479 height 31
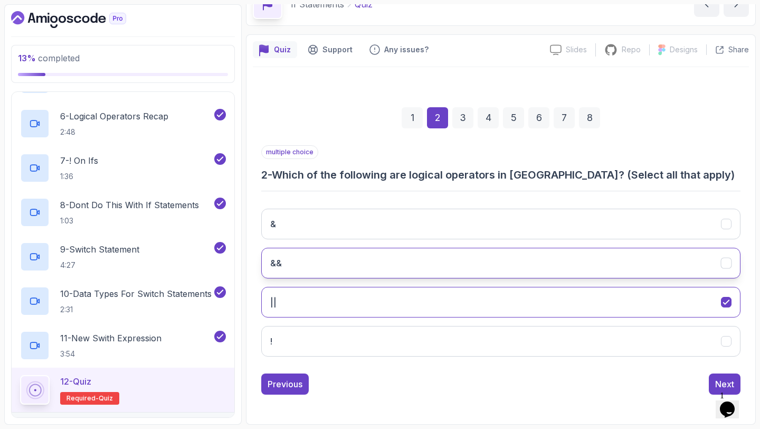
click at [547, 267] on button "&&" at bounding box center [500, 263] width 479 height 31
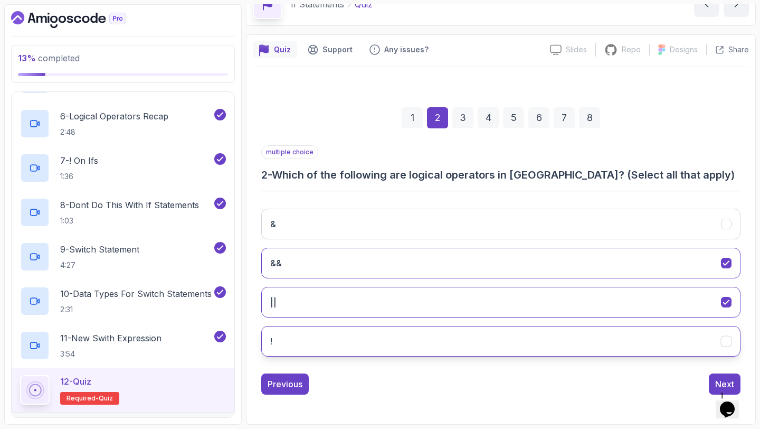
click at [550, 333] on button "!" at bounding box center [500, 341] width 479 height 31
click at [710, 380] on button "Next" at bounding box center [725, 383] width 32 height 21
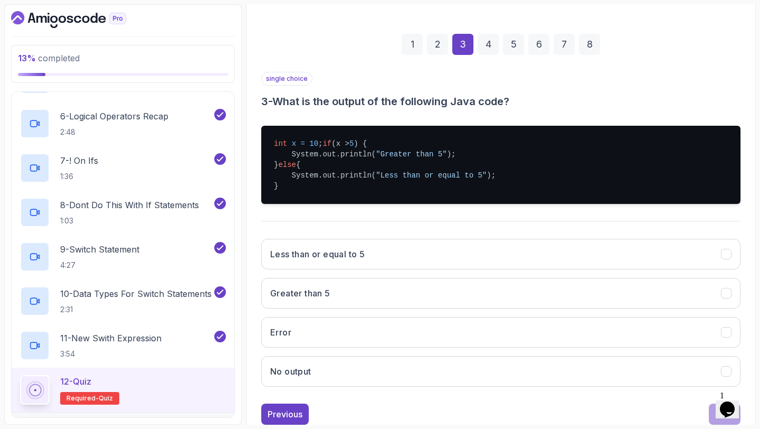
scroll to position [134, 0]
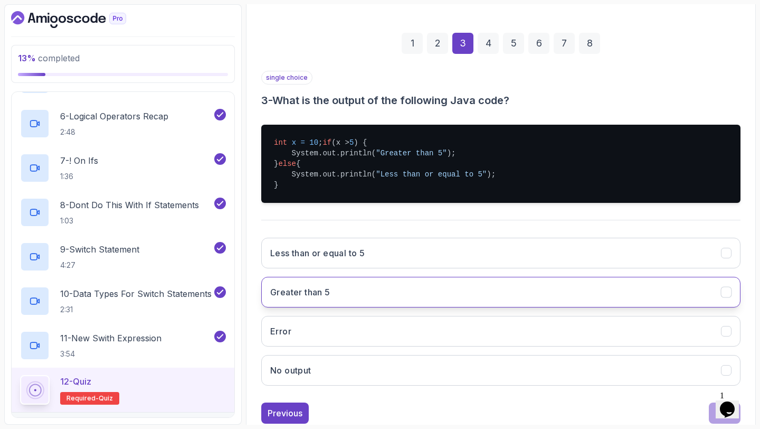
click at [567, 299] on button "Greater than 5" at bounding box center [500, 292] width 479 height 31
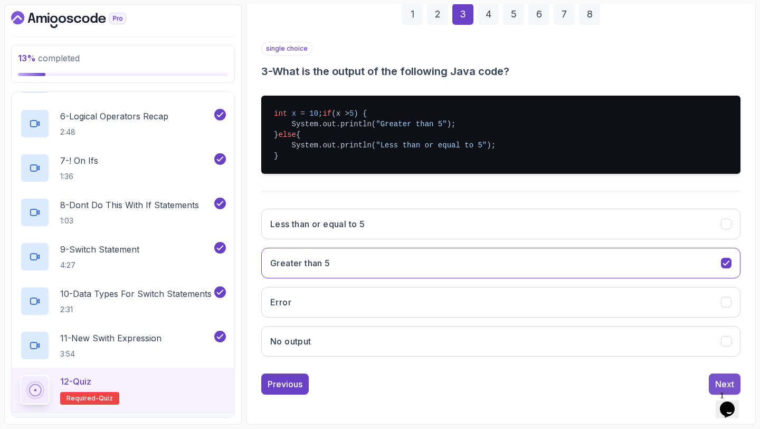
click at [715, 376] on button "Next" at bounding box center [725, 383] width 32 height 21
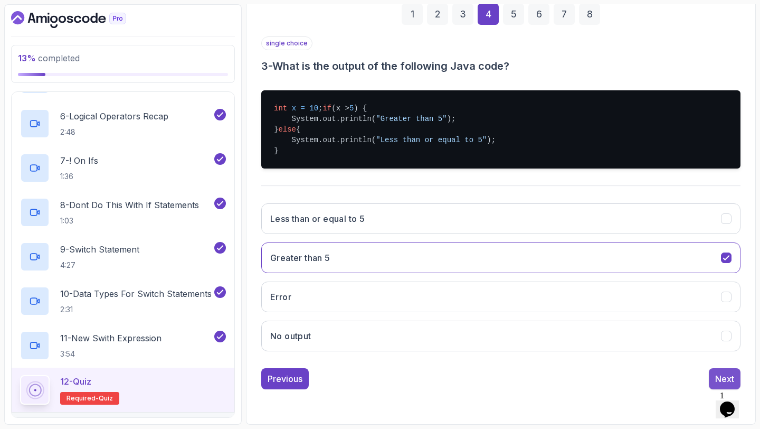
scroll to position [60, 0]
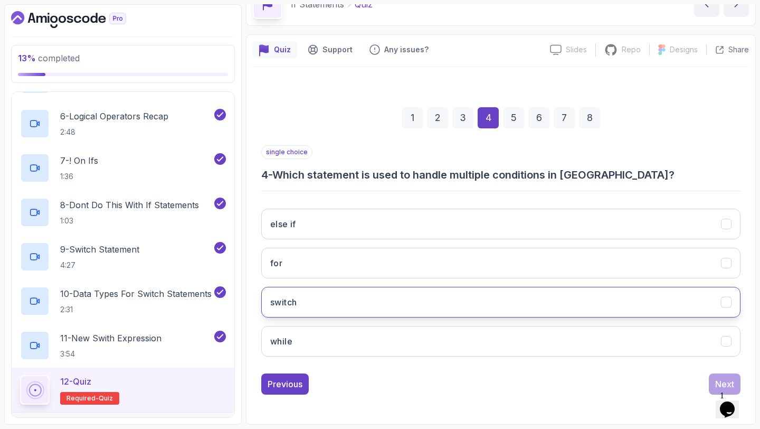
click at [620, 296] on button "switch" at bounding box center [500, 302] width 479 height 31
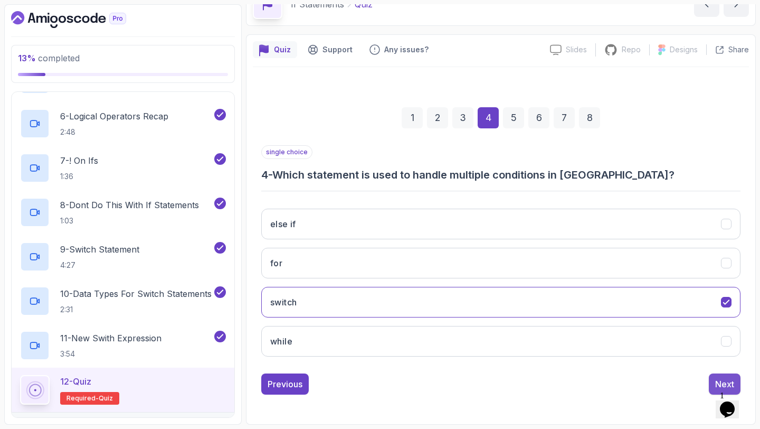
click at [715, 373] on button "Next" at bounding box center [725, 383] width 32 height 21
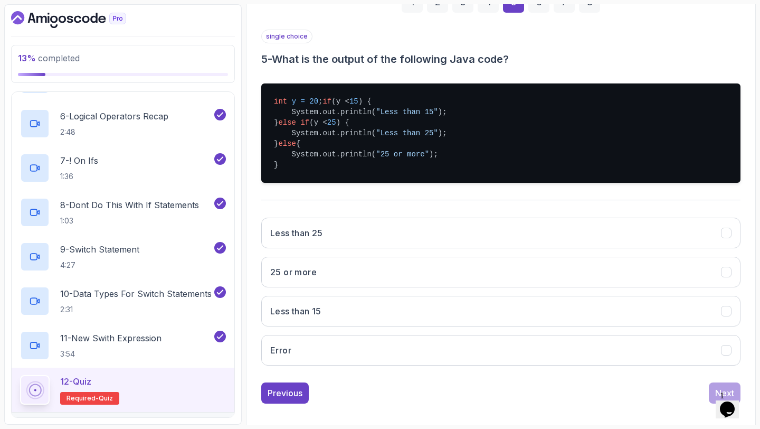
scroll to position [195, 0]
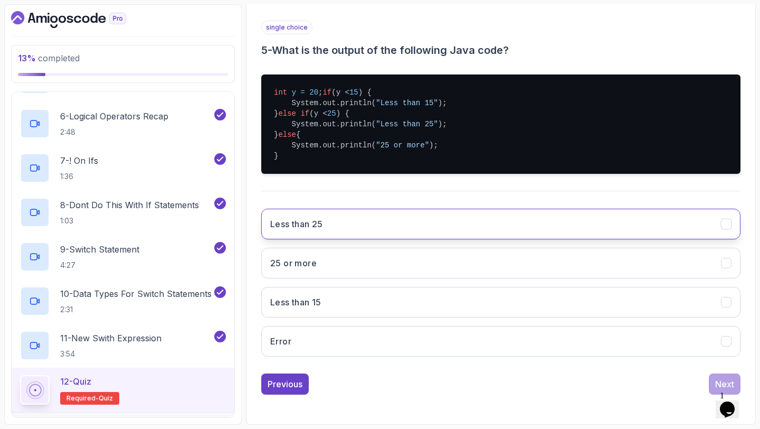
click at [611, 232] on button "Less than 25" at bounding box center [500, 224] width 479 height 31
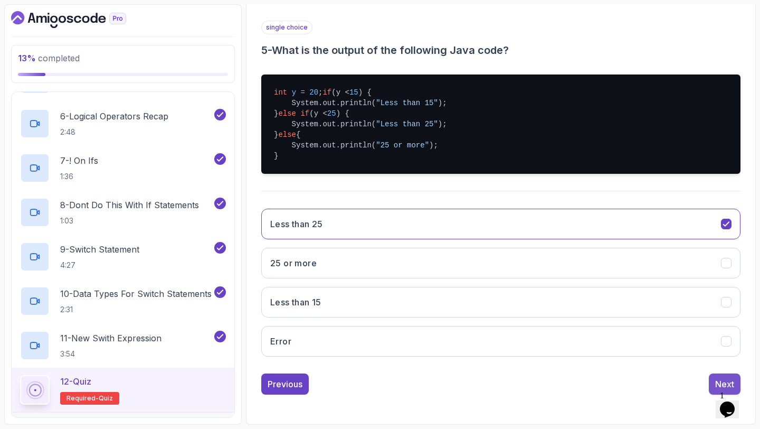
click at [720, 382] on div "Next" at bounding box center [724, 384] width 19 height 13
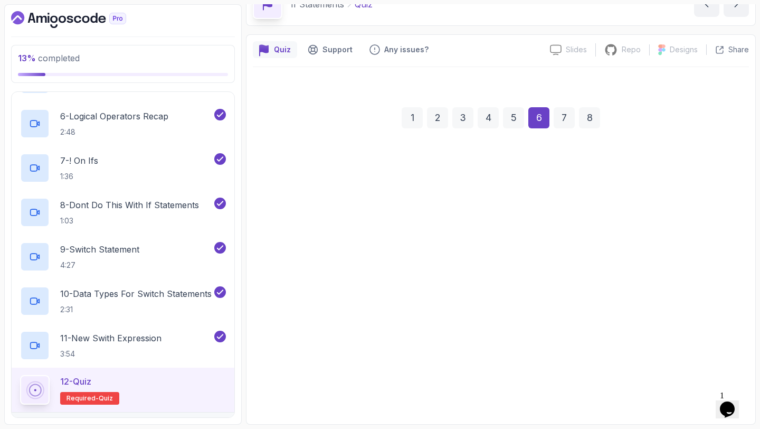
scroll to position [60, 0]
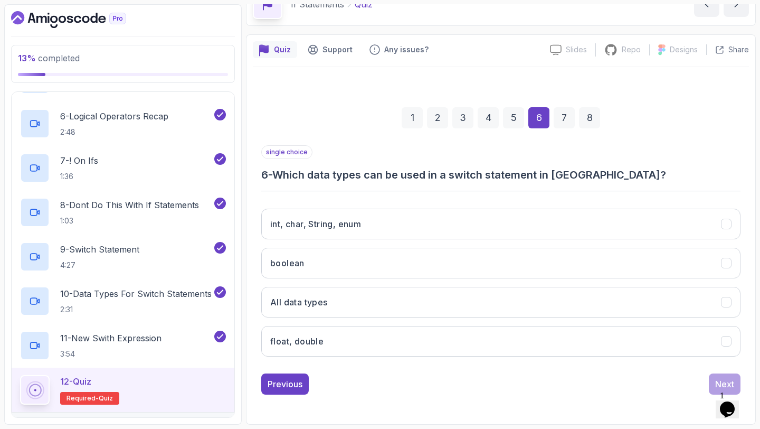
click at [534, 286] on div "int, char, String, enum boolean All data types float, double" at bounding box center [500, 282] width 479 height 165
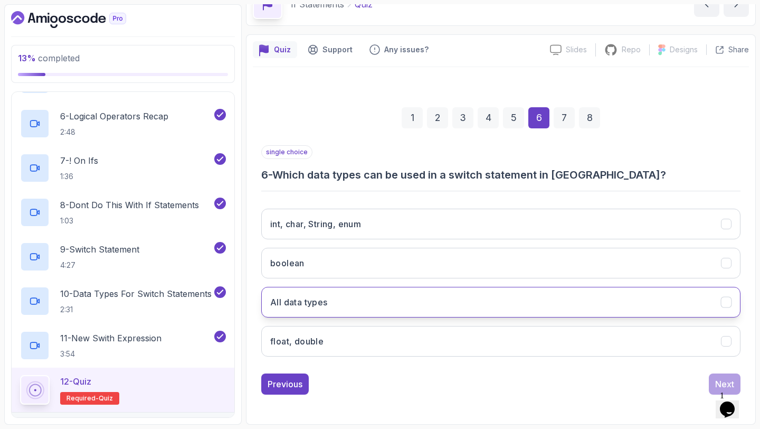
click at [531, 303] on button "All data types" at bounding box center [500, 302] width 479 height 31
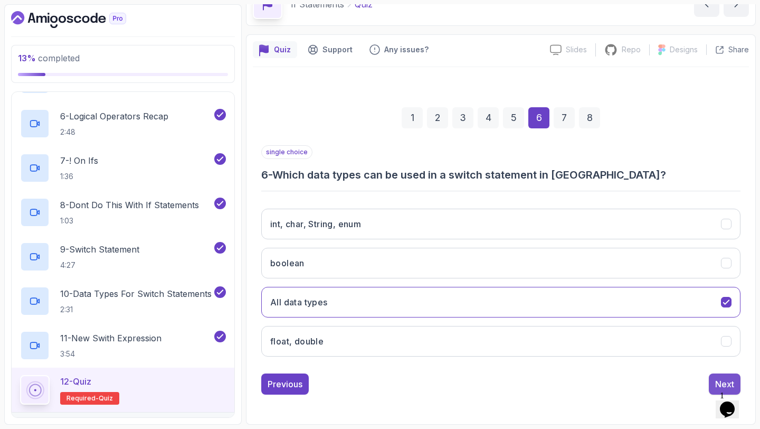
click at [718, 380] on div "Next" at bounding box center [724, 384] width 19 height 13
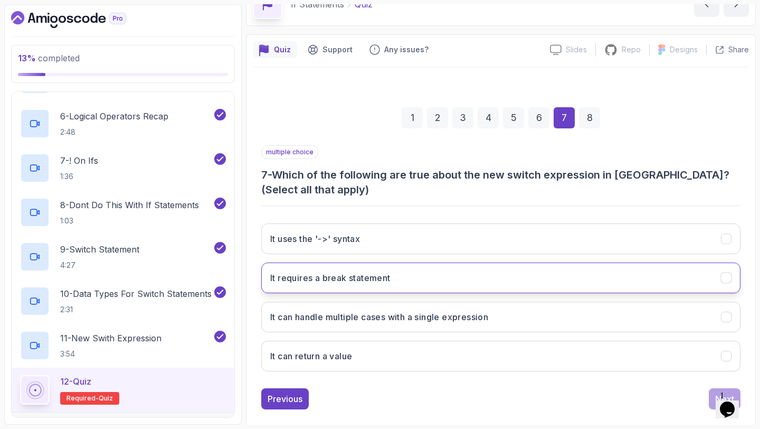
click at [583, 287] on button "It requires a break statement" at bounding box center [500, 277] width 479 height 31
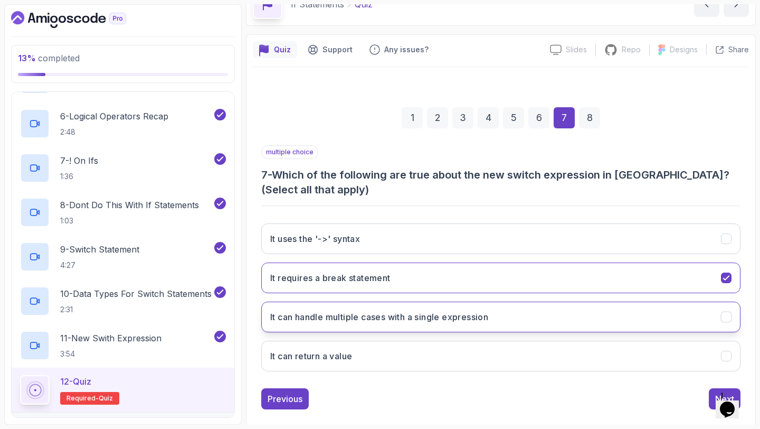
click at [582, 321] on button "It can handle multiple cases with a single expression" at bounding box center [500, 317] width 479 height 31
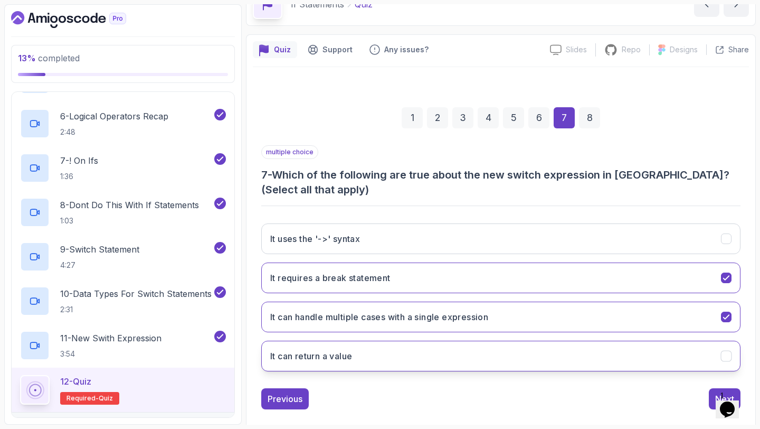
click at [581, 354] on button "It can return a value" at bounding box center [500, 356] width 479 height 31
click at [709, 394] on button "Next" at bounding box center [725, 398] width 32 height 21
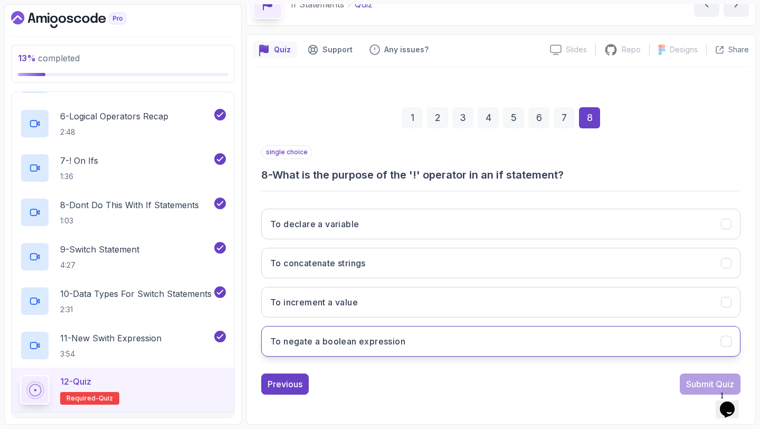
click at [560, 333] on button "To negate a boolean expression" at bounding box center [500, 341] width 479 height 31
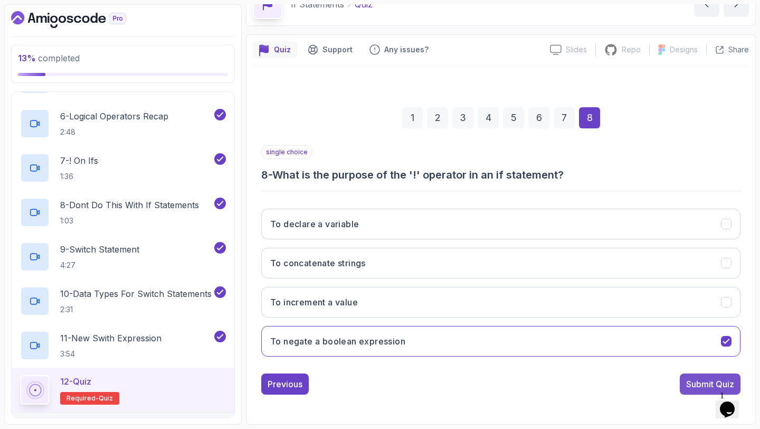
click at [695, 381] on div "Submit Quiz" at bounding box center [710, 384] width 48 height 13
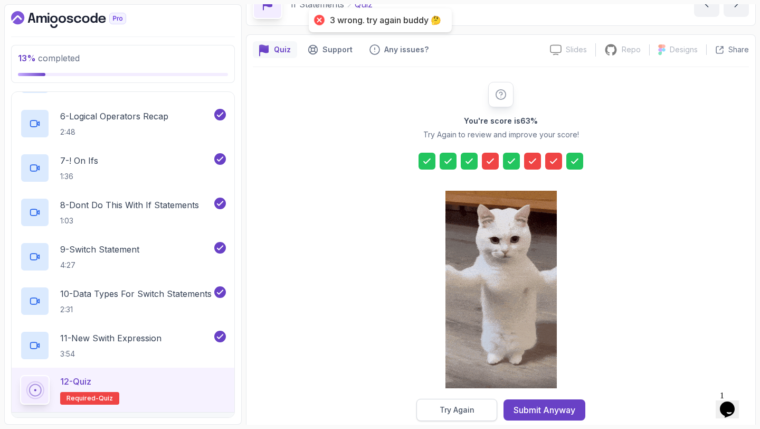
click at [477, 414] on button "Try Again" at bounding box center [457, 410] width 81 height 22
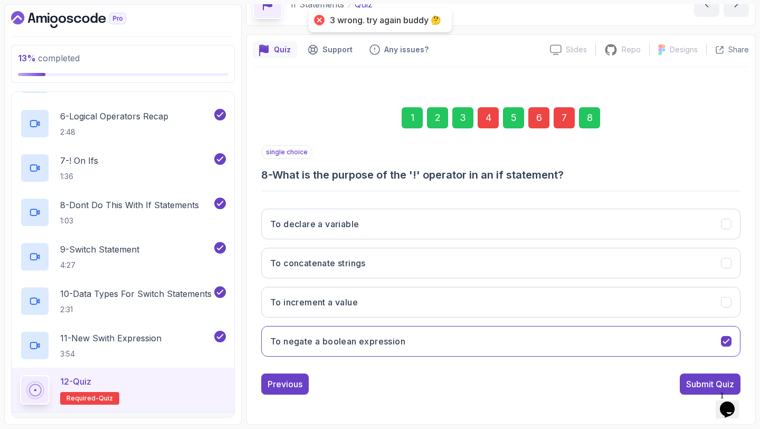
click at [484, 114] on div "4" at bounding box center [488, 117] width 21 height 21
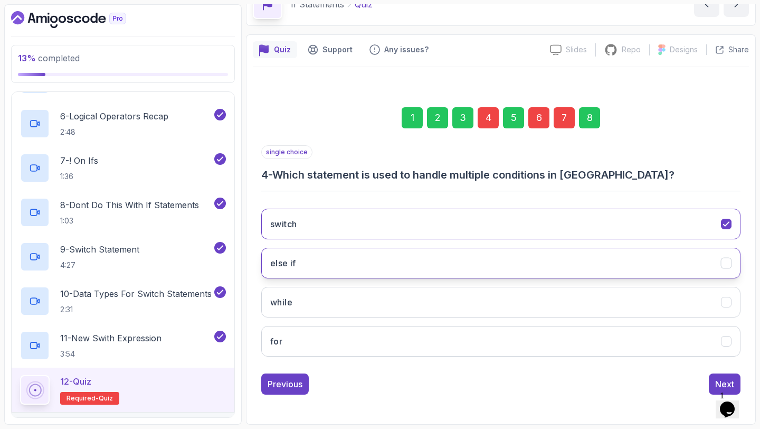
click at [465, 268] on button "else if" at bounding box center [500, 263] width 479 height 31
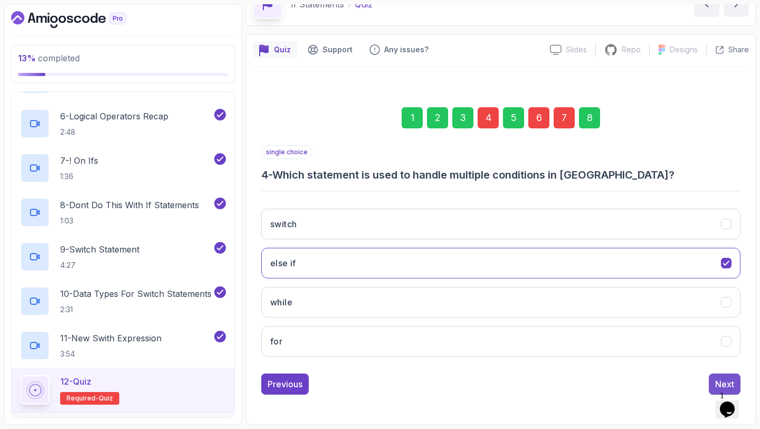
click at [719, 382] on div "Next" at bounding box center [724, 384] width 19 height 13
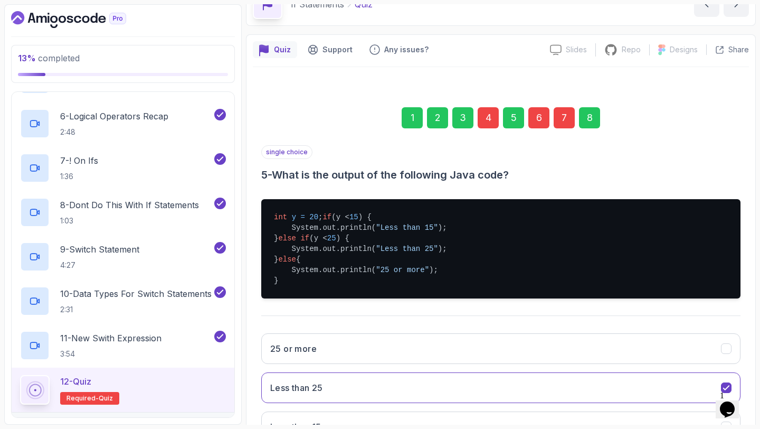
click at [536, 119] on div "6" at bounding box center [539, 117] width 21 height 21
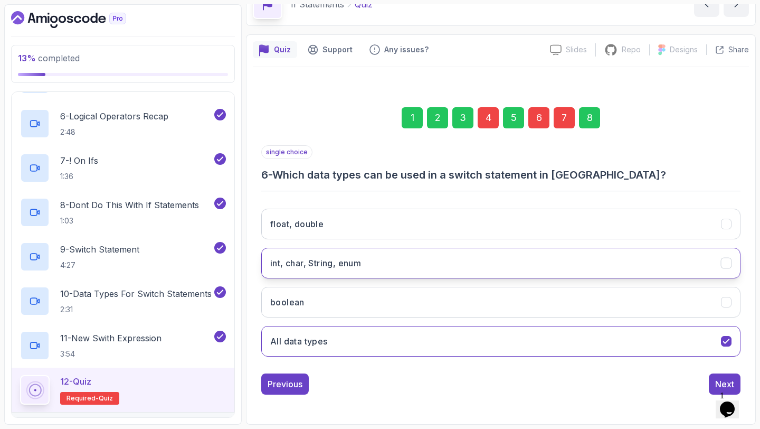
click at [512, 263] on button "int, char, String, enum" at bounding box center [500, 263] width 479 height 31
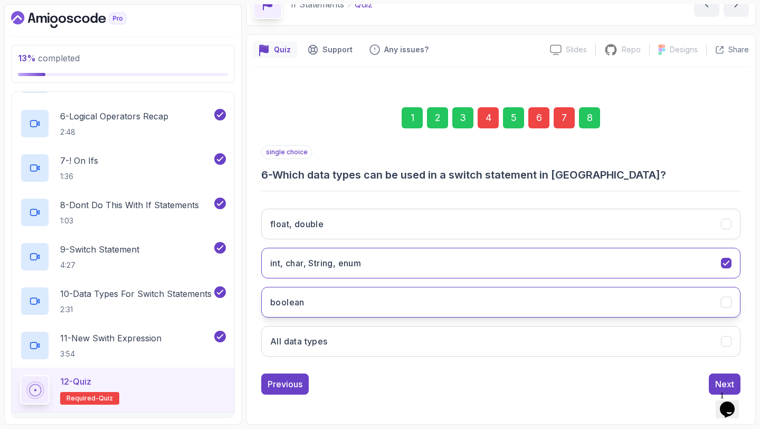
click at [504, 294] on button "boolean" at bounding box center [500, 302] width 479 height 31
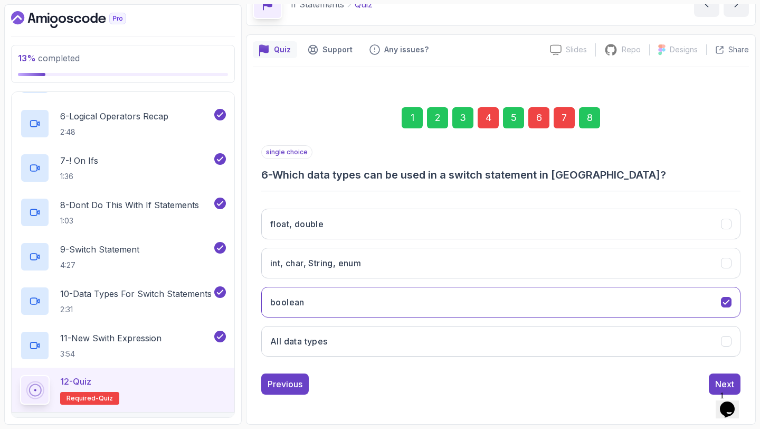
click at [566, 115] on div "7" at bounding box center [564, 117] width 21 height 21
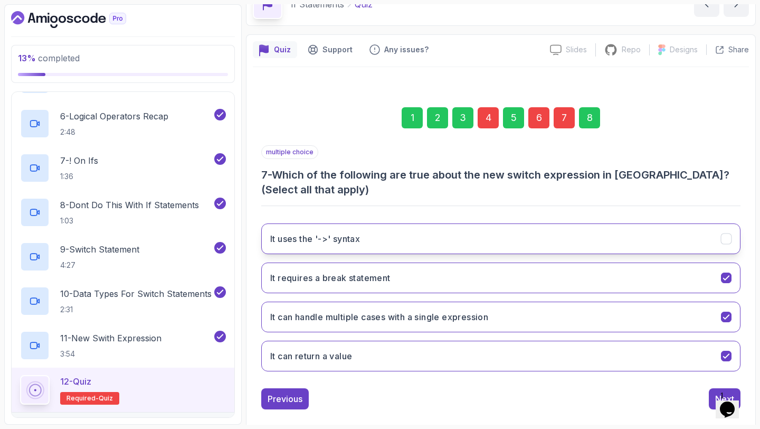
click at [558, 237] on button "It uses the '->' syntax" at bounding box center [500, 238] width 479 height 31
click at [585, 114] on div "8" at bounding box center [589, 117] width 21 height 21
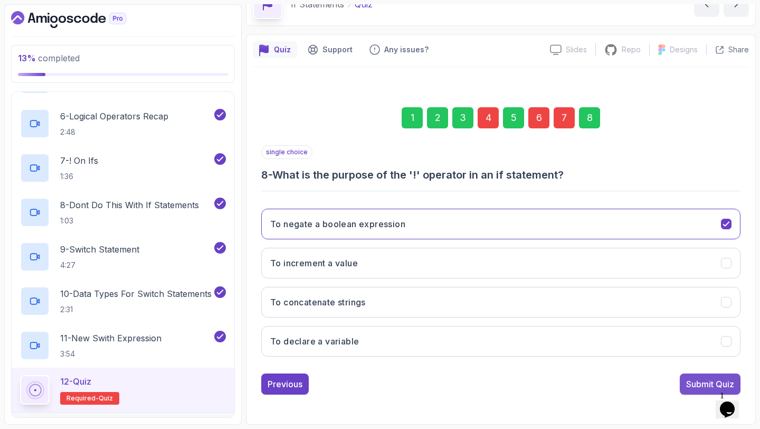
click at [691, 382] on div "Submit Quiz" at bounding box center [710, 384] width 48 height 13
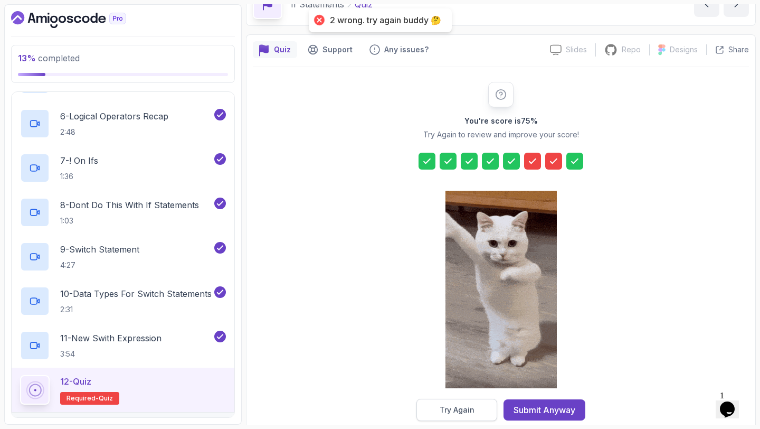
click at [477, 404] on button "Try Again" at bounding box center [457, 410] width 81 height 22
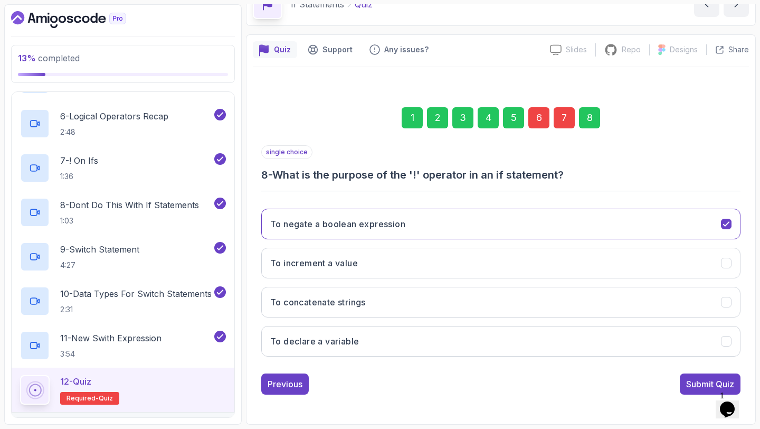
click at [481, 117] on div "4" at bounding box center [488, 117] width 21 height 21
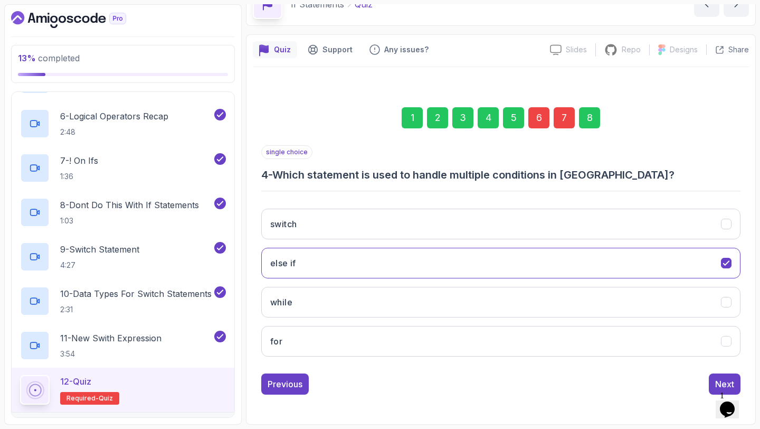
click at [533, 110] on div "6" at bounding box center [539, 117] width 21 height 21
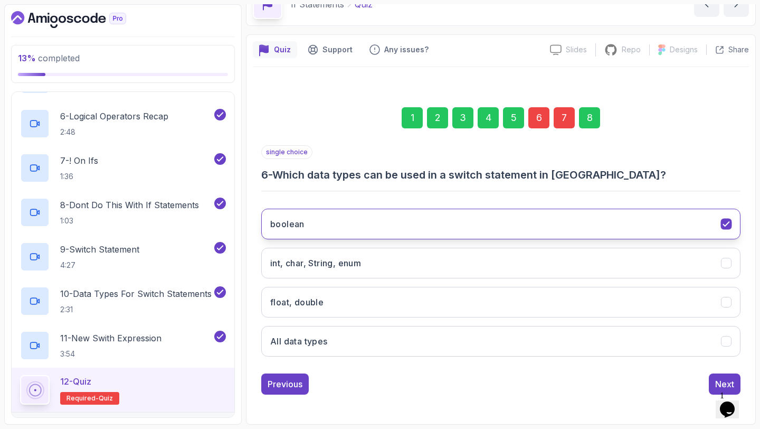
click at [530, 226] on button "boolean" at bounding box center [500, 224] width 479 height 31
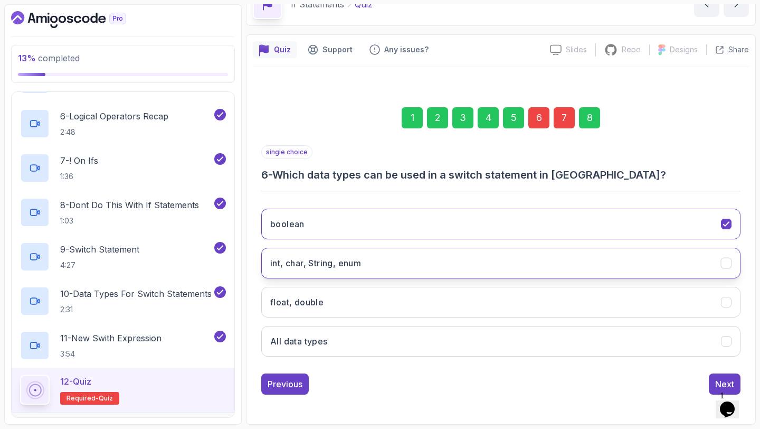
click at [522, 277] on button "int, char, String, enum" at bounding box center [500, 263] width 479 height 31
click at [566, 115] on div "7" at bounding box center [564, 117] width 21 height 21
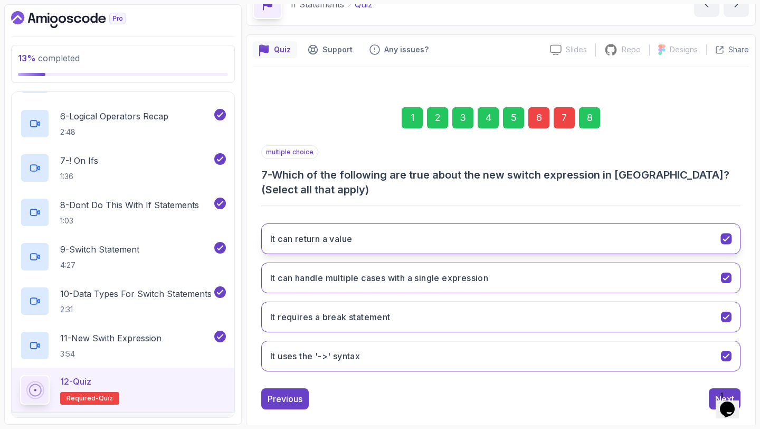
click at [475, 246] on button "It can return a value" at bounding box center [500, 238] width 479 height 31
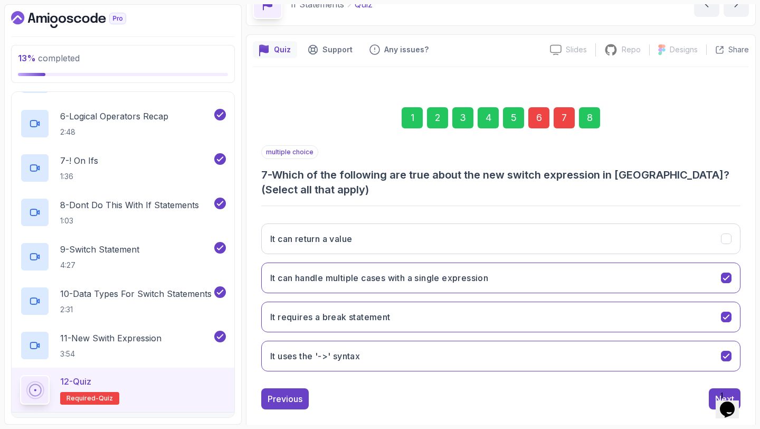
click at [595, 116] on div "8" at bounding box center [589, 117] width 21 height 21
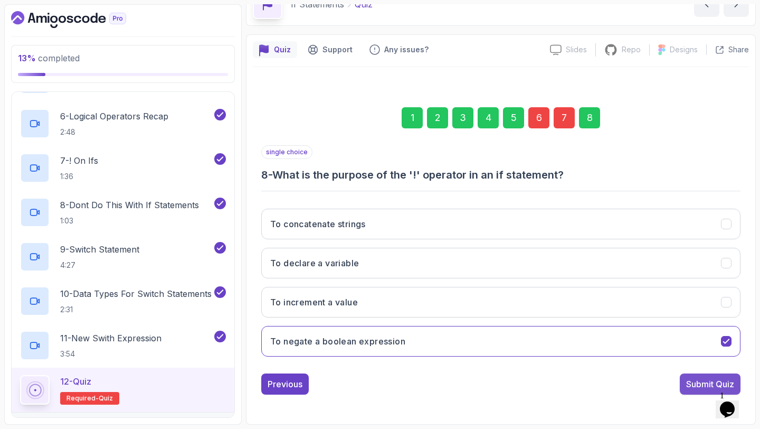
click at [693, 385] on div "Submit Quiz" at bounding box center [710, 384] width 48 height 13
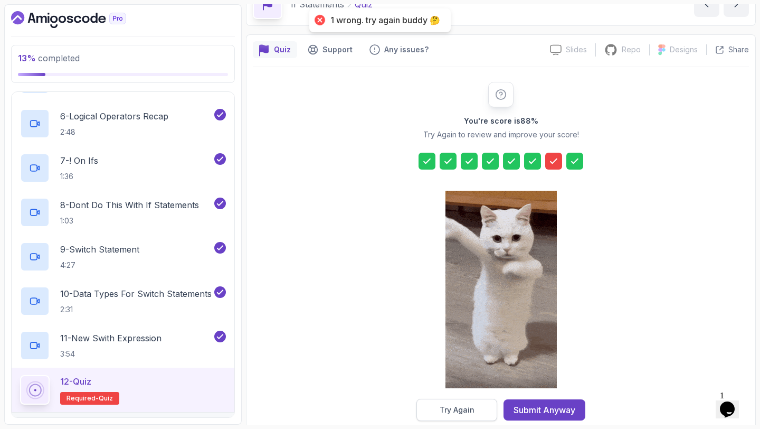
click at [448, 408] on div "Try Again" at bounding box center [457, 409] width 35 height 11
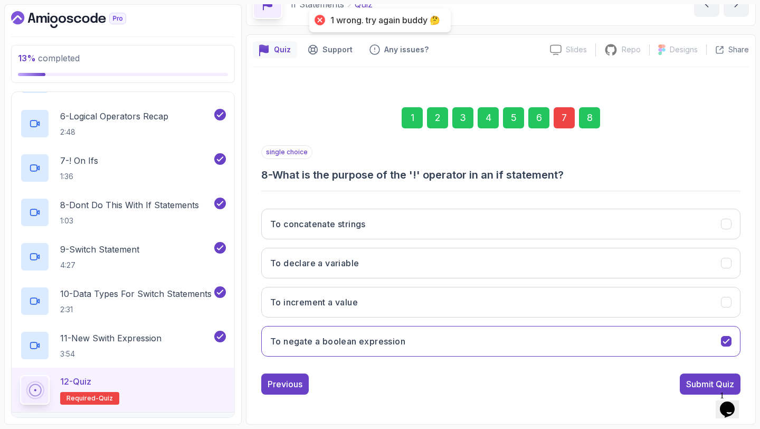
click at [566, 121] on div "7" at bounding box center [564, 117] width 21 height 21
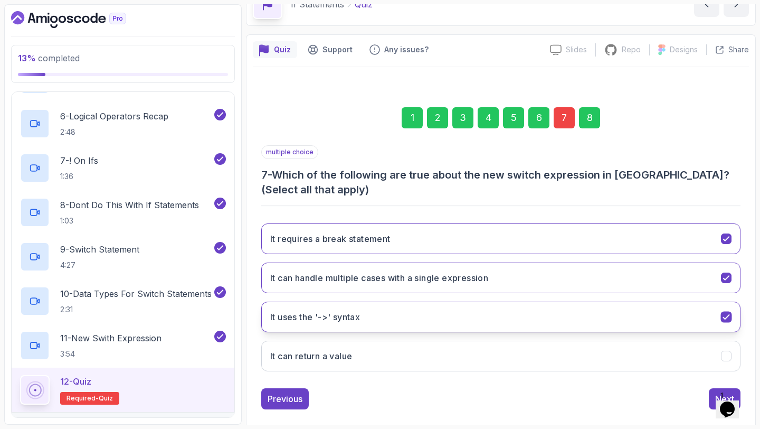
click at [476, 315] on button "It uses the '->' syntax" at bounding box center [500, 317] width 479 height 31
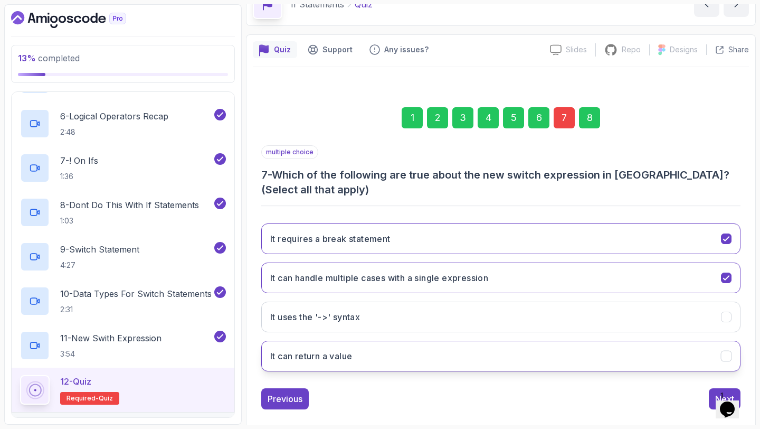
click at [470, 360] on button "It can return a value" at bounding box center [500, 356] width 479 height 31
click at [590, 123] on div "8" at bounding box center [589, 117] width 21 height 21
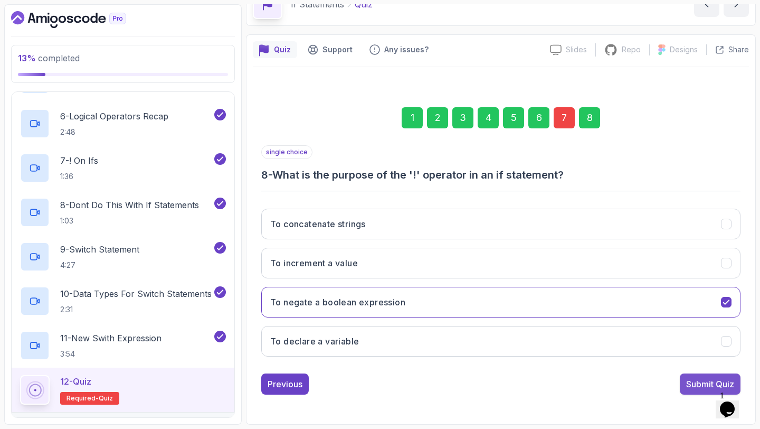
click at [702, 381] on div "Submit Quiz" at bounding box center [710, 384] width 48 height 13
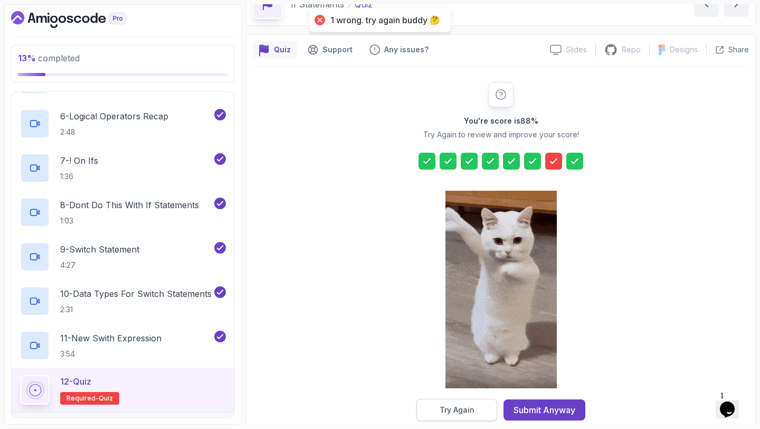
click at [465, 411] on div "Try Again" at bounding box center [457, 409] width 35 height 11
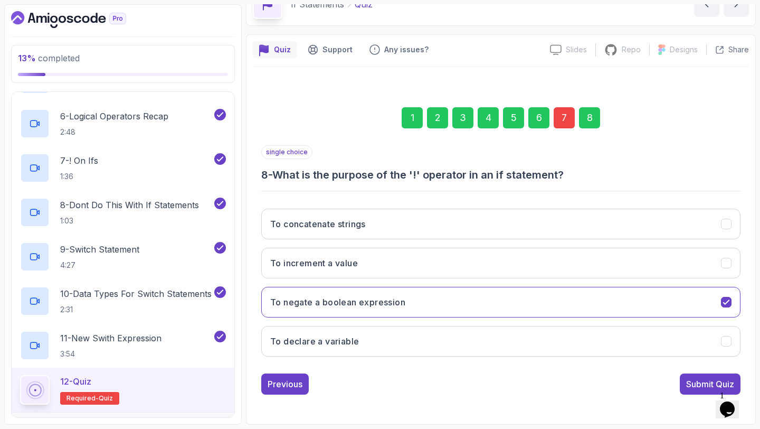
click at [562, 123] on div "7" at bounding box center [564, 117] width 21 height 21
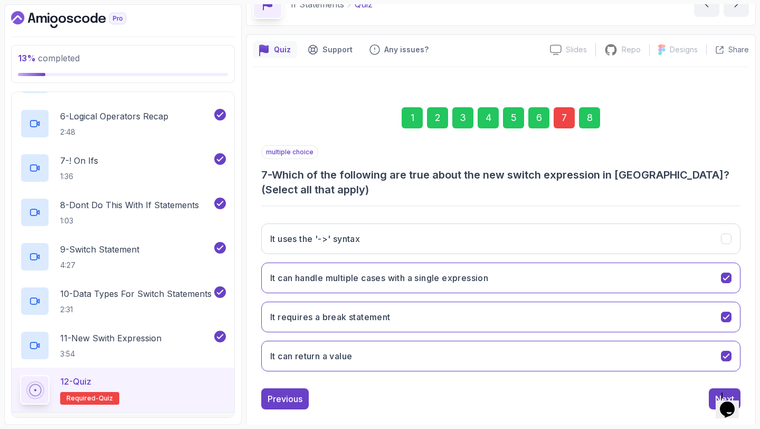
scroll to position [74, 0]
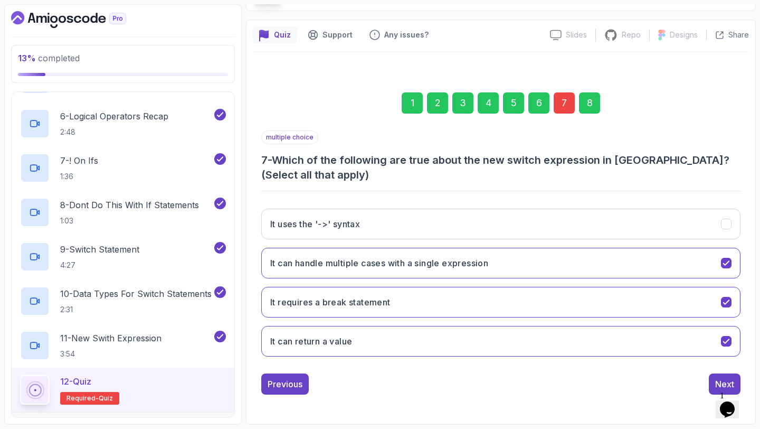
click at [541, 262] on button "It can handle multiple cases with a single expression" at bounding box center [500, 263] width 479 height 31
click at [529, 227] on button "It uses the '->' syntax" at bounding box center [500, 224] width 479 height 31
click at [590, 102] on div "8" at bounding box center [589, 102] width 21 height 21
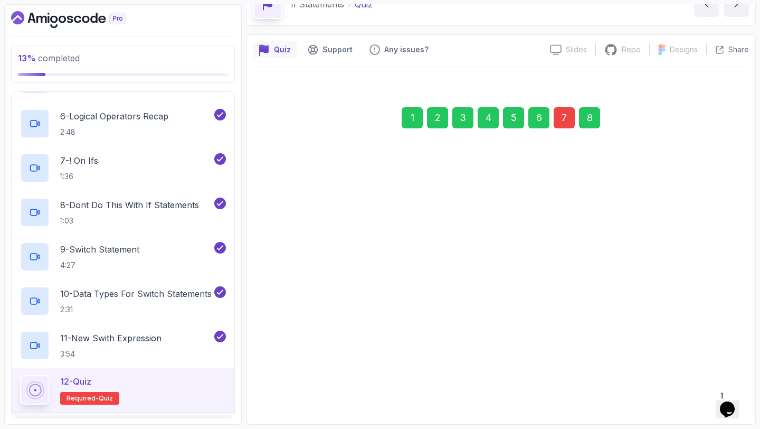
scroll to position [60, 0]
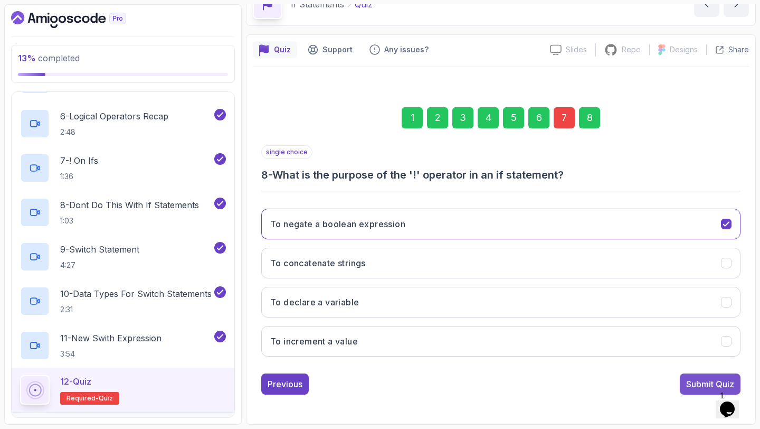
click at [693, 381] on div "Submit Quiz" at bounding box center [710, 384] width 48 height 13
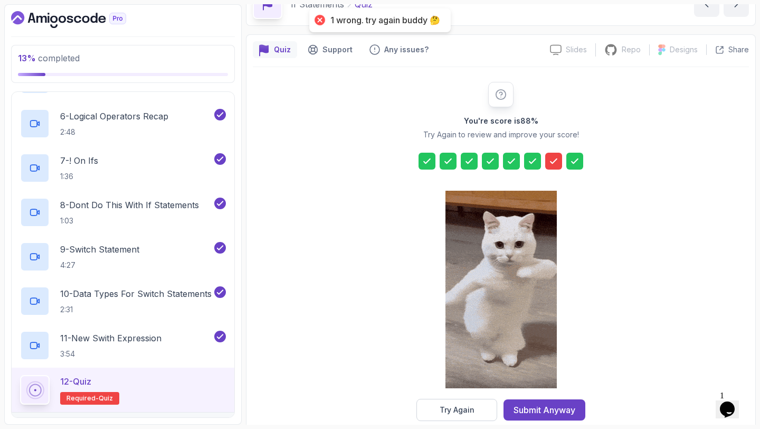
click at [554, 159] on icon at bounding box center [554, 161] width 11 height 11
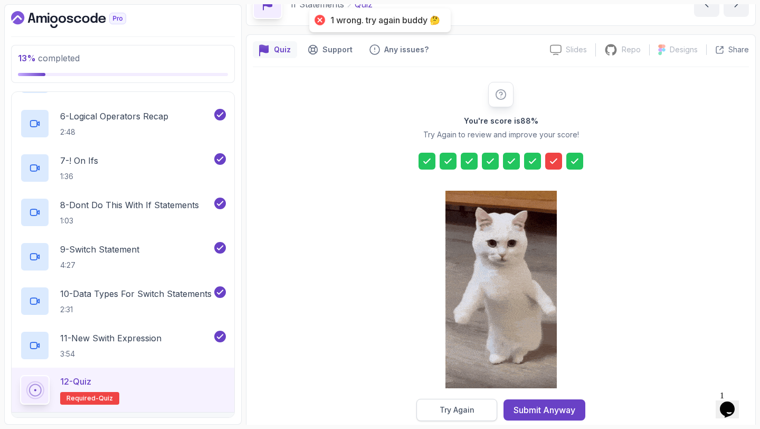
click at [466, 406] on div "Try Again" at bounding box center [457, 409] width 35 height 11
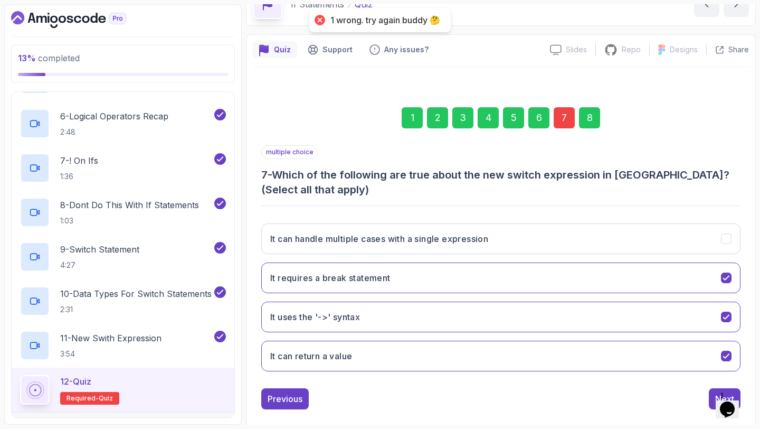
click at [570, 120] on div "7" at bounding box center [564, 117] width 21 height 21
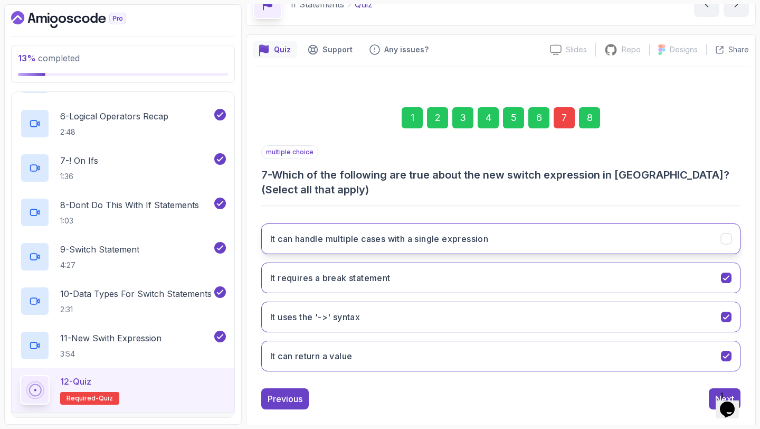
click at [498, 227] on button "It can handle multiple cases with a single expression" at bounding box center [500, 238] width 479 height 31
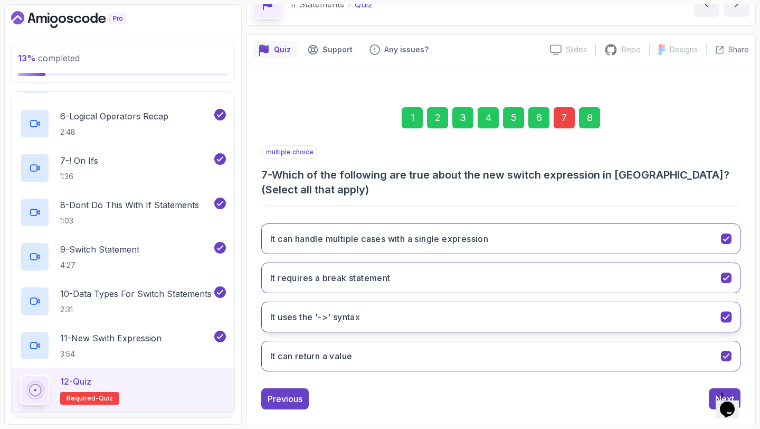
click at [501, 312] on button "It uses the '->' syntax" at bounding box center [500, 317] width 479 height 31
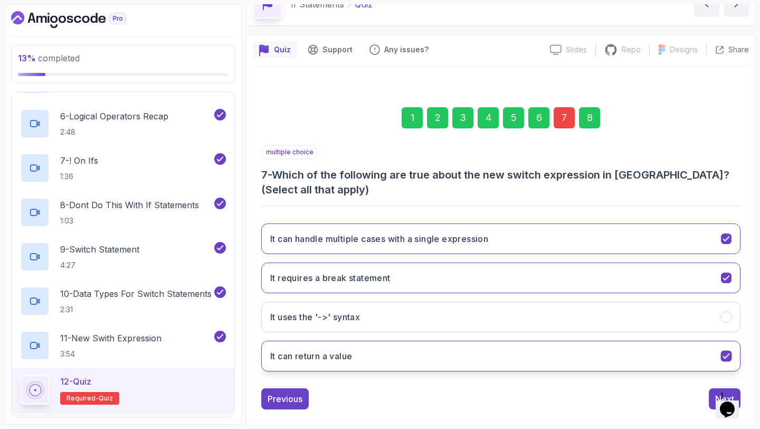
click at [496, 359] on button "It can return a value" at bounding box center [500, 356] width 479 height 31
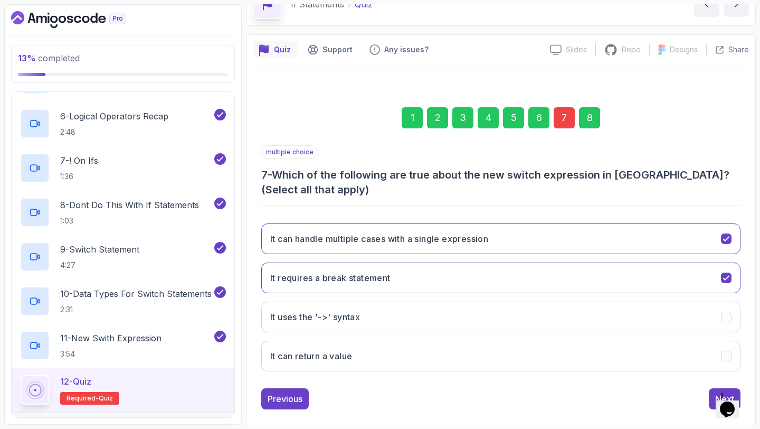
click at [589, 117] on div "8" at bounding box center [589, 117] width 21 height 21
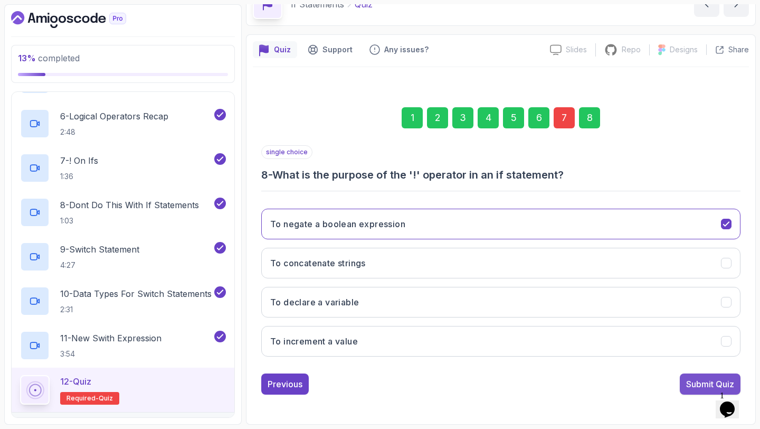
click at [689, 381] on div "Submit Quiz" at bounding box center [710, 384] width 48 height 13
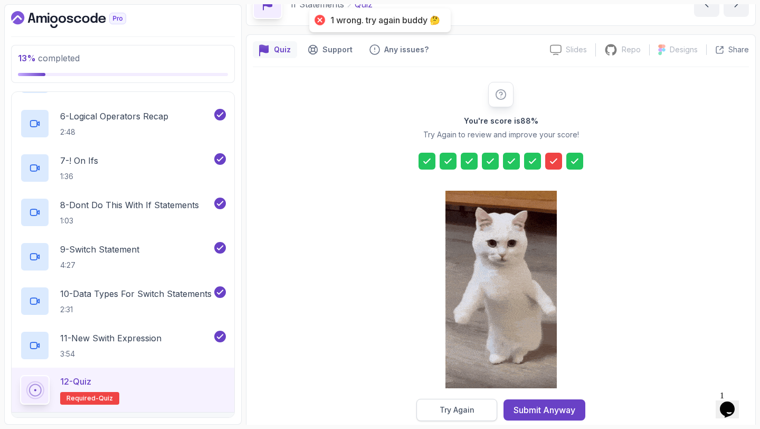
click at [483, 410] on button "Try Again" at bounding box center [457, 410] width 81 height 22
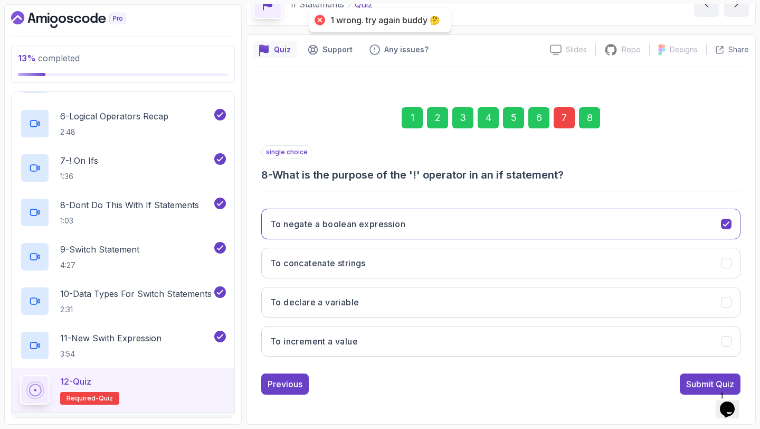
click at [563, 120] on div "7" at bounding box center [564, 117] width 21 height 21
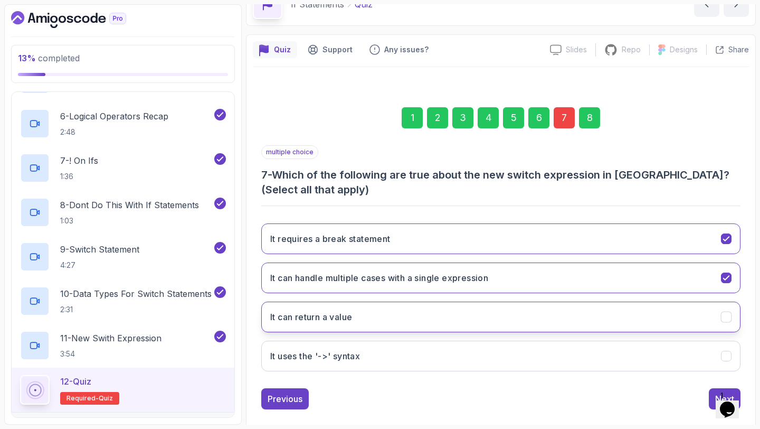
click at [544, 307] on button "It can return a value" at bounding box center [500, 317] width 479 height 31
click at [593, 110] on div "8" at bounding box center [589, 117] width 21 height 21
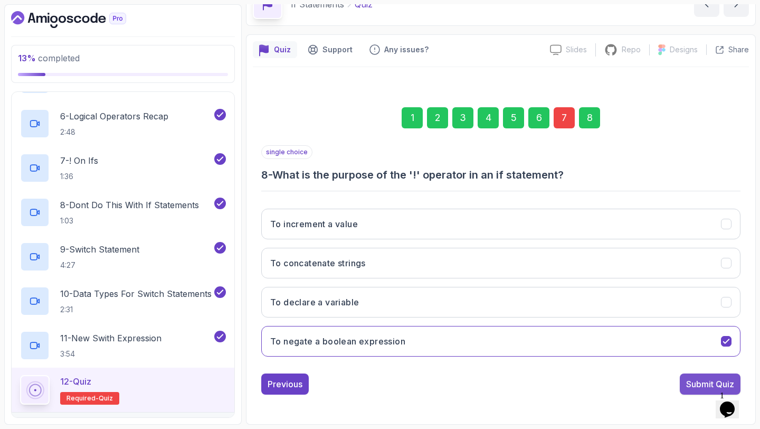
click at [700, 384] on div "Submit Quiz" at bounding box center [710, 384] width 48 height 13
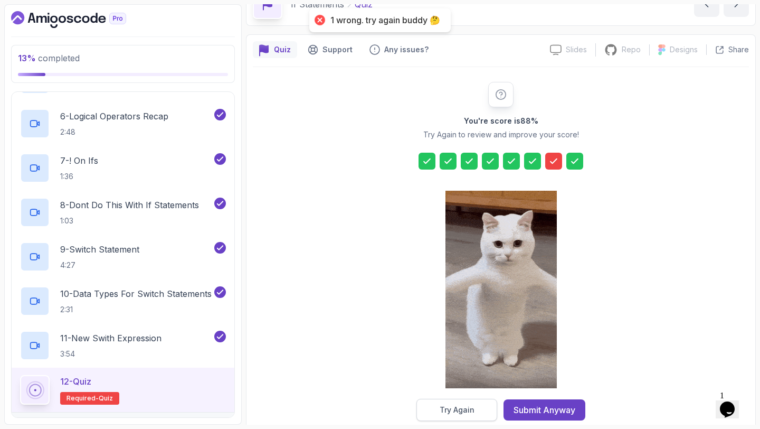
click at [482, 406] on button "Try Again" at bounding box center [457, 410] width 81 height 22
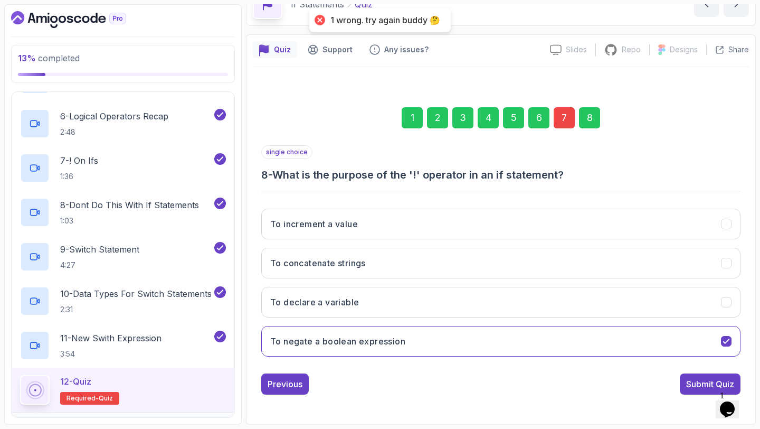
click at [561, 122] on div "7" at bounding box center [564, 117] width 21 height 21
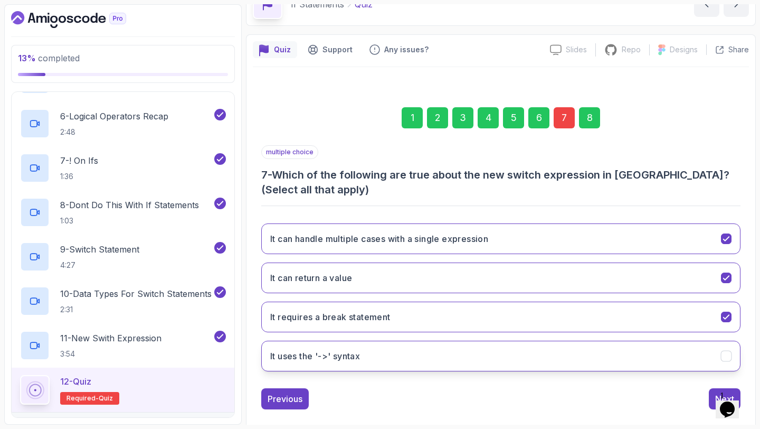
click at [532, 341] on button "It uses the '->' syntax" at bounding box center [500, 356] width 479 height 31
click at [527, 285] on button "It can return a value" at bounding box center [500, 277] width 479 height 31
click at [592, 115] on div "8" at bounding box center [589, 117] width 21 height 21
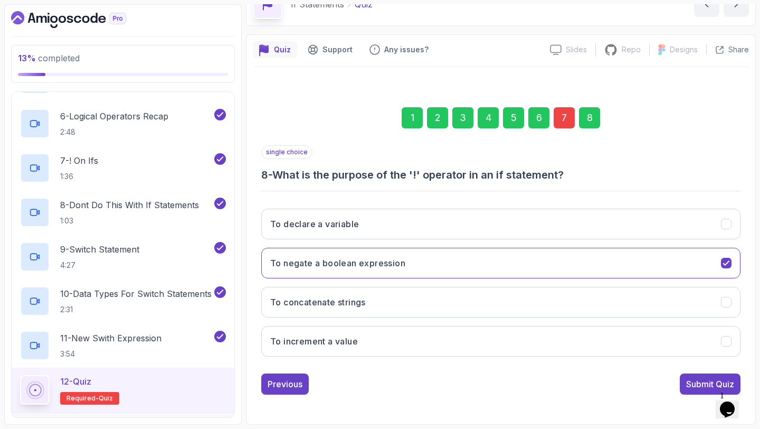
click at [676, 387] on div "Previous Submit Quiz" at bounding box center [500, 383] width 479 height 21
click at [690, 387] on div "Submit Quiz" at bounding box center [710, 384] width 48 height 13
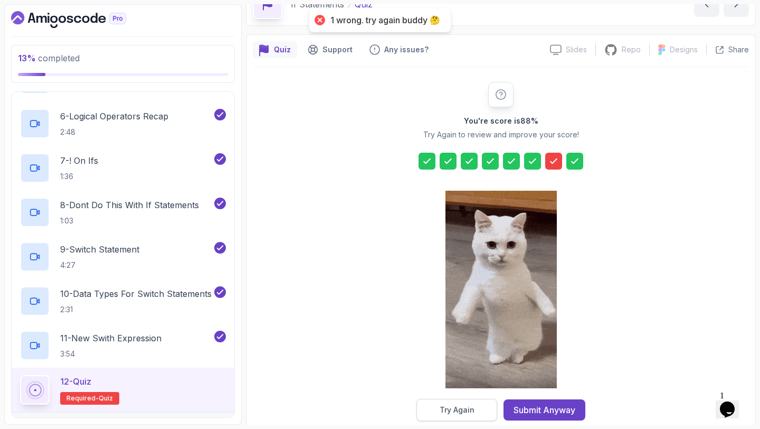
click at [467, 412] on div "Try Again" at bounding box center [457, 409] width 35 height 11
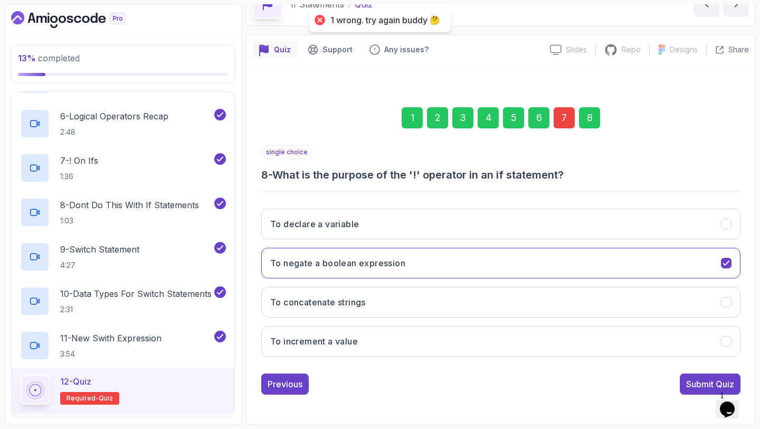
click at [568, 117] on div "7" at bounding box center [564, 117] width 21 height 21
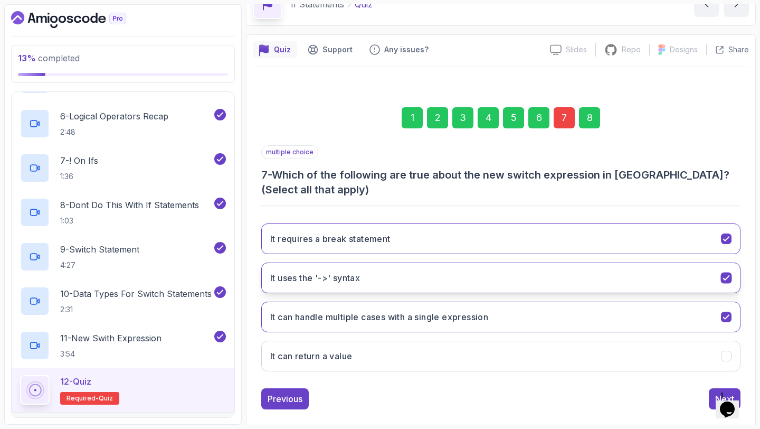
click at [525, 275] on button "It uses the '->' syntax" at bounding box center [500, 277] width 479 height 31
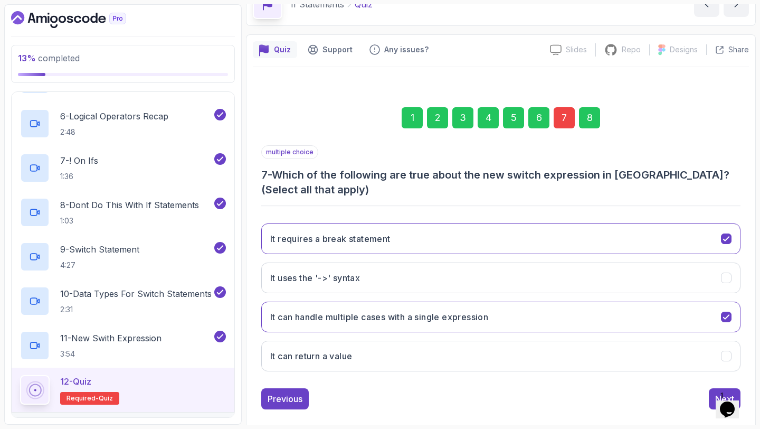
click at [591, 123] on div "8" at bounding box center [589, 117] width 21 height 21
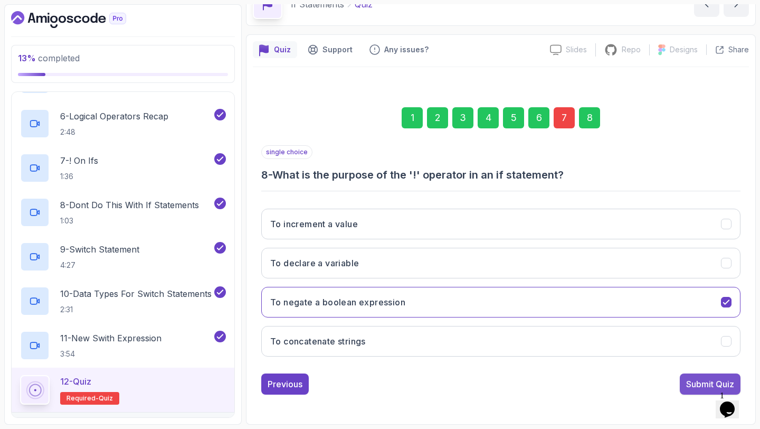
click at [683, 388] on button "Submit Quiz" at bounding box center [710, 383] width 61 height 21
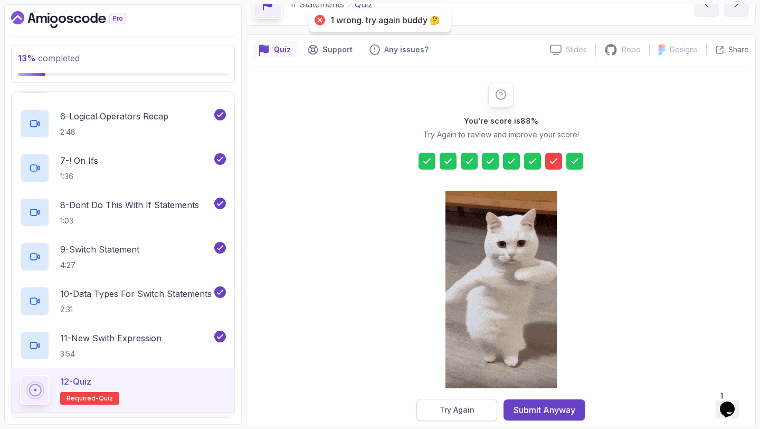
click at [441, 411] on div "Try Again" at bounding box center [457, 409] width 35 height 11
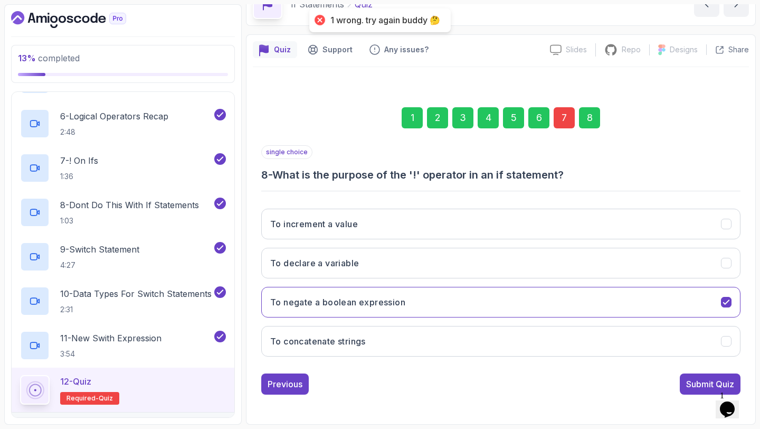
click at [564, 124] on div "7" at bounding box center [564, 117] width 21 height 21
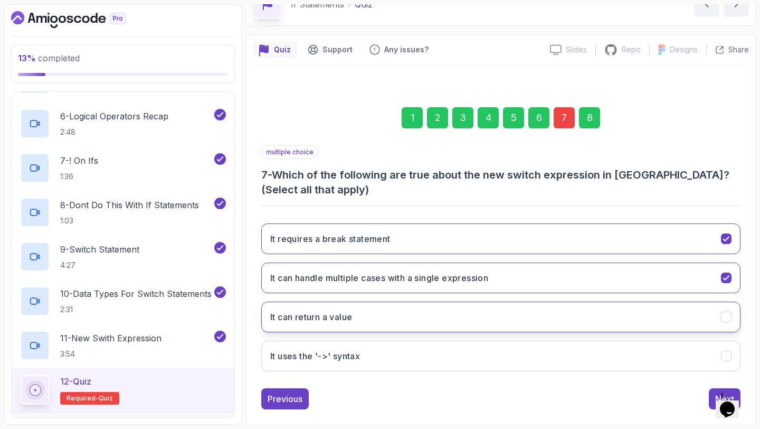
click at [493, 319] on button "It can return a value" at bounding box center [500, 317] width 479 height 31
click at [596, 119] on div "8" at bounding box center [589, 117] width 21 height 21
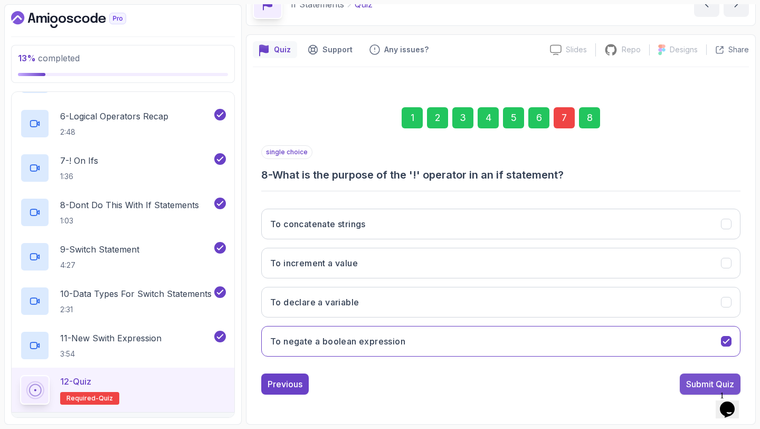
click at [693, 375] on button "Submit Quiz" at bounding box center [710, 383] width 61 height 21
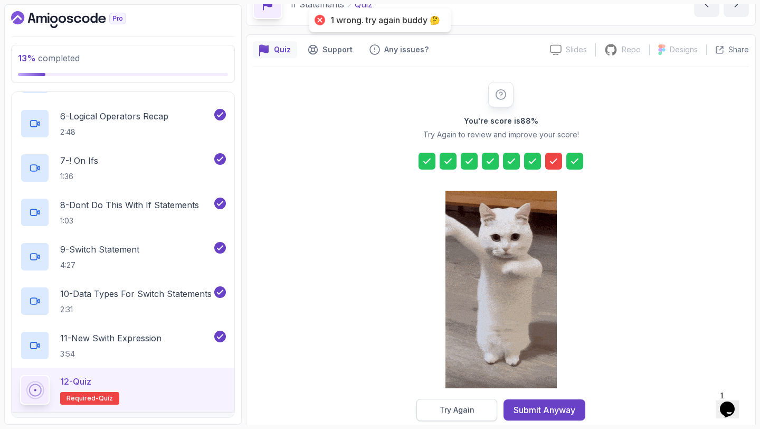
click at [459, 402] on button "Try Again" at bounding box center [457, 410] width 81 height 22
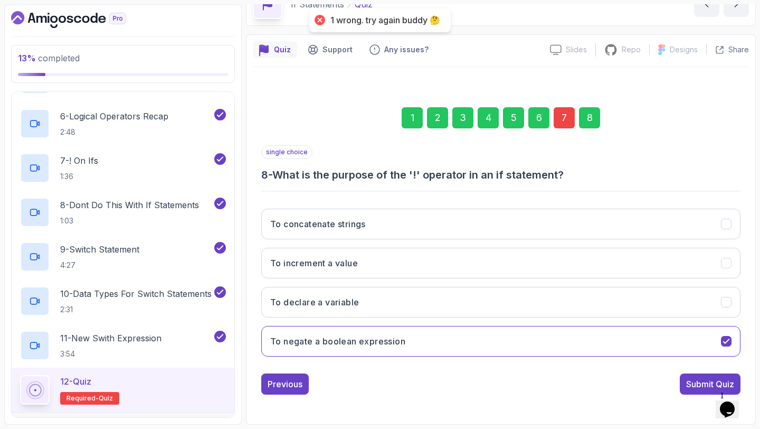
click at [564, 115] on div "7" at bounding box center [564, 117] width 21 height 21
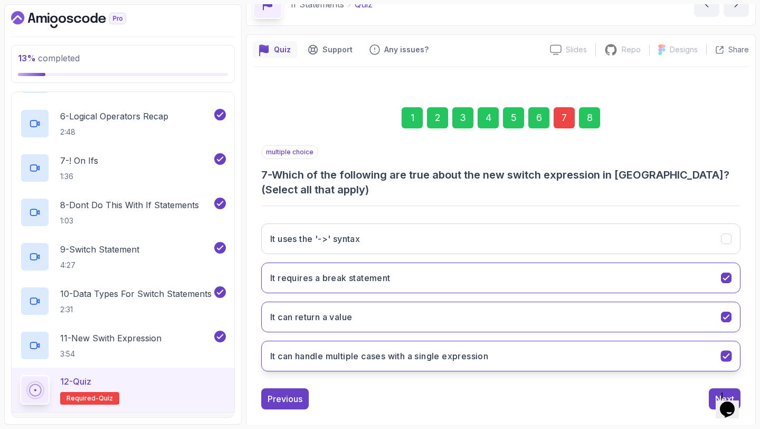
click at [466, 350] on h3 "It can handle multiple cases with a single expression" at bounding box center [379, 356] width 218 height 13
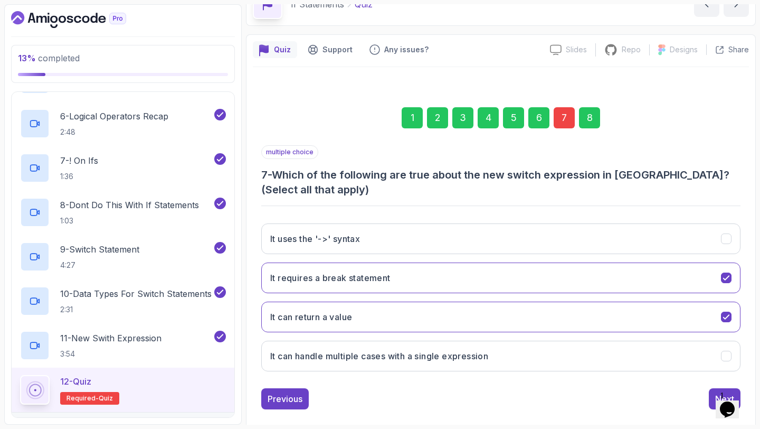
click at [598, 115] on div "8" at bounding box center [589, 117] width 21 height 21
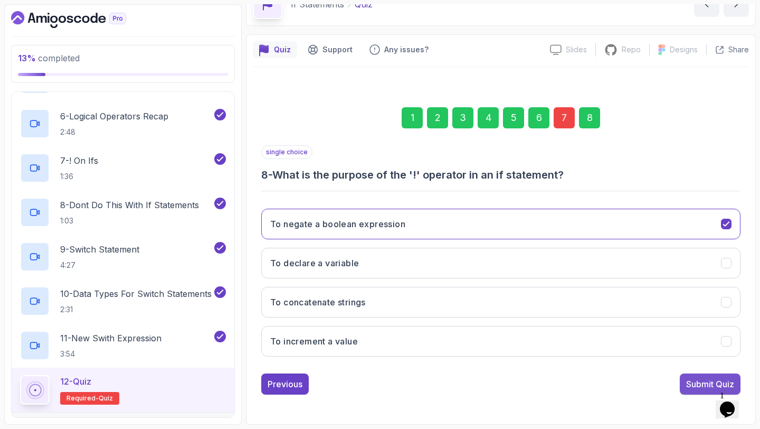
click at [694, 382] on div "Submit Quiz" at bounding box center [710, 384] width 48 height 13
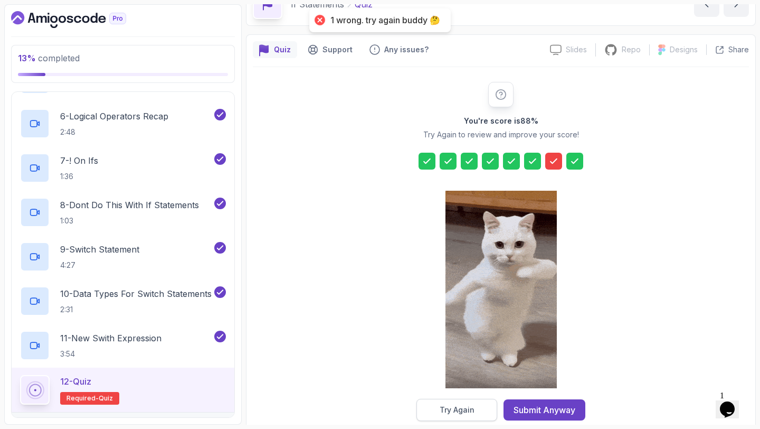
click at [478, 408] on button "Try Again" at bounding box center [457, 410] width 81 height 22
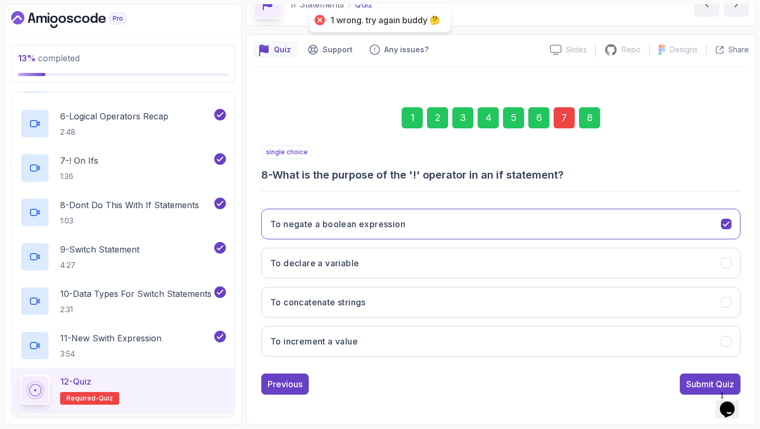
click at [570, 114] on div "7" at bounding box center [564, 117] width 21 height 21
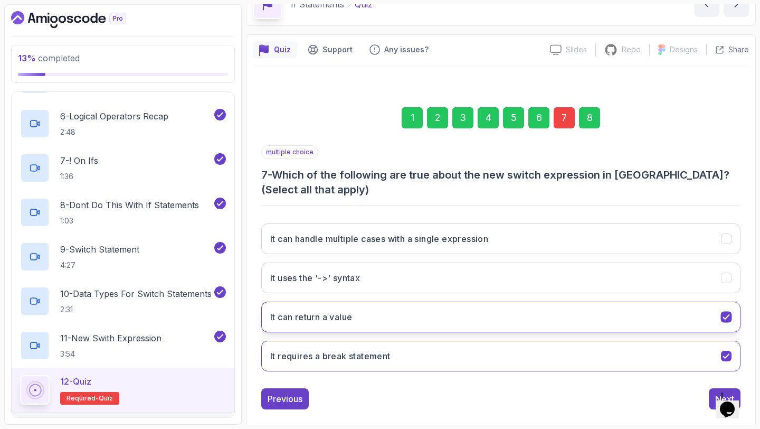
click at [420, 325] on button "It can return a value" at bounding box center [500, 317] width 479 height 31
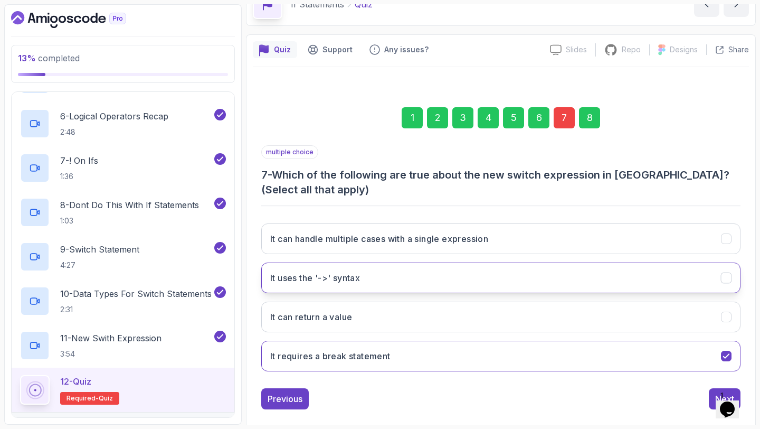
click at [424, 266] on button "It uses the '->' syntax" at bounding box center [500, 277] width 479 height 31
click at [591, 123] on div "8" at bounding box center [589, 117] width 21 height 21
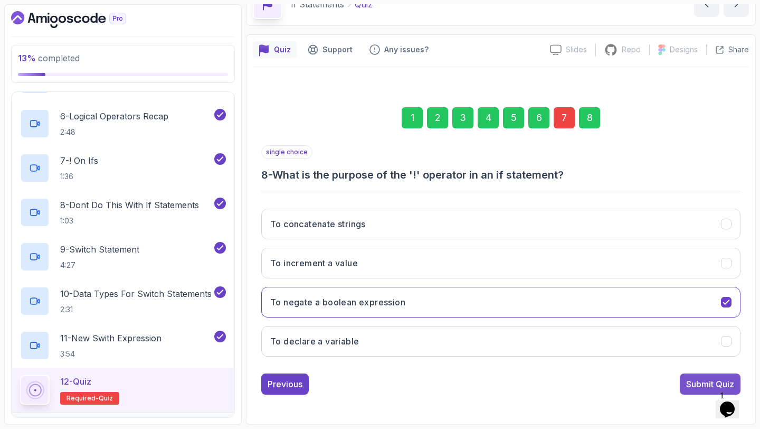
click at [694, 390] on div "Submit Quiz" at bounding box center [710, 384] width 48 height 13
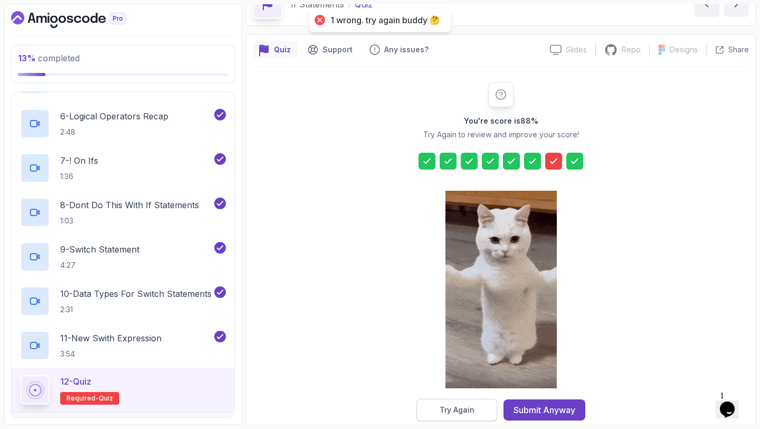
click at [460, 410] on div "Try Again" at bounding box center [457, 409] width 35 height 11
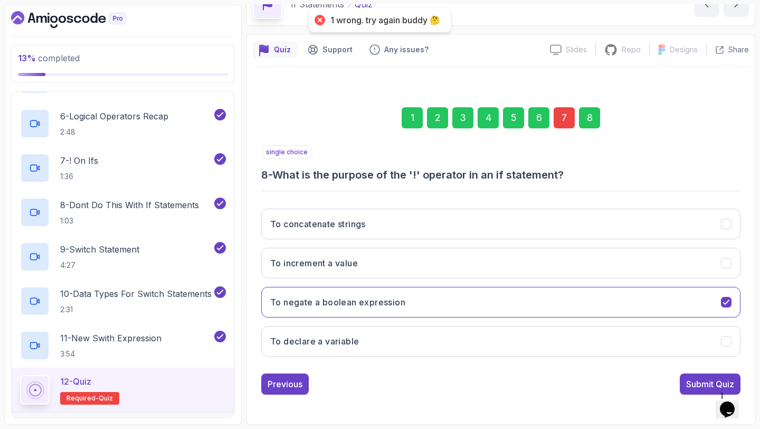
click at [567, 128] on div "7" at bounding box center [564, 117] width 21 height 21
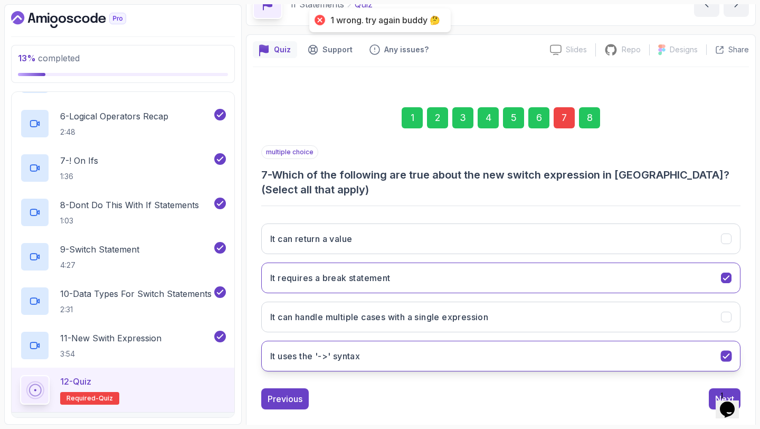
click at [464, 350] on button "It uses the '->' syntax" at bounding box center [500, 356] width 479 height 31
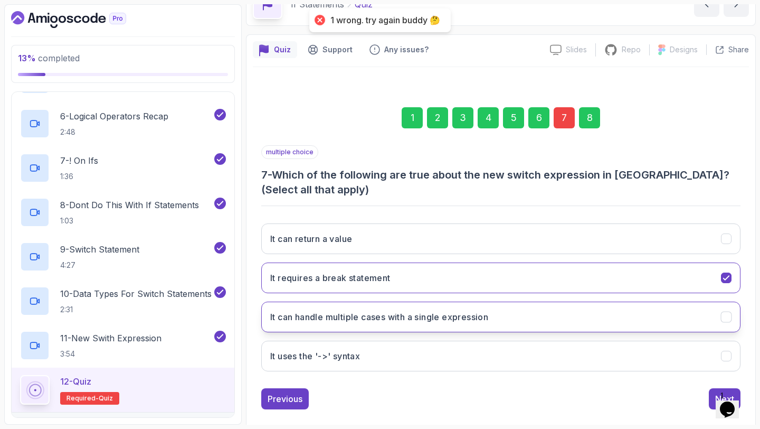
click at [478, 318] on h3 "It can handle multiple cases with a single expression" at bounding box center [379, 316] width 218 height 13
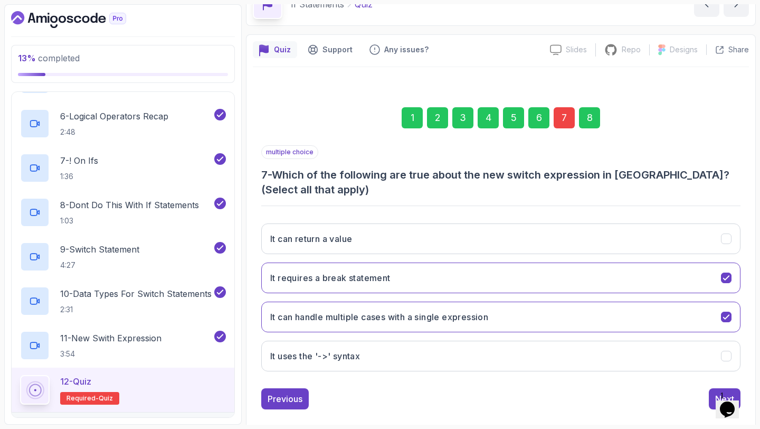
click at [586, 123] on div "8" at bounding box center [589, 117] width 21 height 21
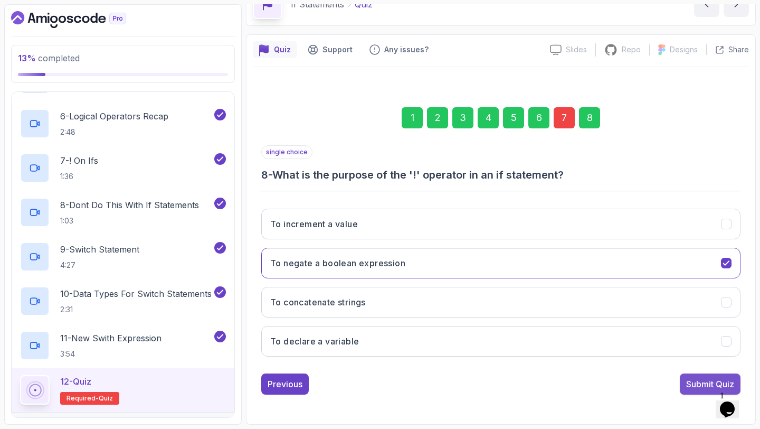
click at [691, 381] on div "Submit Quiz" at bounding box center [710, 384] width 48 height 13
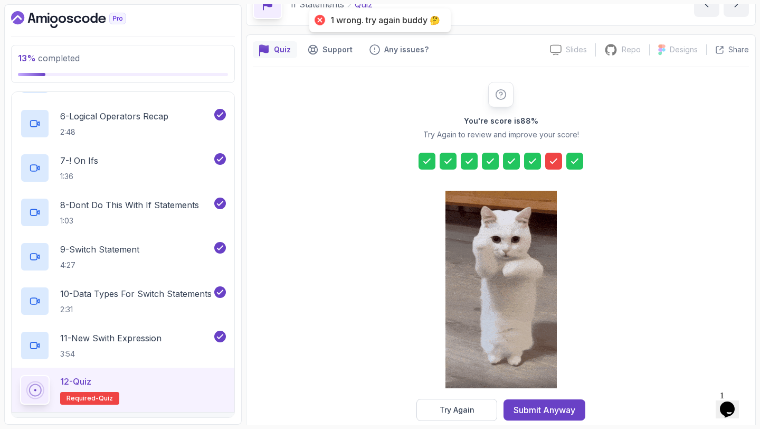
click at [477, 426] on section "13 % completed 1 - Intro 2 - Loops 3 - If Statements 1 - If Statements 3:15 2 -…" at bounding box center [380, 214] width 760 height 429
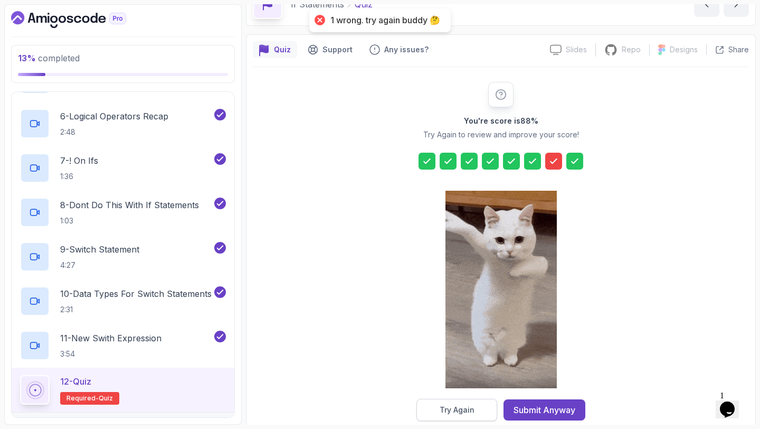
click at [476, 413] on button "Try Again" at bounding box center [457, 410] width 81 height 22
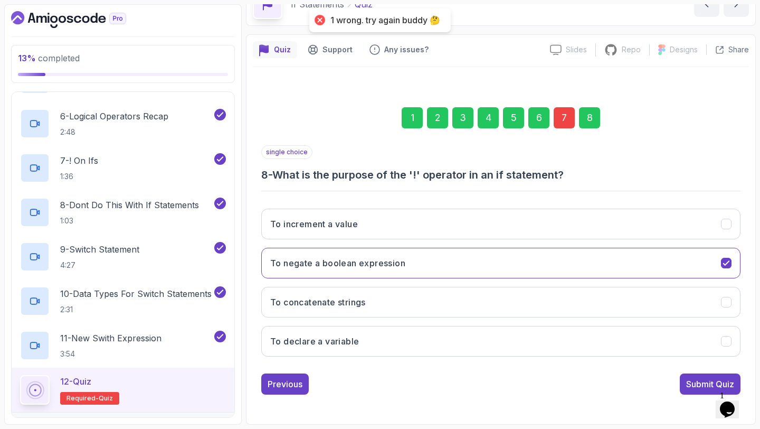
click at [570, 122] on div "7" at bounding box center [564, 117] width 21 height 21
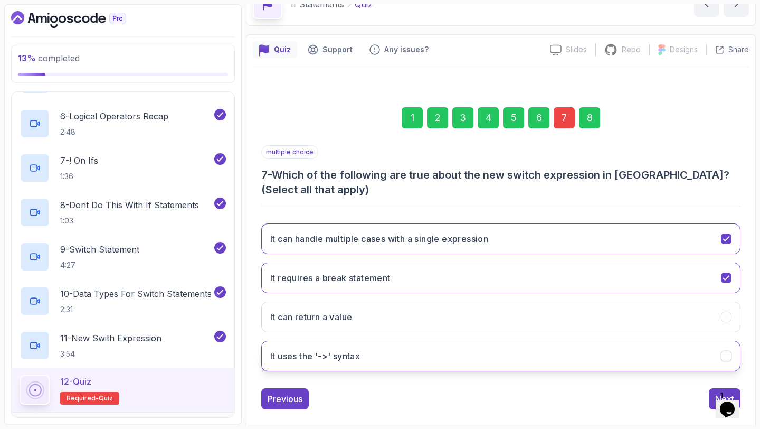
click at [463, 346] on button "It uses the '->' syntax" at bounding box center [500, 356] width 479 height 31
click at [586, 107] on div "8" at bounding box center [589, 117] width 21 height 21
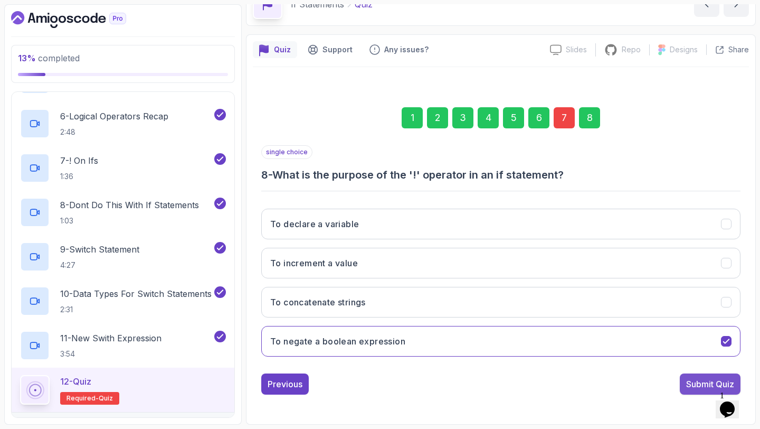
click at [707, 381] on div "Submit Quiz" at bounding box center [710, 384] width 48 height 13
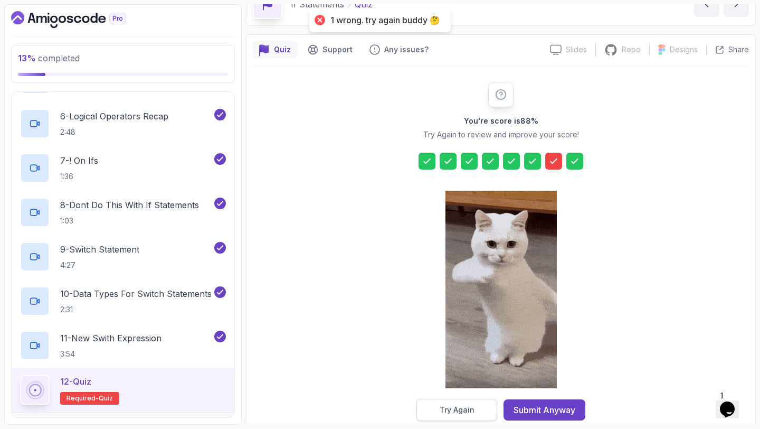
click at [458, 411] on div "Try Again" at bounding box center [457, 409] width 35 height 11
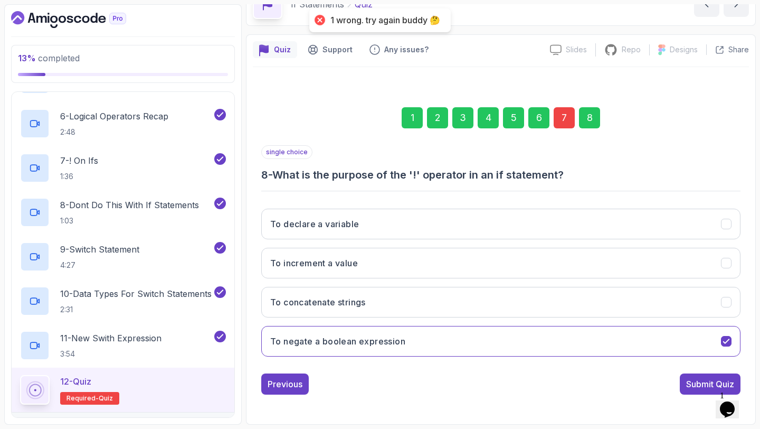
click at [569, 113] on div "7" at bounding box center [564, 117] width 21 height 21
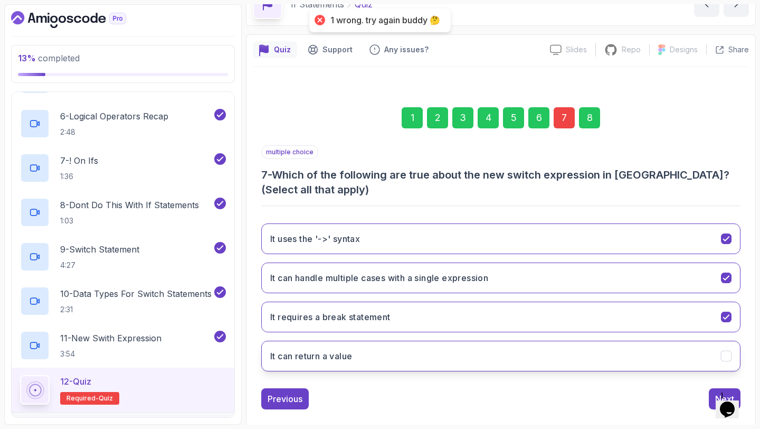
click at [492, 344] on button "It can return a value" at bounding box center [500, 356] width 479 height 31
click at [708, 391] on div "Previous Next" at bounding box center [500, 398] width 479 height 21
click at [713, 392] on button "Next" at bounding box center [725, 398] width 32 height 21
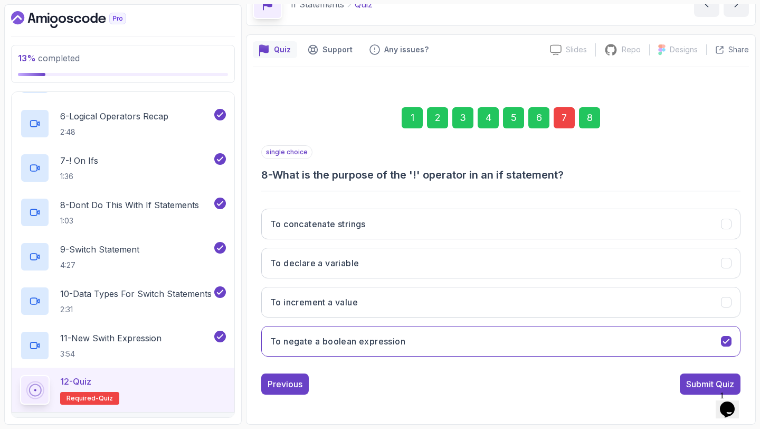
drag, startPoint x: 689, startPoint y: 384, endPoint x: 642, endPoint y: 208, distance: 181.9
click at [678, 372] on div "single choice 8 - What is the purpose of the '!' operator in an if statement? T…" at bounding box center [500, 269] width 479 height 249
click at [699, 379] on div "Submit Quiz" at bounding box center [710, 384] width 48 height 13
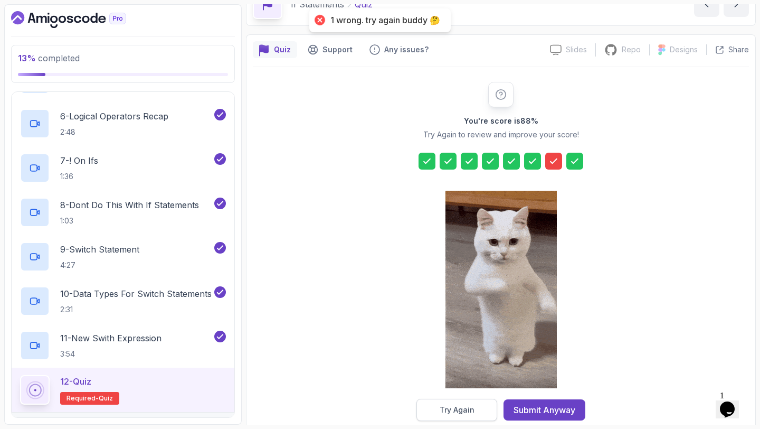
click at [459, 412] on div "Try Again" at bounding box center [457, 409] width 35 height 11
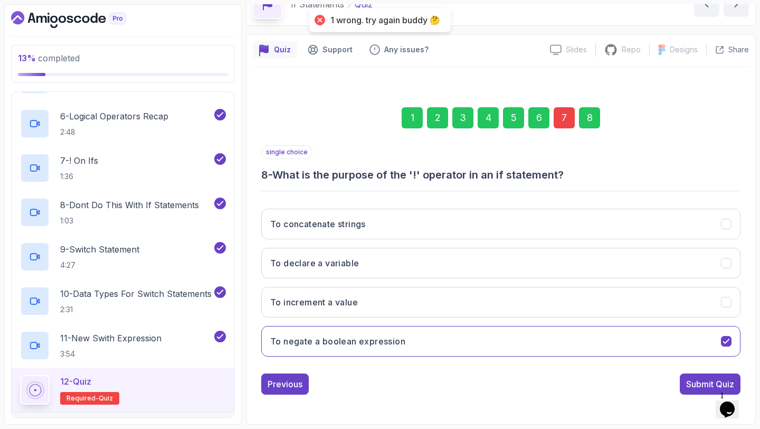
click at [563, 118] on div "7" at bounding box center [564, 117] width 21 height 21
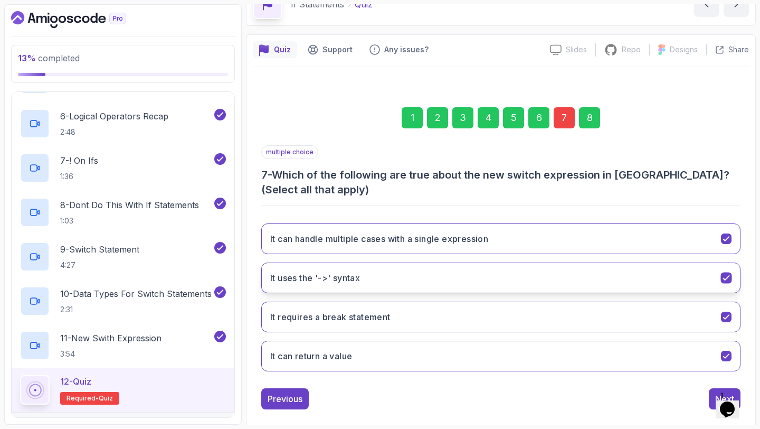
click at [531, 282] on button "It uses the '->' syntax" at bounding box center [500, 277] width 479 height 31
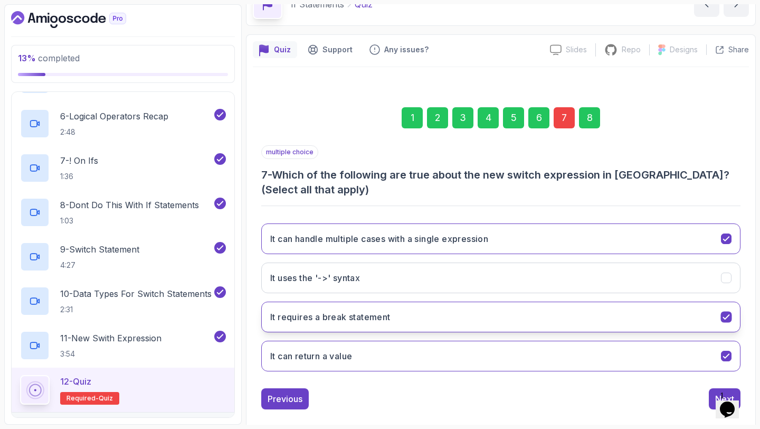
click at [517, 317] on button "It requires a break statement" at bounding box center [500, 317] width 479 height 31
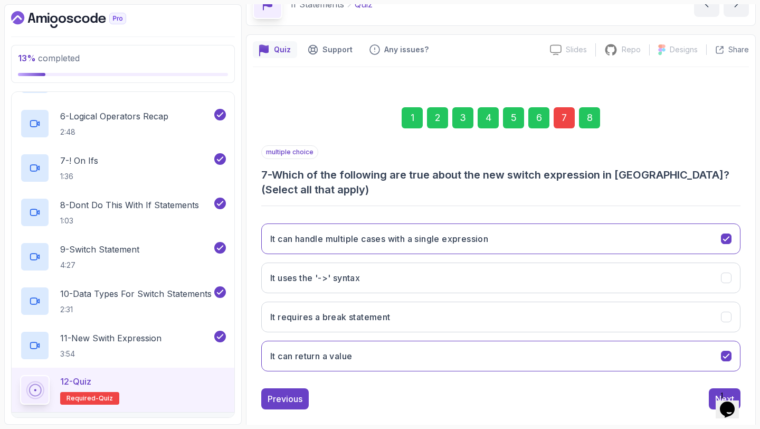
click at [587, 121] on div "8" at bounding box center [589, 117] width 21 height 21
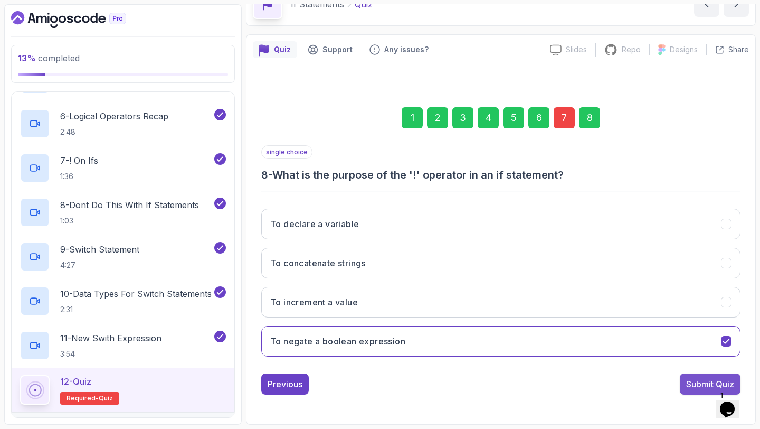
click at [690, 386] on div "Submit Quiz" at bounding box center [710, 384] width 48 height 13
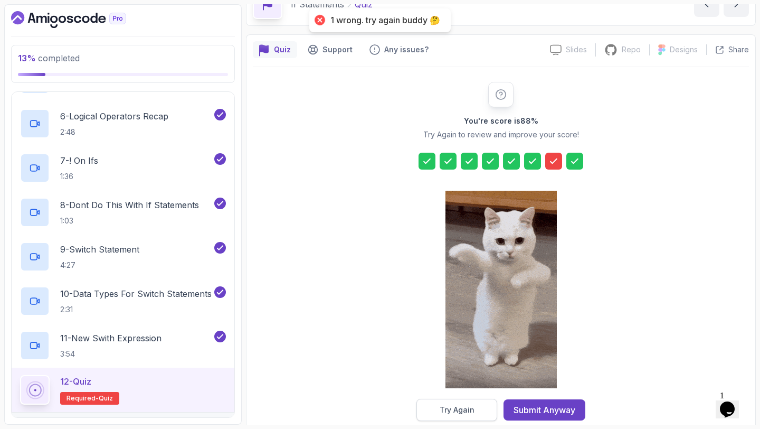
click at [474, 419] on button "Try Again" at bounding box center [457, 410] width 81 height 22
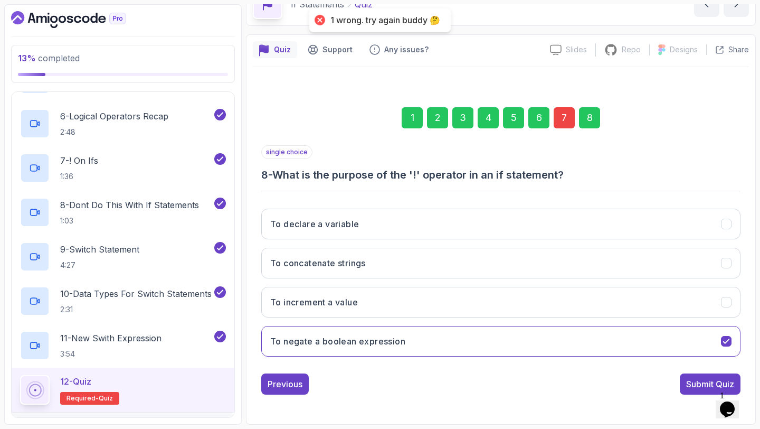
click at [567, 121] on div "7" at bounding box center [564, 117] width 21 height 21
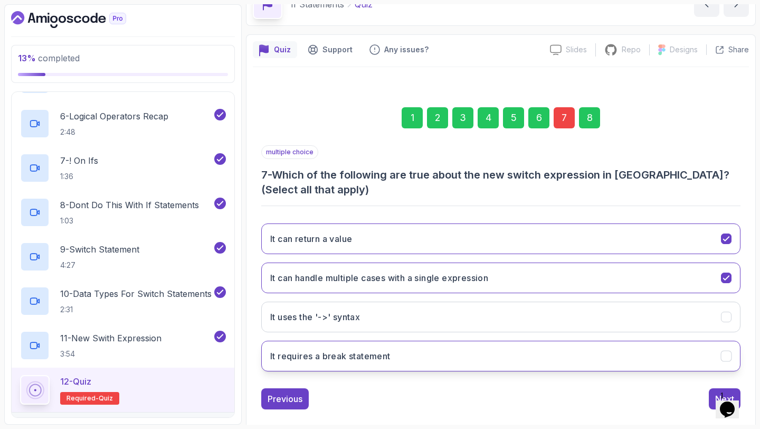
click at [482, 352] on button "It requires a break statement" at bounding box center [500, 356] width 479 height 31
click at [500, 274] on button "It can handle multiple cases with a single expression" at bounding box center [500, 277] width 479 height 31
click at [590, 129] on div "1 2 3 4 5 6 7 8" at bounding box center [500, 117] width 479 height 55
click at [590, 119] on div "8" at bounding box center [589, 117] width 21 height 21
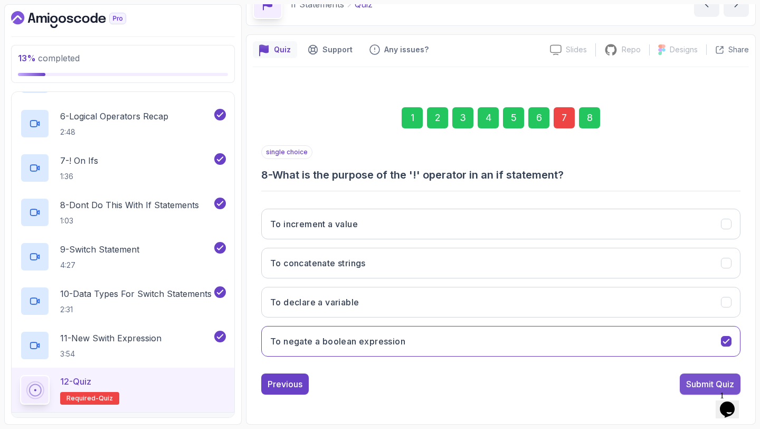
click at [696, 382] on div "Submit Quiz" at bounding box center [710, 384] width 48 height 13
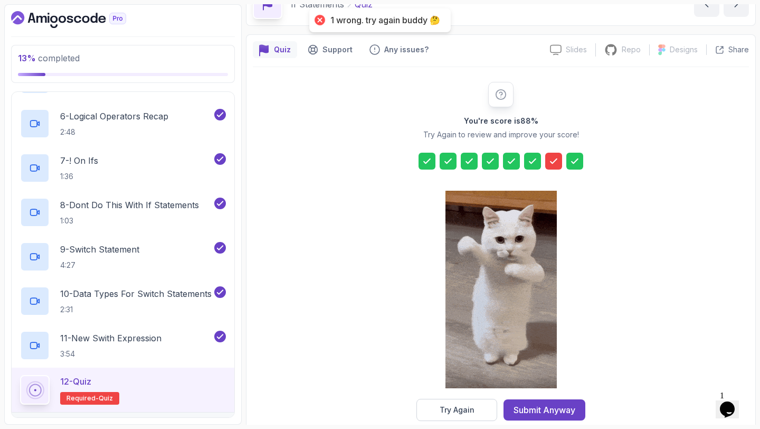
click at [458, 423] on div "You're score is 88 % Try Again to review and improve your score! Try Again Subm…" at bounding box center [501, 251] width 496 height 369
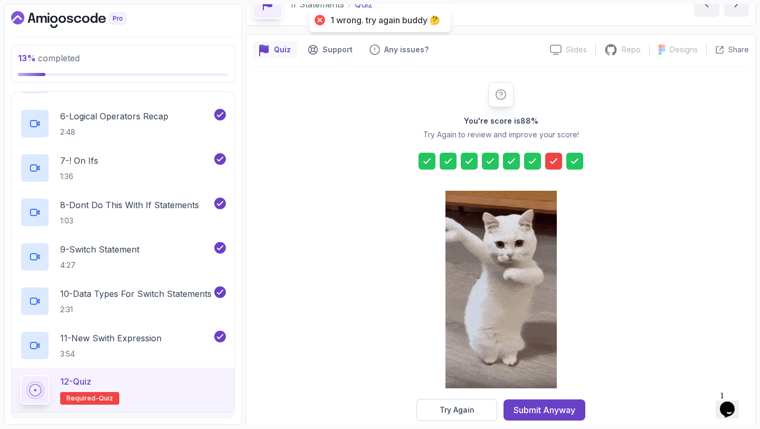
click at [455, 428] on section "13 % completed 1 - Intro 2 - Loops 3 - If Statements 1 - If Statements 3:15 2 -…" at bounding box center [380, 214] width 760 height 429
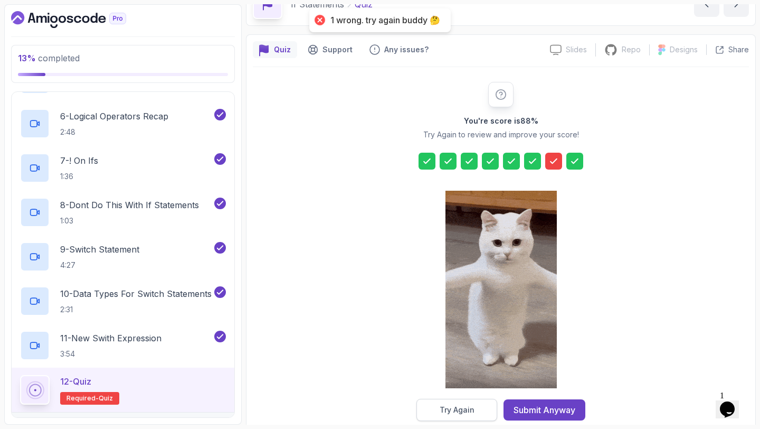
click at [458, 415] on div "Try Again" at bounding box center [457, 409] width 35 height 11
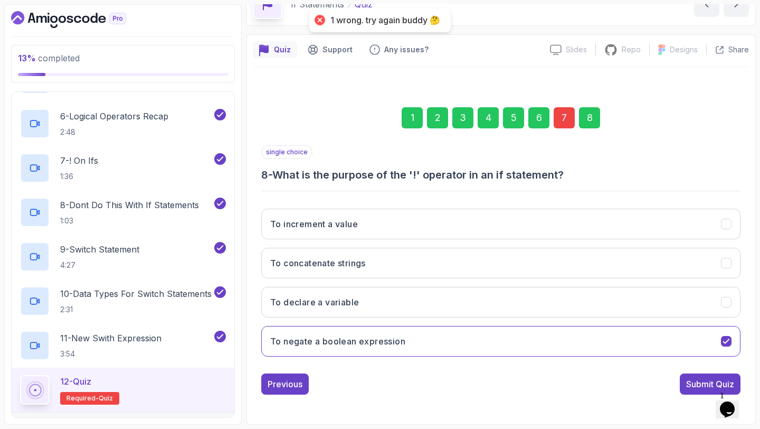
click at [562, 117] on div "7" at bounding box center [564, 117] width 21 height 21
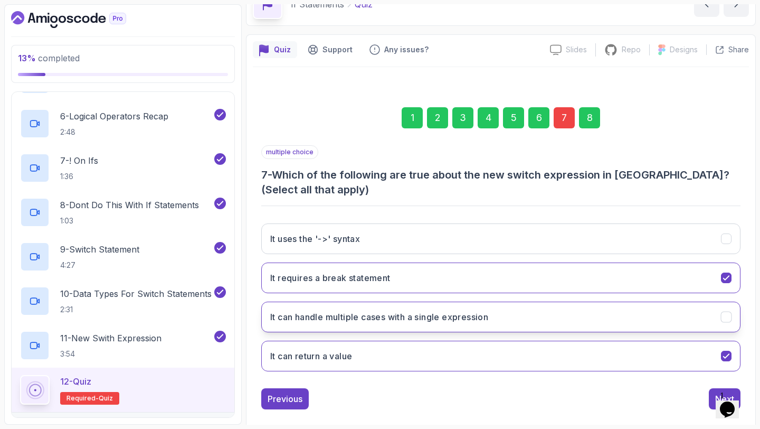
click at [456, 315] on h3 "It can handle multiple cases with a single expression" at bounding box center [379, 316] width 218 height 13
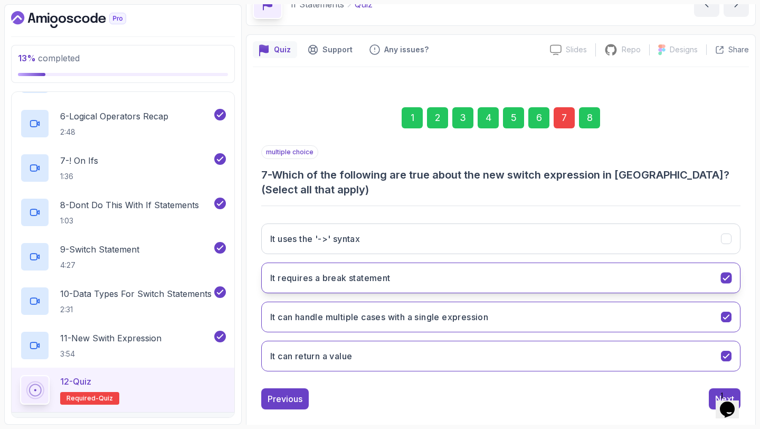
click at [473, 285] on button "It requires a break statement" at bounding box center [500, 277] width 479 height 31
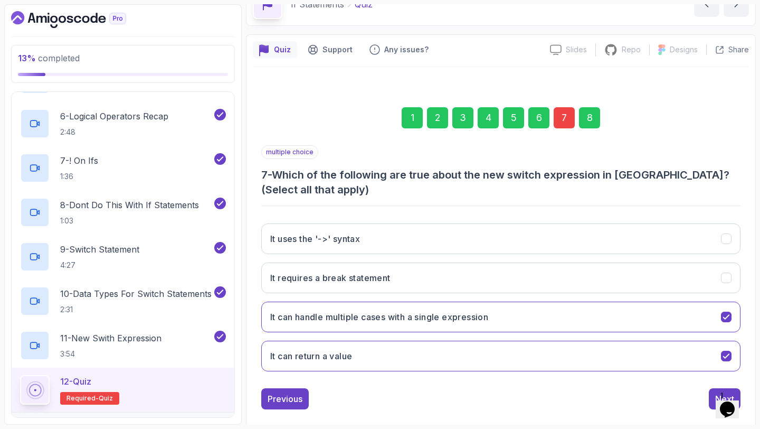
click at [594, 115] on div "8" at bounding box center [589, 117] width 21 height 21
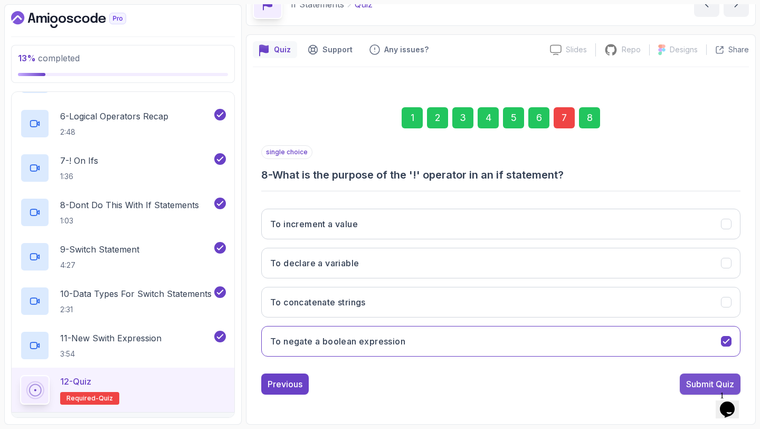
click at [686, 376] on button "Submit Quiz" at bounding box center [710, 383] width 61 height 21
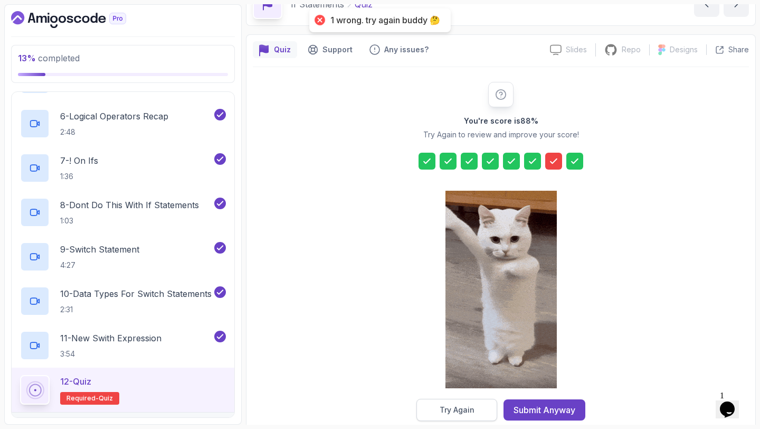
click at [481, 410] on button "Try Again" at bounding box center [457, 410] width 81 height 22
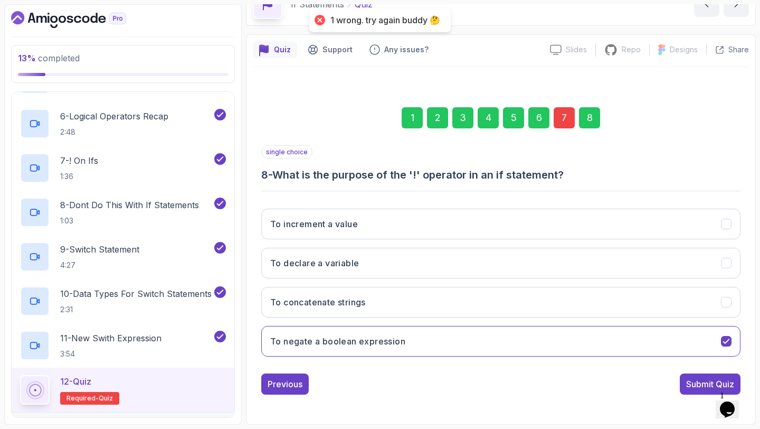
click at [562, 123] on div "7" at bounding box center [564, 117] width 21 height 21
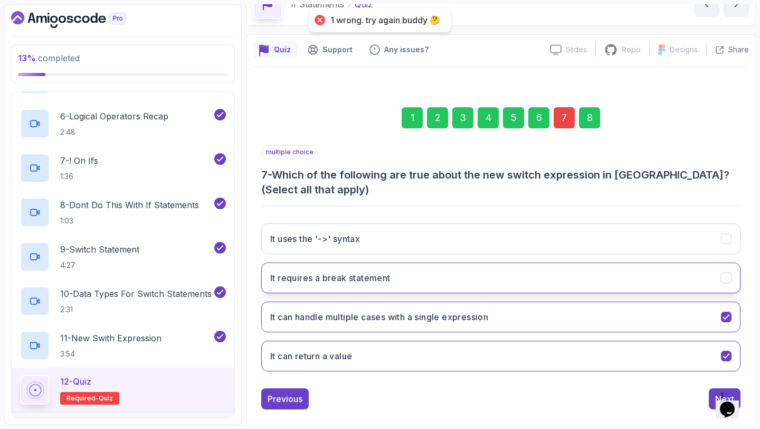
click at [435, 278] on button "It requires a break statement" at bounding box center [500, 277] width 479 height 31
click at [435, 339] on div "It uses the '->' syntax It requires a break statement It can handle multiple ca…" at bounding box center [500, 297] width 479 height 165
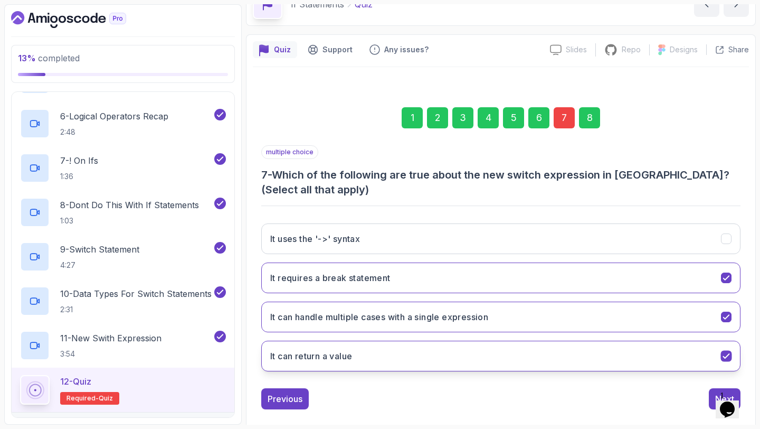
click at [621, 342] on button "It can return a value" at bounding box center [500, 356] width 479 height 31
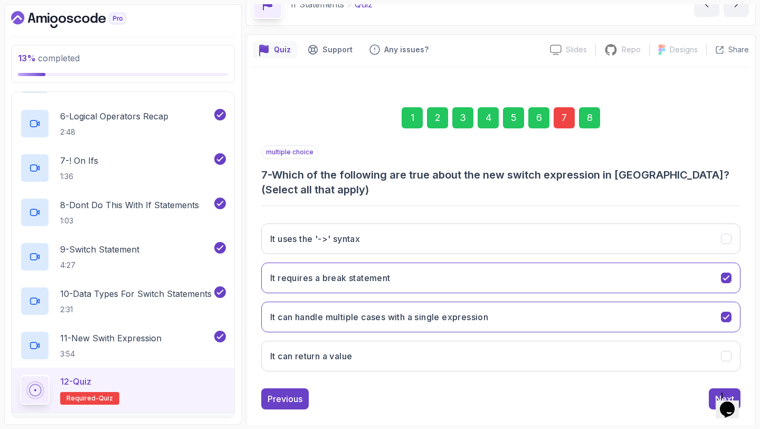
click at [720, 392] on div "1 Opens Chat This icon Opens the chat window." at bounding box center [732, 396] width 25 height 10
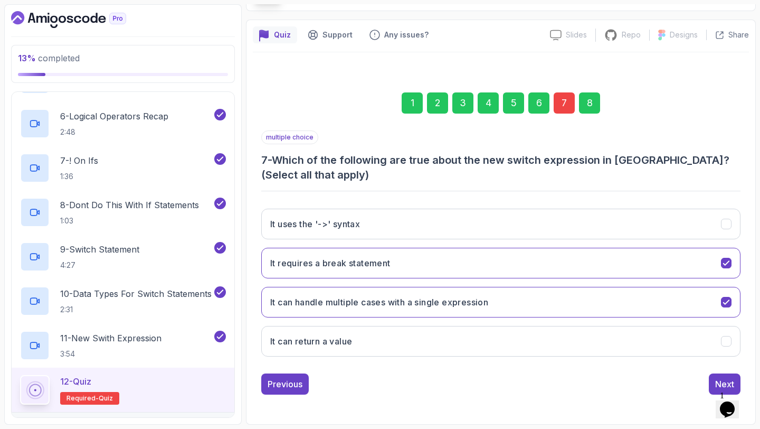
click at [713, 368] on div "multiple choice 7 - Which of the following are true about the new switch expres…" at bounding box center [500, 262] width 479 height 264
click at [713, 373] on button "Next" at bounding box center [725, 383] width 32 height 21
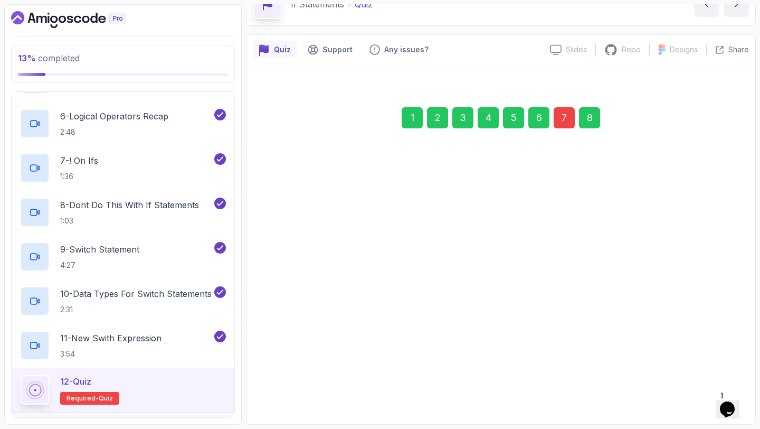
scroll to position [60, 0]
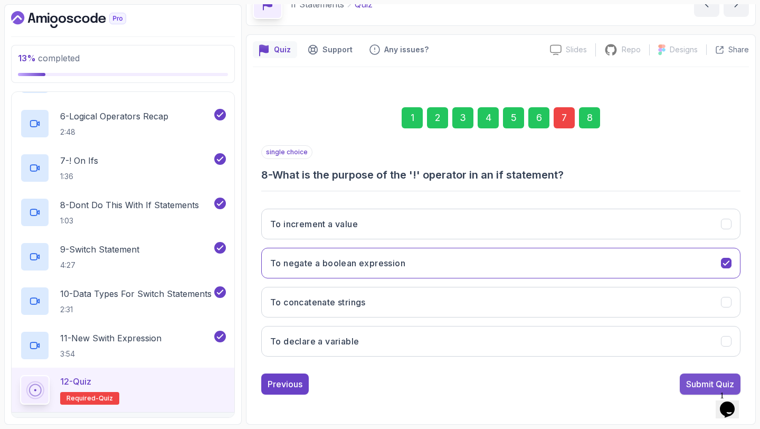
click at [696, 382] on div "Submit Quiz" at bounding box center [710, 384] width 48 height 13
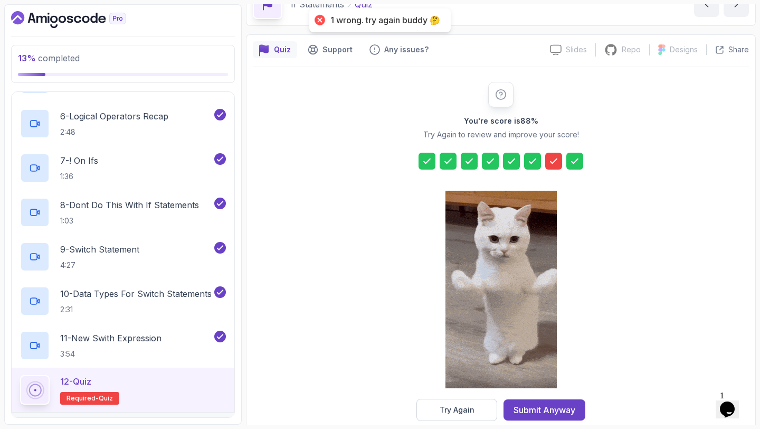
click at [457, 425] on section "13 % completed 1 - Intro 2 - Loops 3 - If Statements 1 - If Statements 3:15 2 -…" at bounding box center [380, 214] width 760 height 429
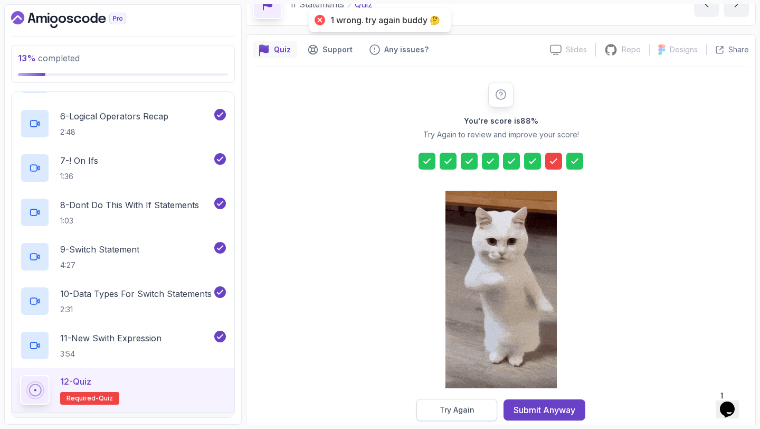
click at [459, 417] on button "Try Again" at bounding box center [457, 410] width 81 height 22
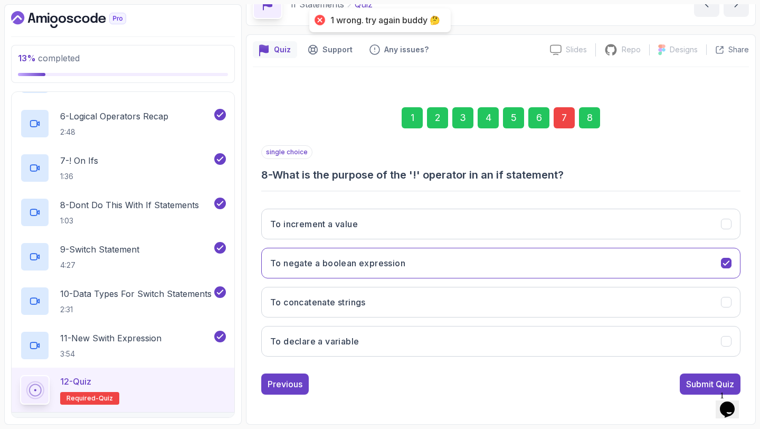
click at [576, 107] on div "1 2 3 4 5 6 7 8" at bounding box center [500, 117] width 479 height 55
click at [565, 117] on div "7" at bounding box center [564, 117] width 21 height 21
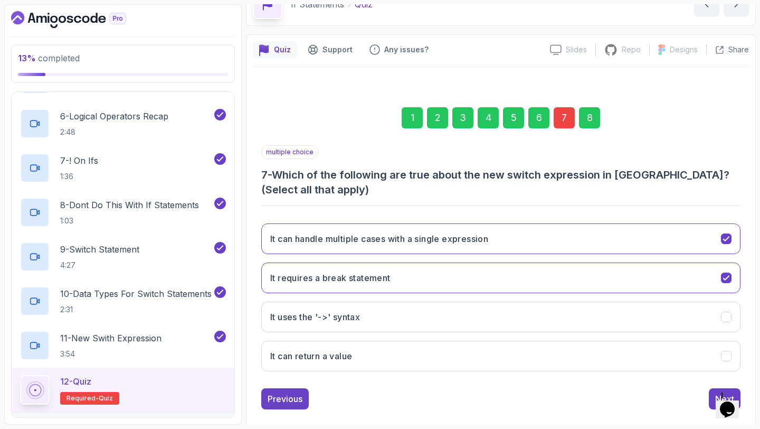
click at [503, 335] on div "It can handle multiple cases with a single expression It requires a break state…" at bounding box center [500, 297] width 479 height 165
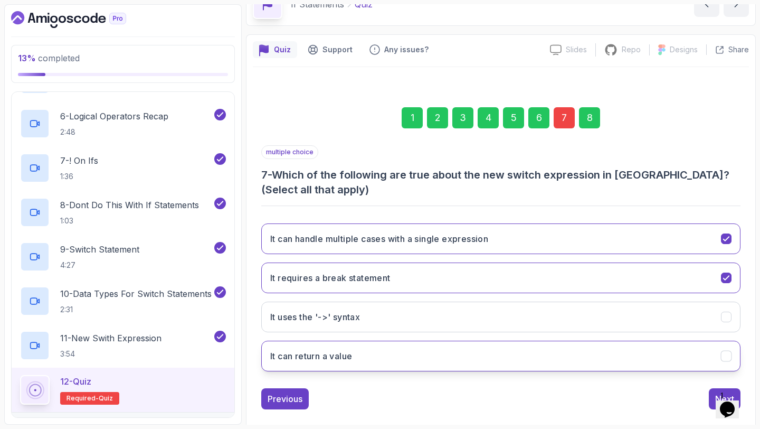
click at [510, 345] on button "It can return a value" at bounding box center [500, 356] width 479 height 31
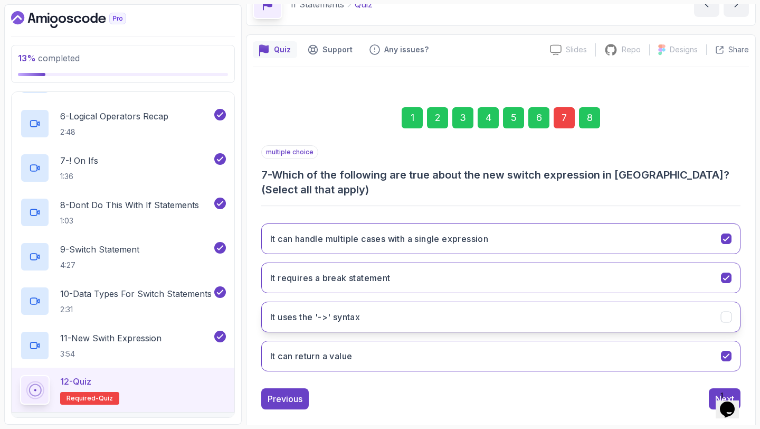
click at [513, 314] on button "It uses the '->' syntax" at bounding box center [500, 317] width 479 height 31
click at [586, 121] on div "8" at bounding box center [589, 117] width 21 height 21
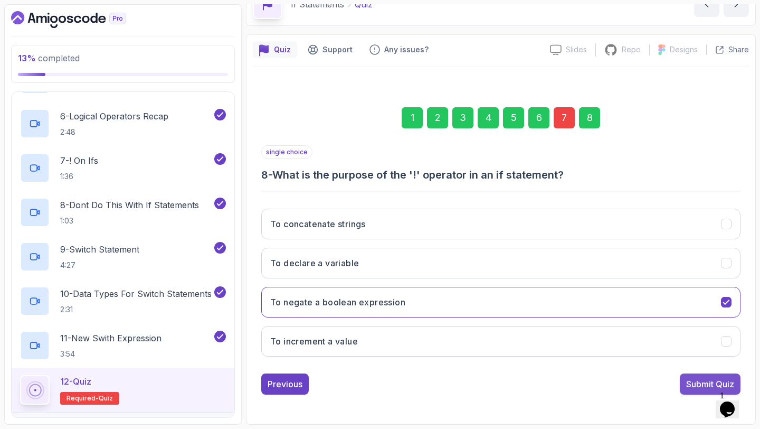
click at [706, 376] on button "Submit Quiz" at bounding box center [710, 383] width 61 height 21
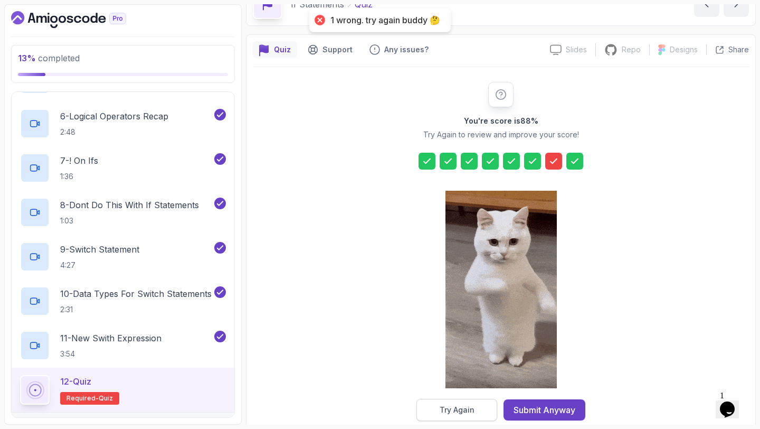
click at [468, 403] on button "Try Again" at bounding box center [457, 410] width 81 height 22
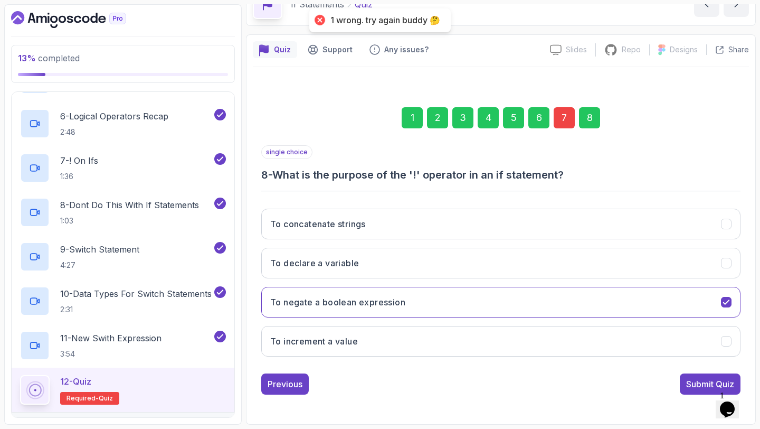
click at [569, 120] on div "7" at bounding box center [564, 117] width 21 height 21
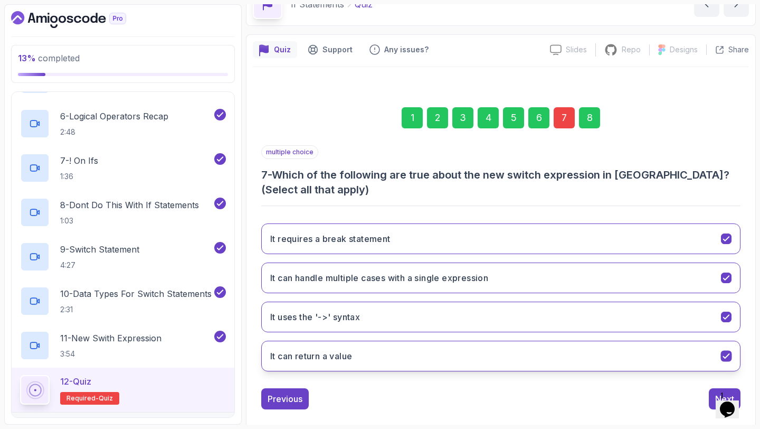
click at [475, 355] on button "It can return a value" at bounding box center [500, 356] width 479 height 31
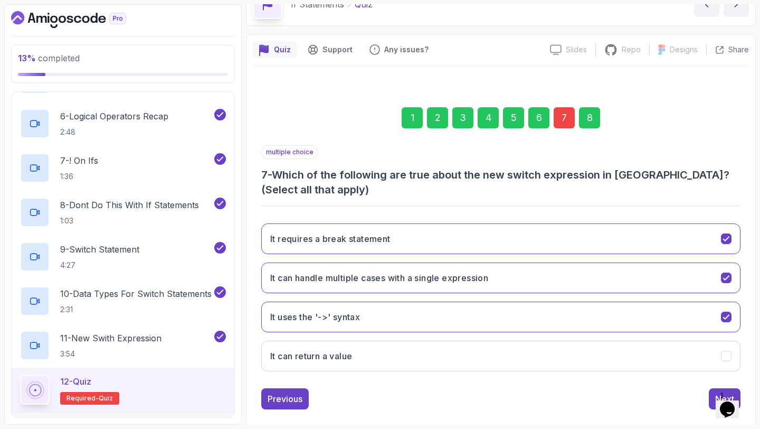
click at [589, 120] on div "8" at bounding box center [589, 117] width 21 height 21
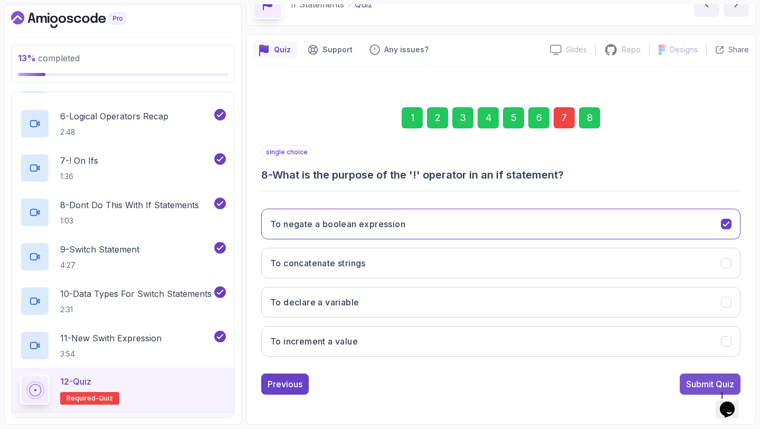
click at [694, 385] on div "Submit Quiz" at bounding box center [710, 384] width 48 height 13
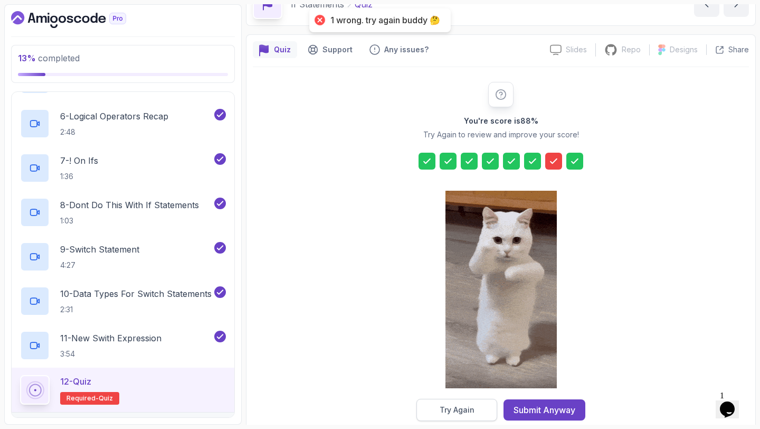
click at [446, 408] on div "Try Again" at bounding box center [457, 409] width 35 height 11
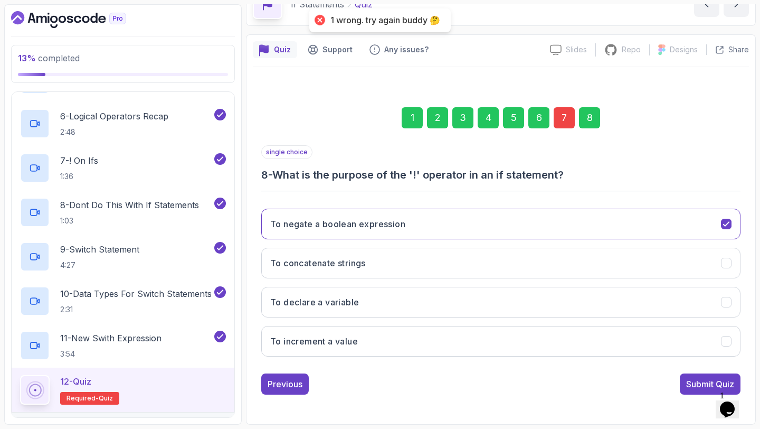
click at [566, 114] on div "7" at bounding box center [564, 117] width 21 height 21
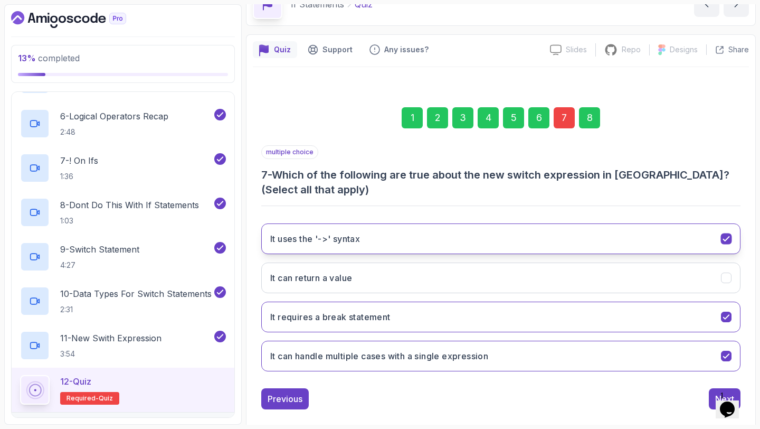
click at [465, 247] on button "It uses the '->' syntax" at bounding box center [500, 238] width 479 height 31
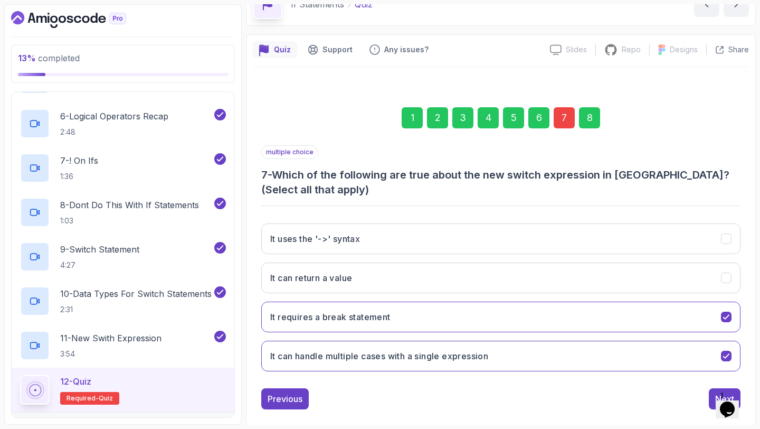
click at [588, 118] on div "8" at bounding box center [589, 117] width 21 height 21
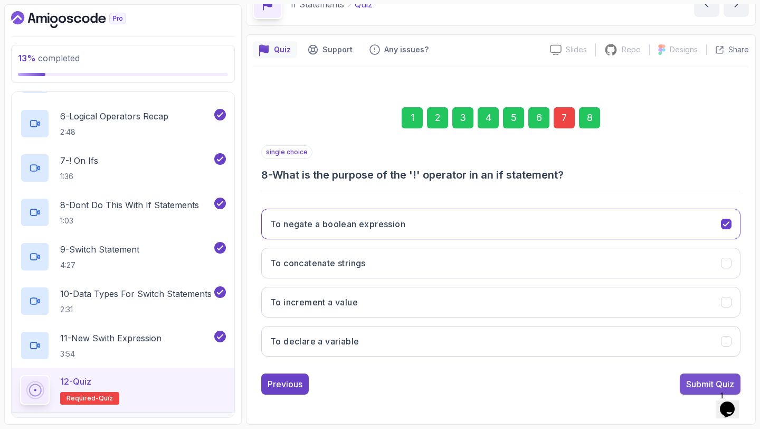
click at [695, 385] on div "Submit Quiz" at bounding box center [710, 384] width 48 height 13
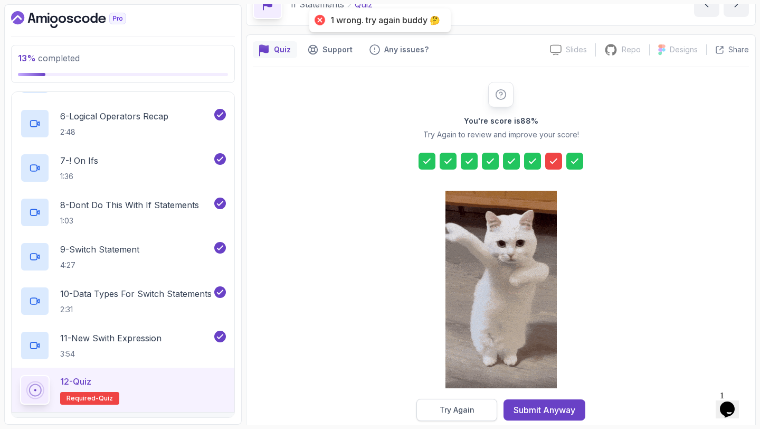
click at [474, 418] on button "Try Again" at bounding box center [457, 410] width 81 height 22
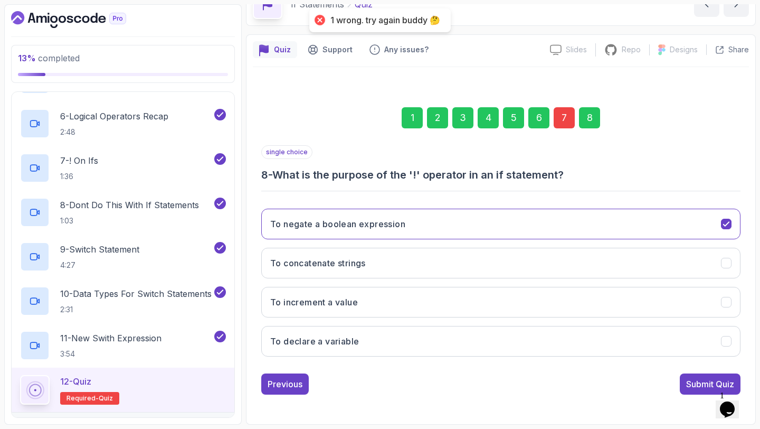
click at [564, 118] on div "7" at bounding box center [564, 117] width 21 height 21
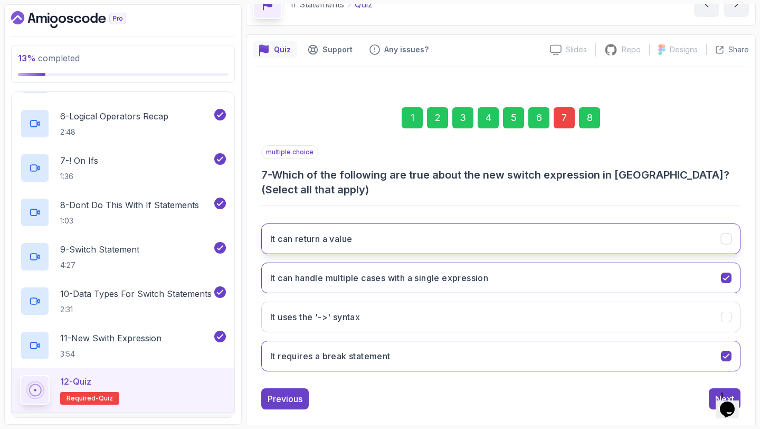
click at [509, 243] on button "It can return a value" at bounding box center [500, 238] width 479 height 31
click at [588, 121] on div "8" at bounding box center [589, 117] width 21 height 21
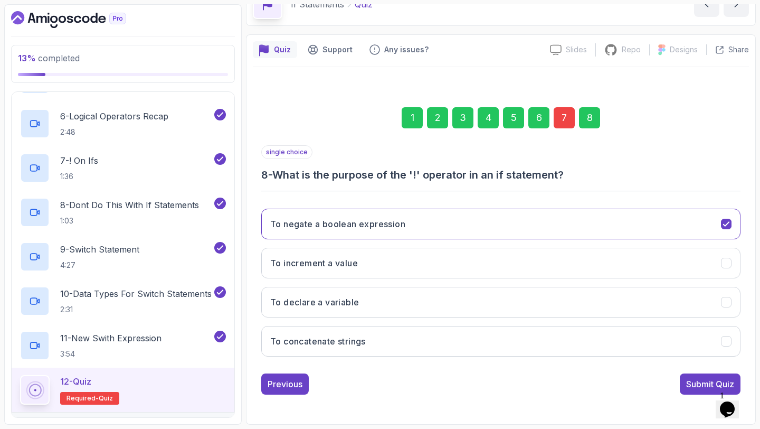
click at [676, 382] on div "Previous Submit Quiz" at bounding box center [500, 383] width 479 height 21
click at [699, 382] on div "Submit Quiz" at bounding box center [710, 384] width 48 height 13
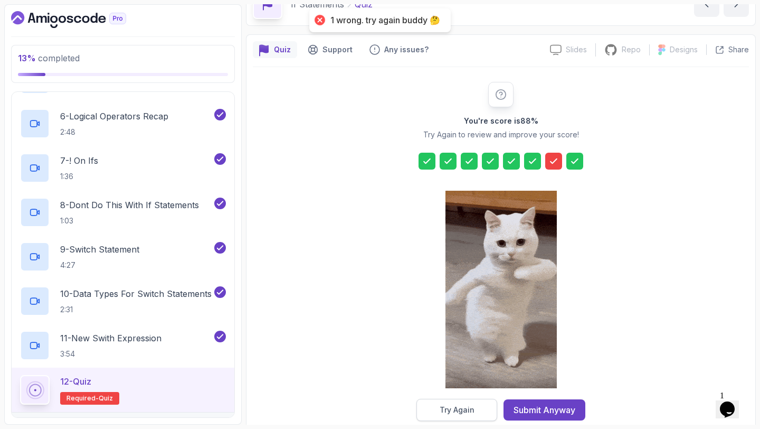
click at [457, 403] on button "Try Again" at bounding box center [457, 410] width 81 height 22
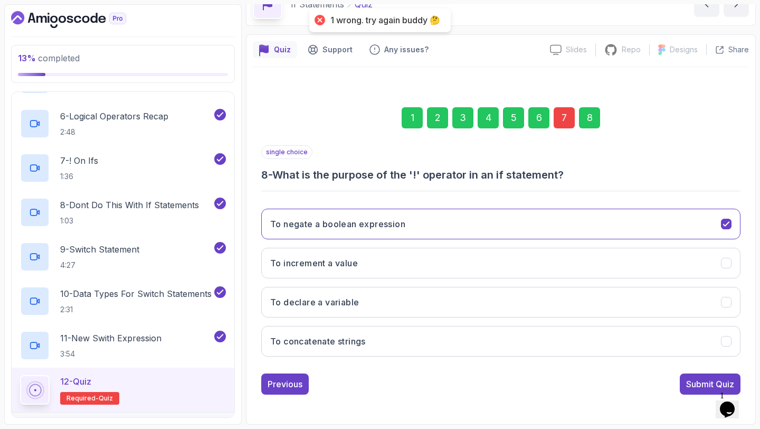
click at [566, 117] on div "7" at bounding box center [564, 117] width 21 height 21
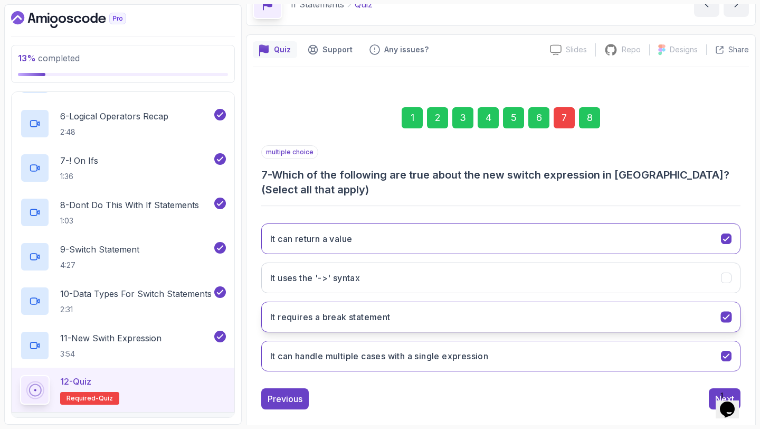
click at [472, 322] on button "It requires a break statement" at bounding box center [500, 317] width 479 height 31
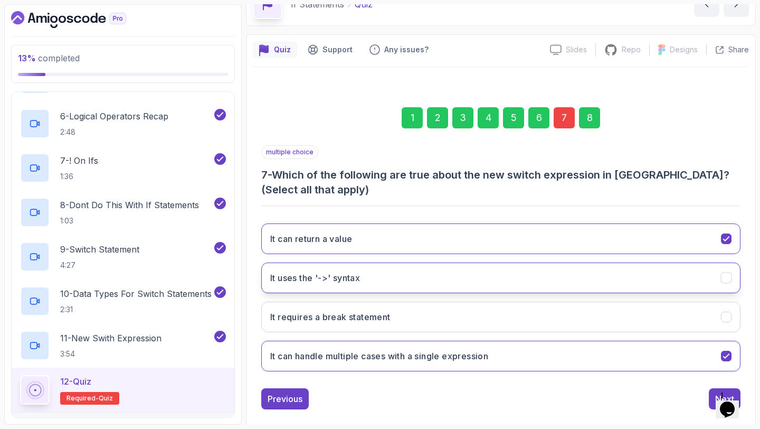
click at [490, 280] on button "It uses the '->' syntax" at bounding box center [500, 277] width 479 height 31
click at [713, 394] on button "Next" at bounding box center [725, 398] width 32 height 21
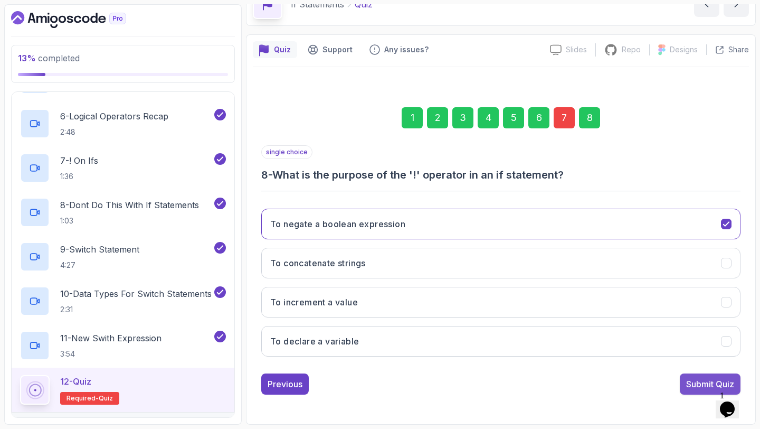
click at [688, 381] on div "Submit Quiz" at bounding box center [710, 384] width 48 height 13
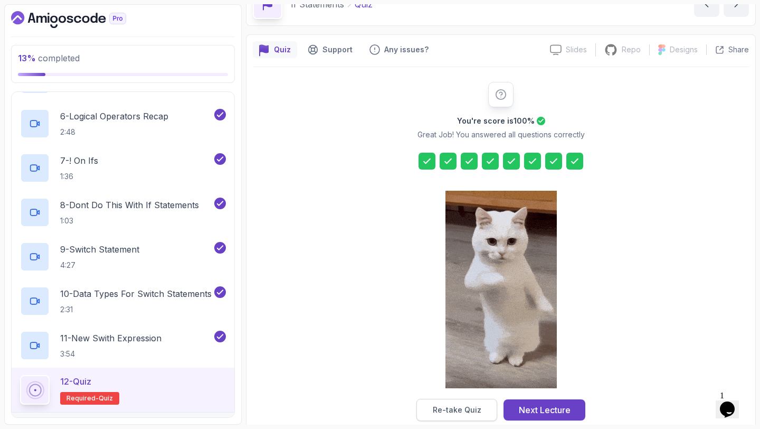
click at [452, 407] on div "Re-take Quiz" at bounding box center [457, 409] width 49 height 11
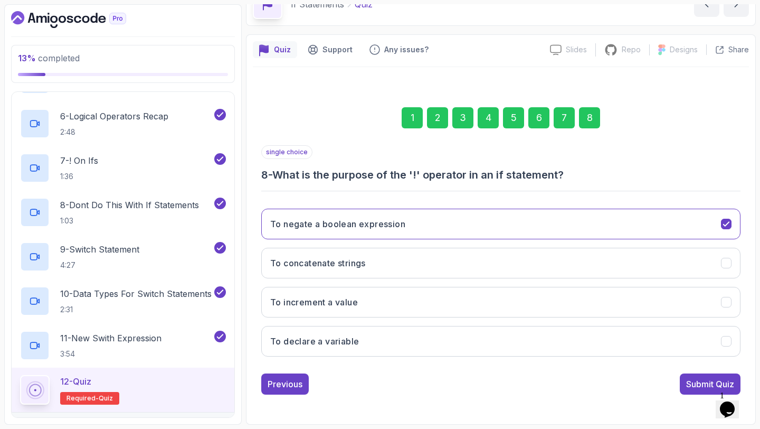
click at [566, 121] on div "7" at bounding box center [564, 117] width 21 height 21
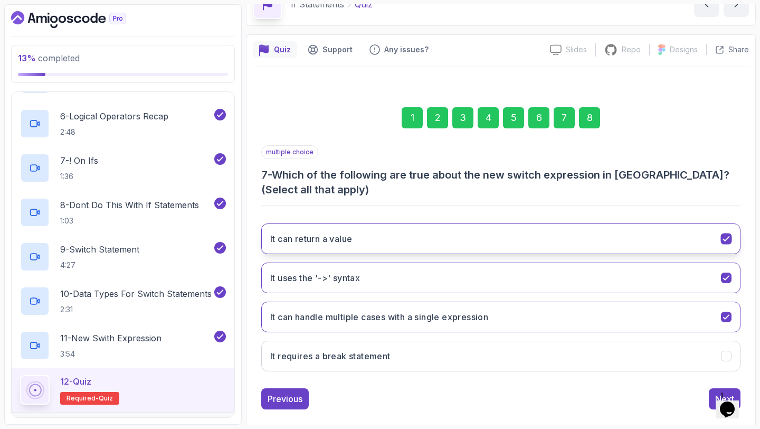
scroll to position [74, 0]
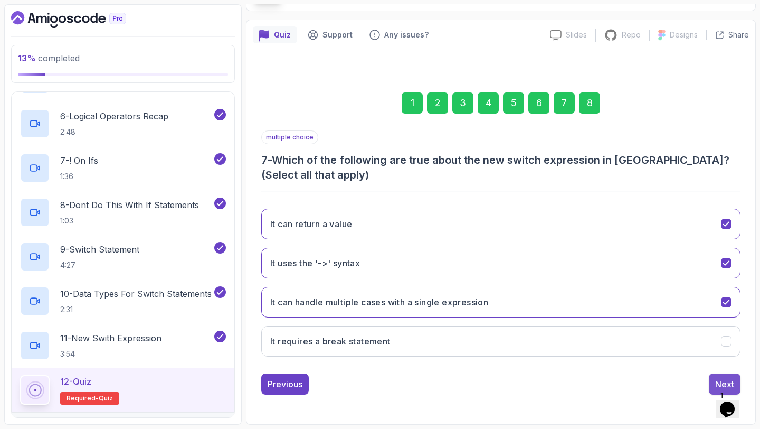
click at [719, 381] on div "Next" at bounding box center [724, 384] width 19 height 13
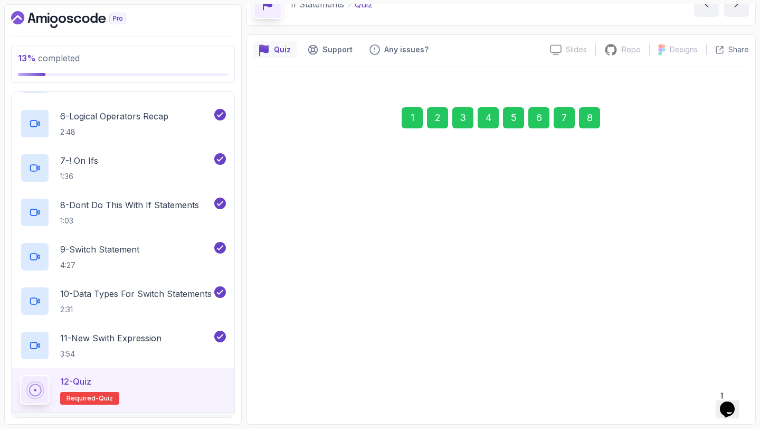
scroll to position [60, 0]
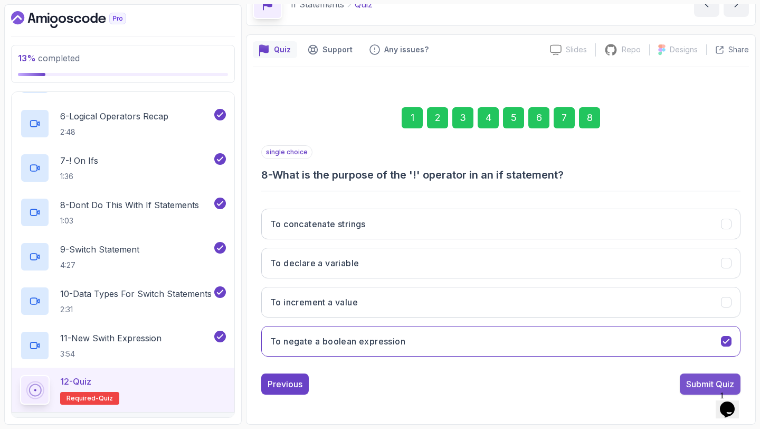
click at [698, 385] on div "Submit Quiz" at bounding box center [710, 384] width 48 height 13
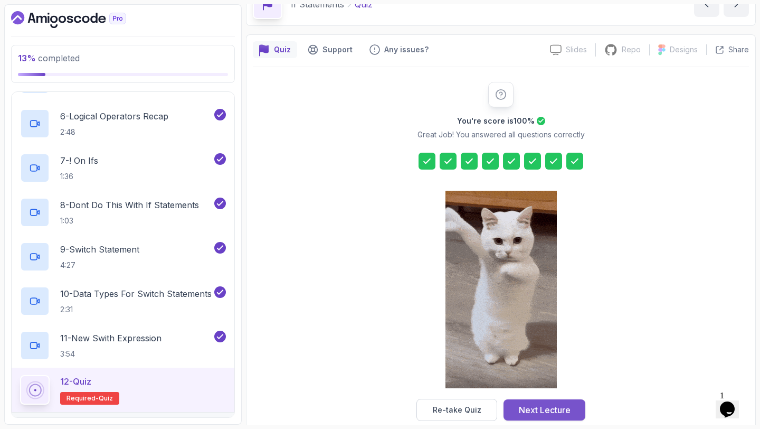
click at [577, 407] on button "Next Lecture" at bounding box center [545, 409] width 82 height 21
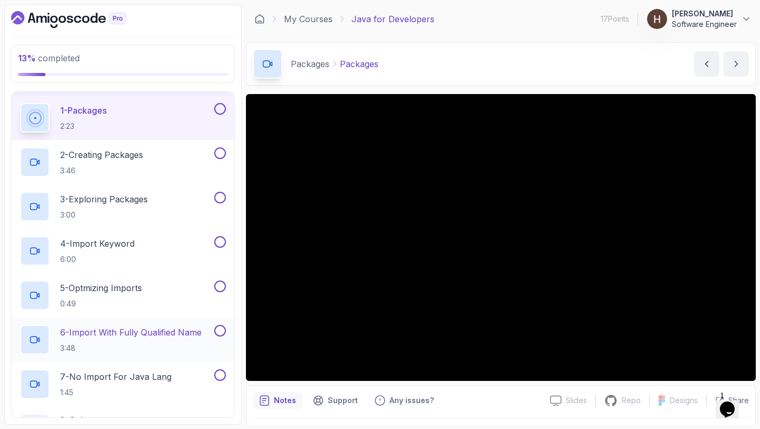
scroll to position [121, 0]
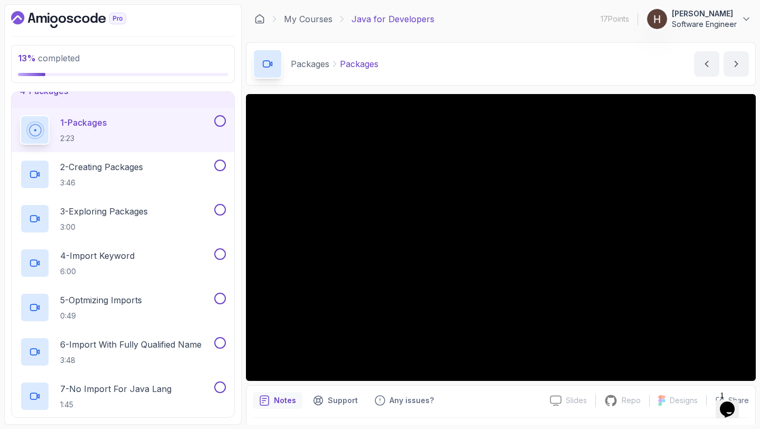
click at [222, 121] on button at bounding box center [220, 121] width 12 height 12
click at [222, 169] on button at bounding box center [220, 165] width 12 height 12
click at [222, 214] on button at bounding box center [220, 210] width 12 height 12
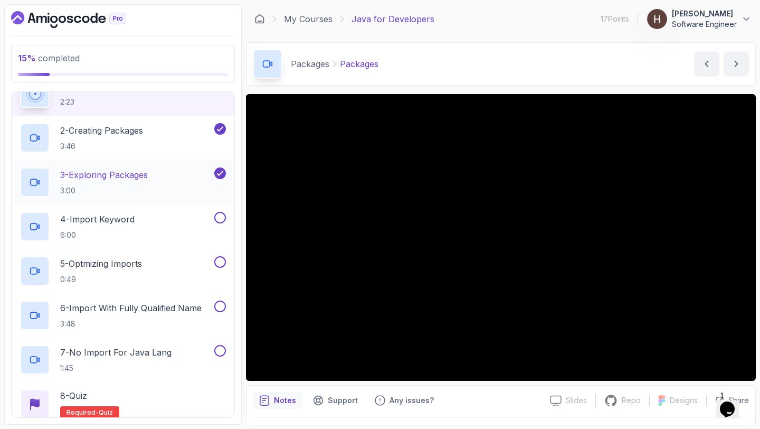
scroll to position [165, 0]
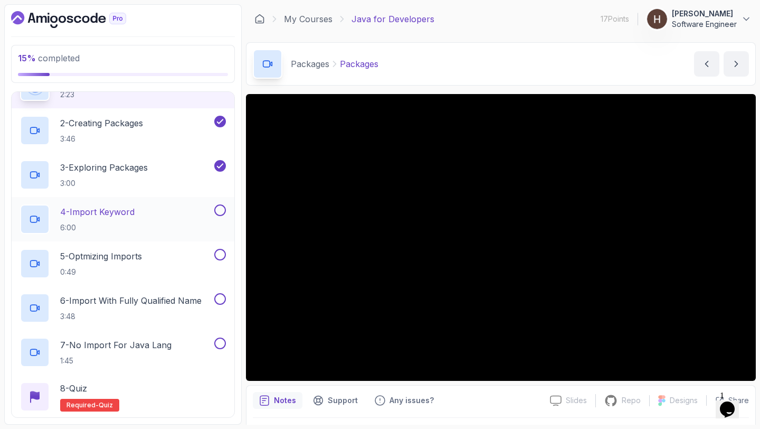
click at [222, 214] on button at bounding box center [220, 210] width 12 height 12
click at [221, 253] on button at bounding box center [220, 255] width 12 height 12
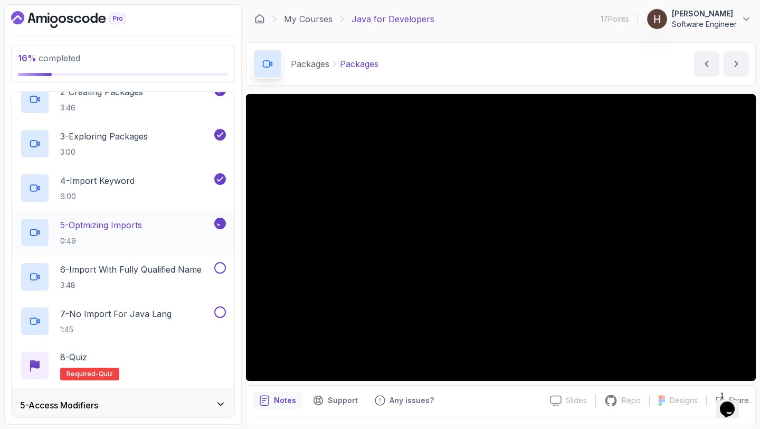
scroll to position [204, 0]
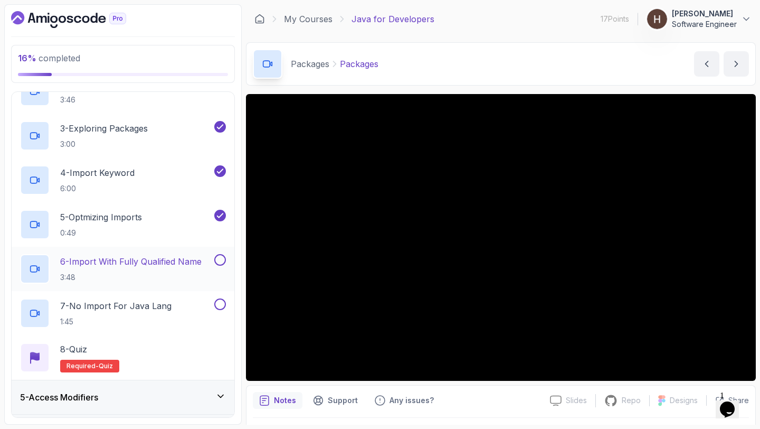
click at [221, 259] on button at bounding box center [220, 260] width 12 height 12
click at [222, 306] on button at bounding box center [220, 304] width 12 height 12
click at [201, 357] on div "8 - Quiz Required- quiz" at bounding box center [123, 358] width 206 height 30
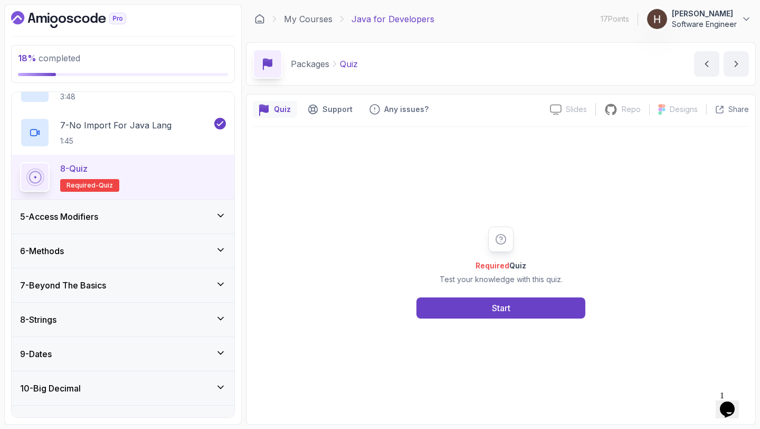
scroll to position [437, 0]
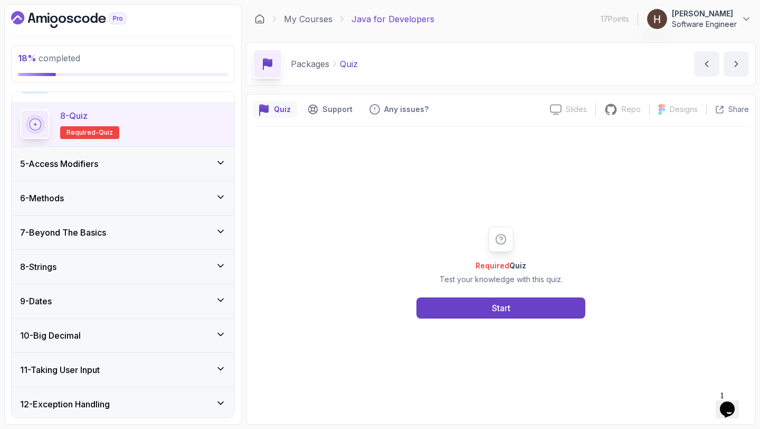
click at [182, 235] on div "7 - Beyond The Basics" at bounding box center [123, 232] width 206 height 13
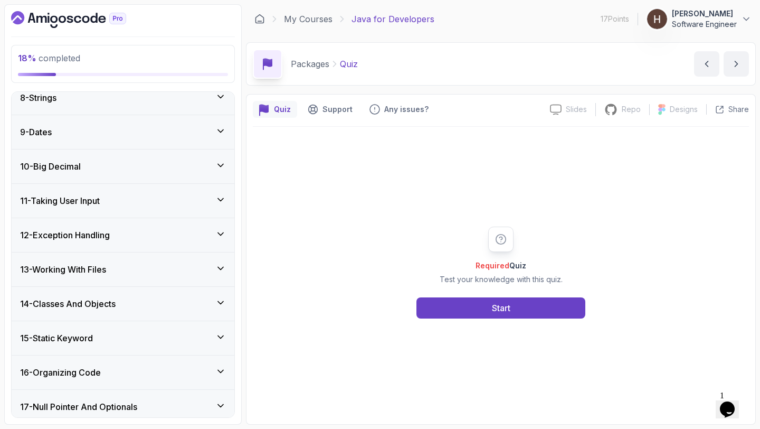
scroll to position [903, 0]
